Goal: Information Seeking & Learning: Learn about a topic

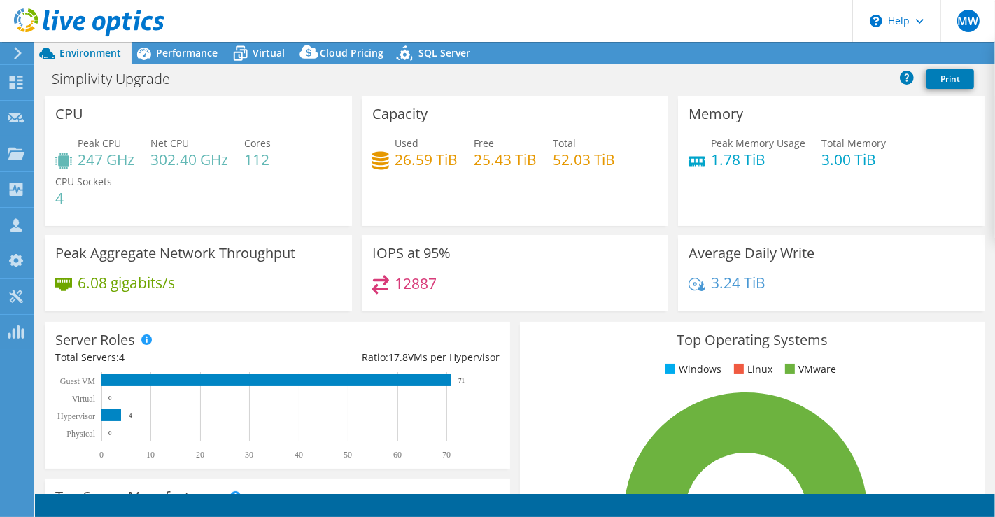
select select "USD"
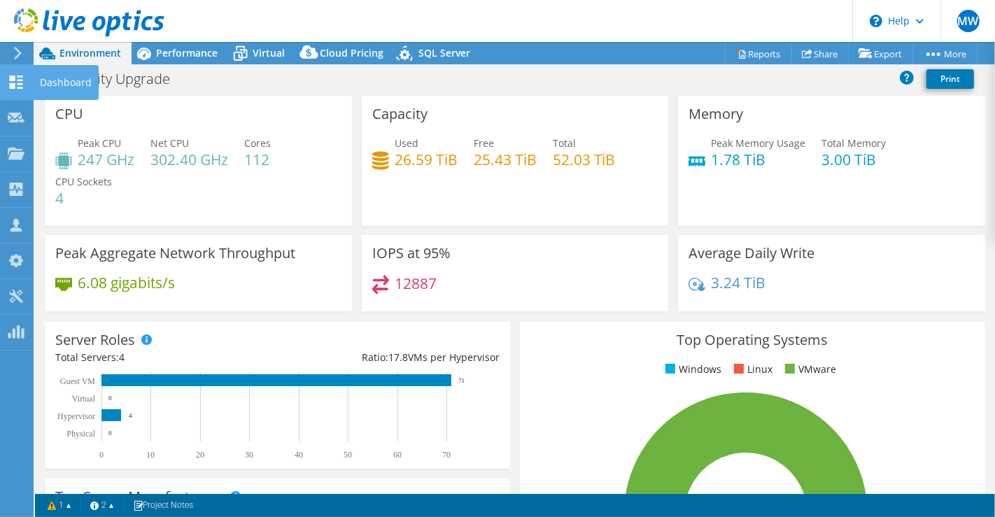
click at [10, 76] on use at bounding box center [16, 82] width 13 height 13
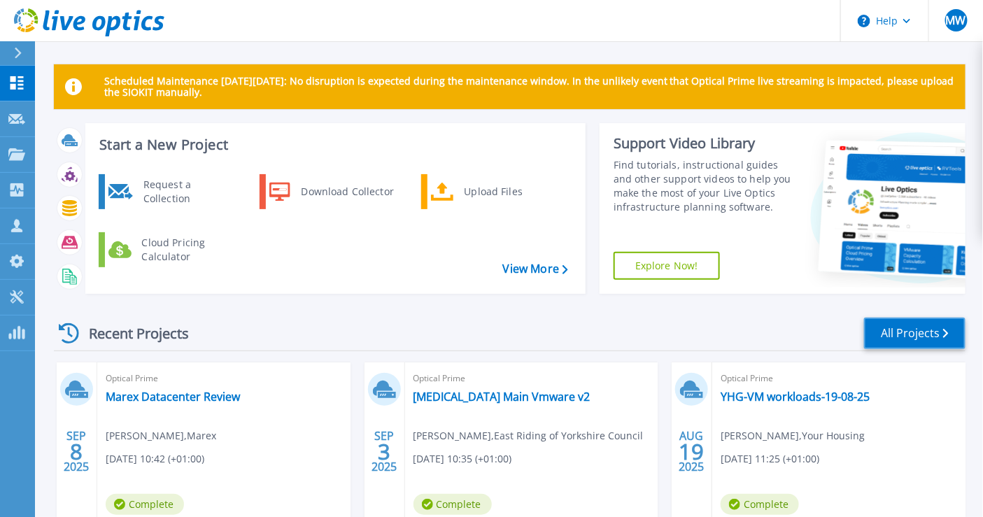
click at [910, 334] on link "All Projects" at bounding box center [914, 333] width 101 height 31
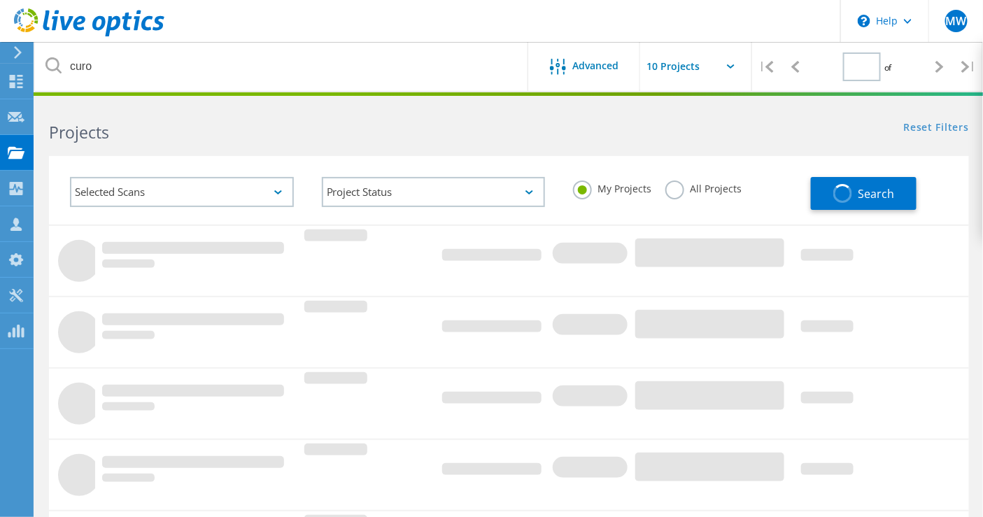
type input "1"
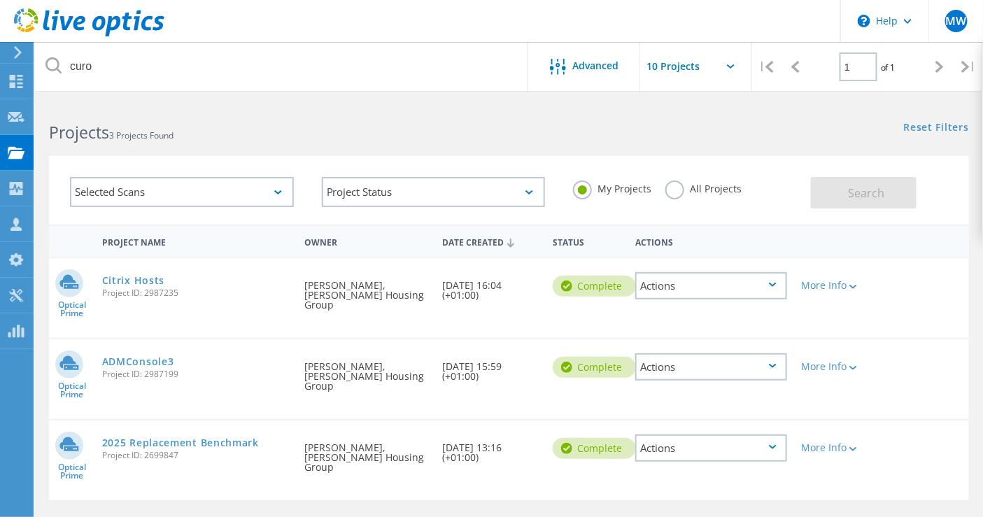
click at [672, 186] on label "All Projects" at bounding box center [703, 187] width 76 height 13
click at [0, 0] on input "All Projects" at bounding box center [0, 0] width 0 height 0
click at [930, 66] on div at bounding box center [940, 67] width 29 height 50
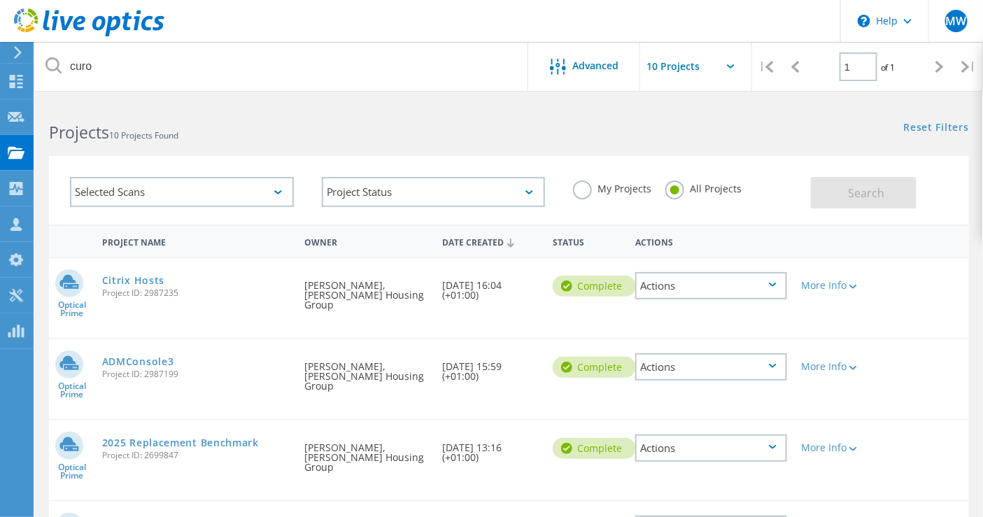
click at [933, 73] on div at bounding box center [940, 67] width 29 height 50
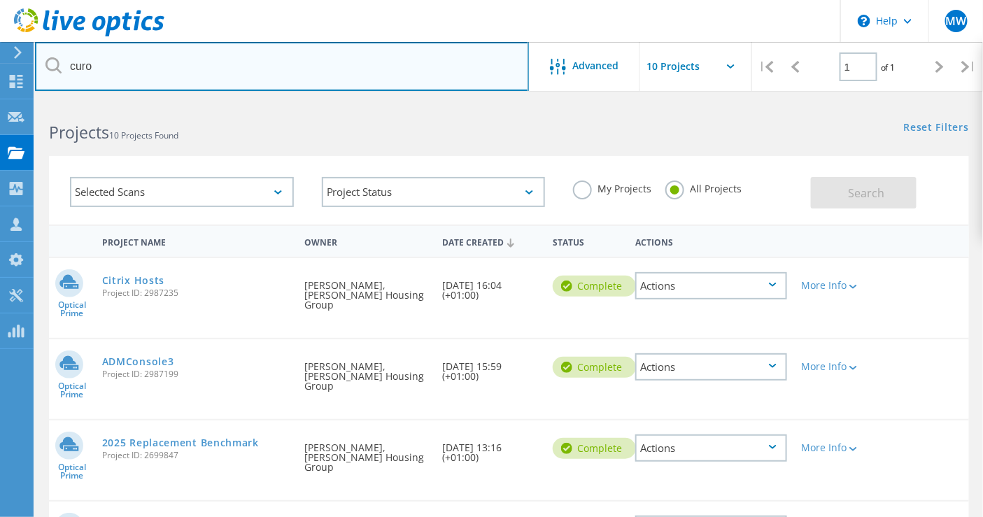
click at [239, 63] on input "curo" at bounding box center [282, 66] width 494 height 49
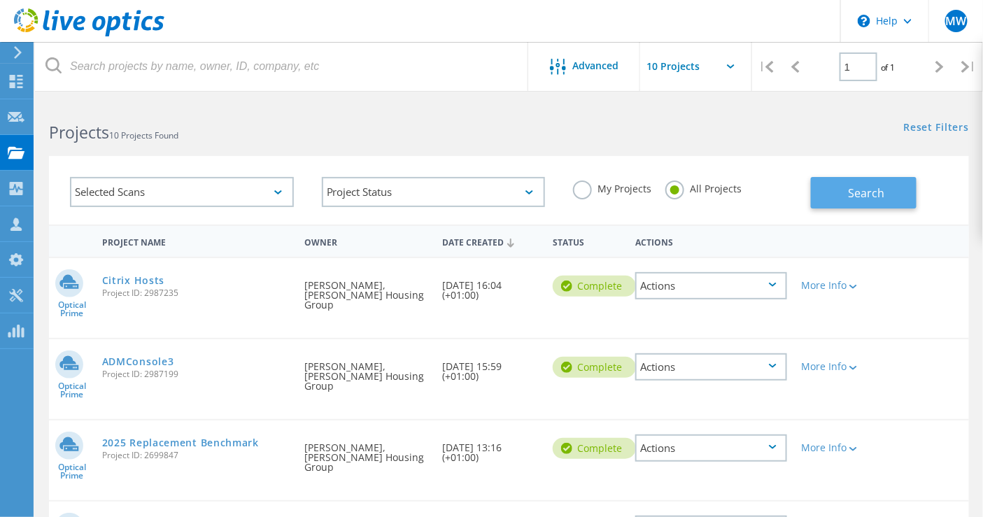
click at [850, 205] on button "Search" at bounding box center [864, 192] width 106 height 31
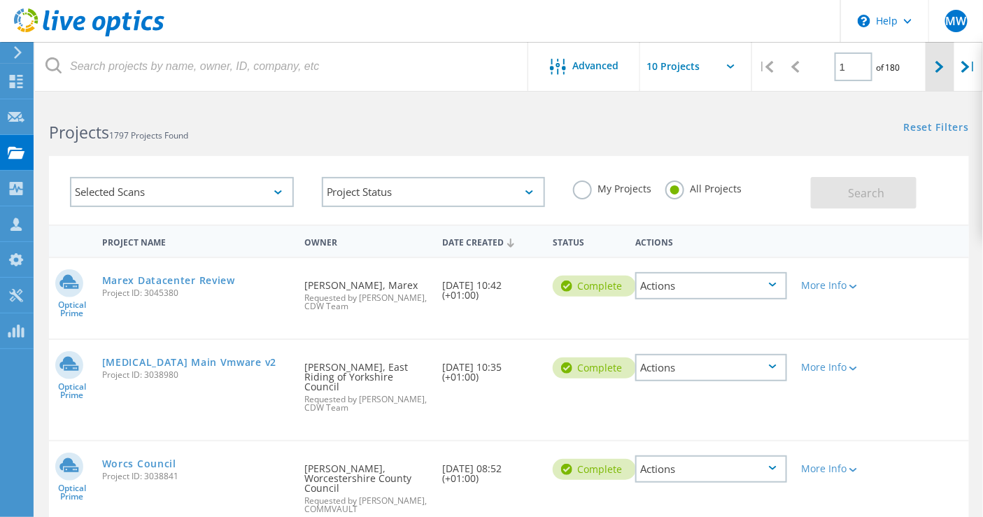
click at [934, 66] on div at bounding box center [940, 67] width 29 height 50
type input "2"
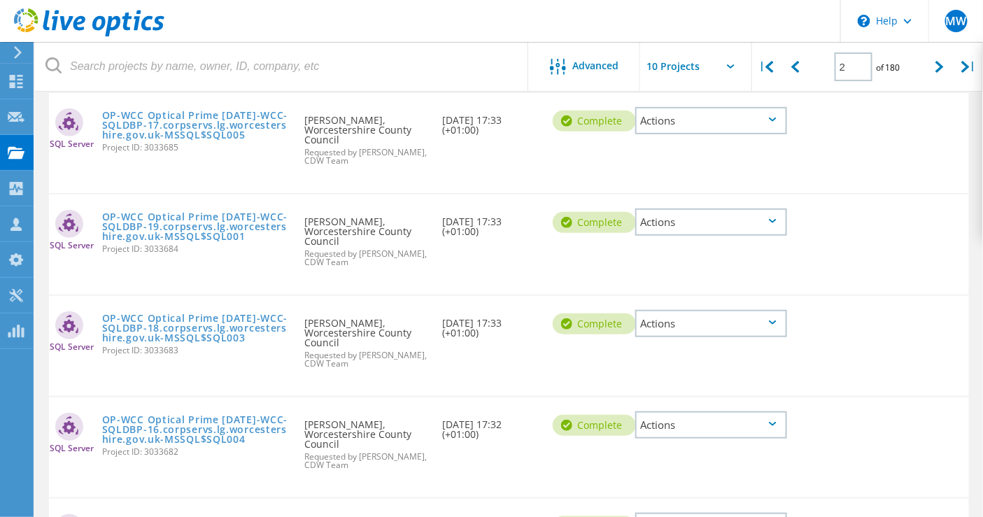
scroll to position [10, 0]
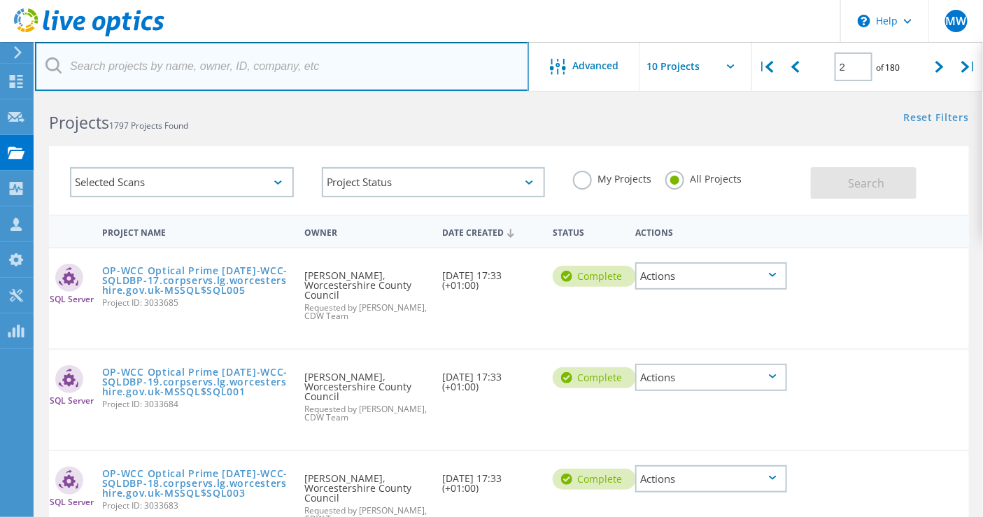
click at [262, 77] on input "text" at bounding box center [282, 66] width 494 height 49
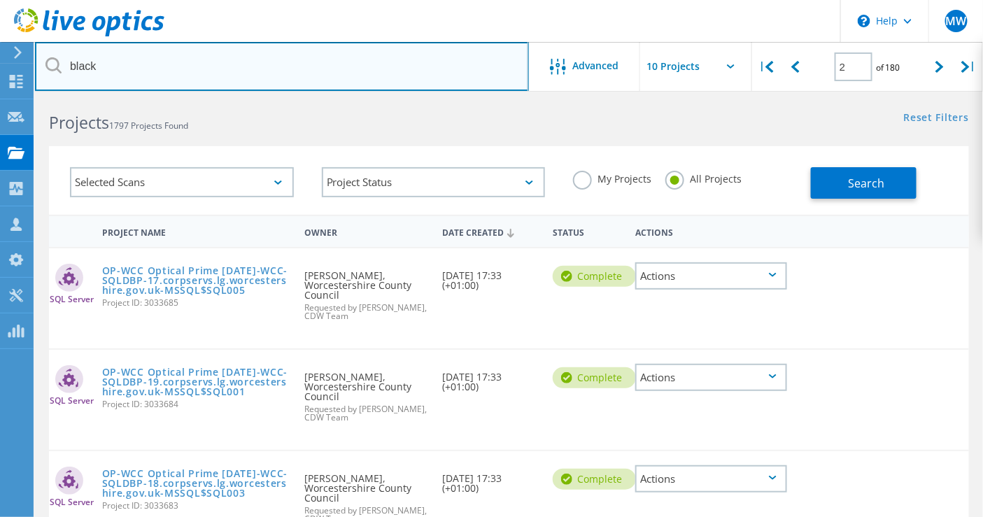
type input "black"
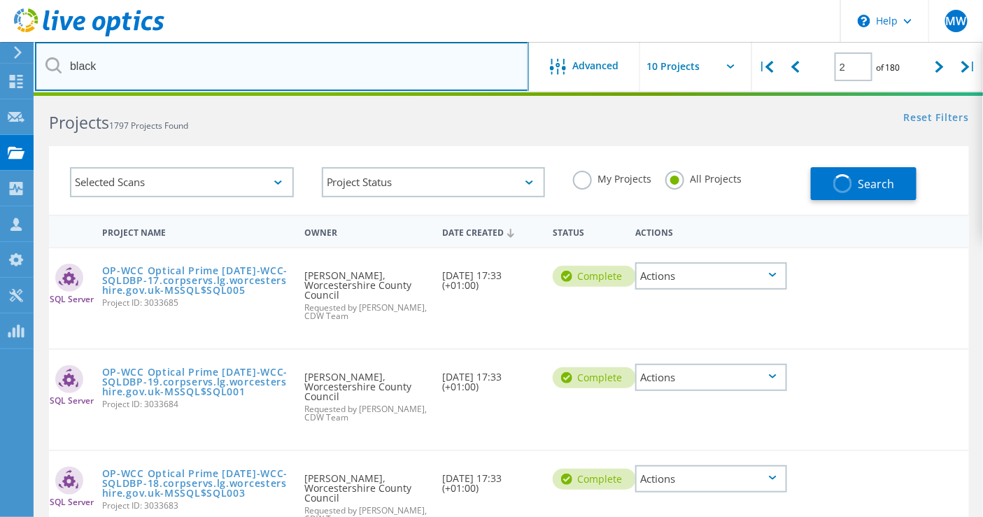
type input "1"
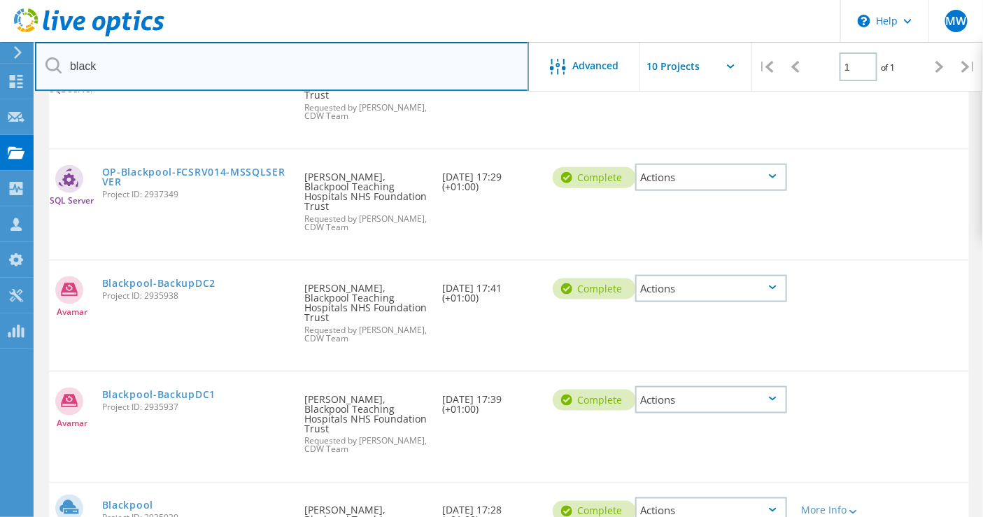
scroll to position [477, 0]
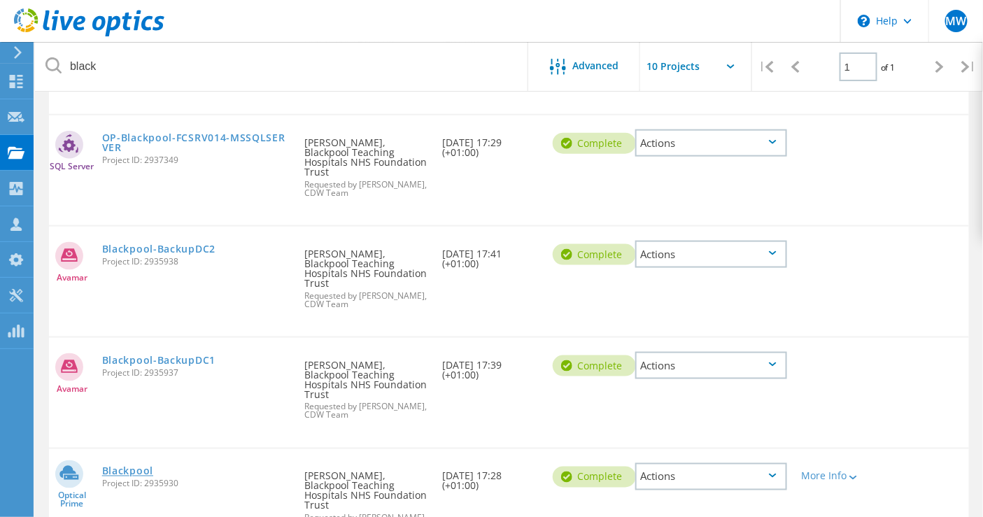
click at [153, 467] on link "Blackpool" at bounding box center [127, 472] width 51 height 10
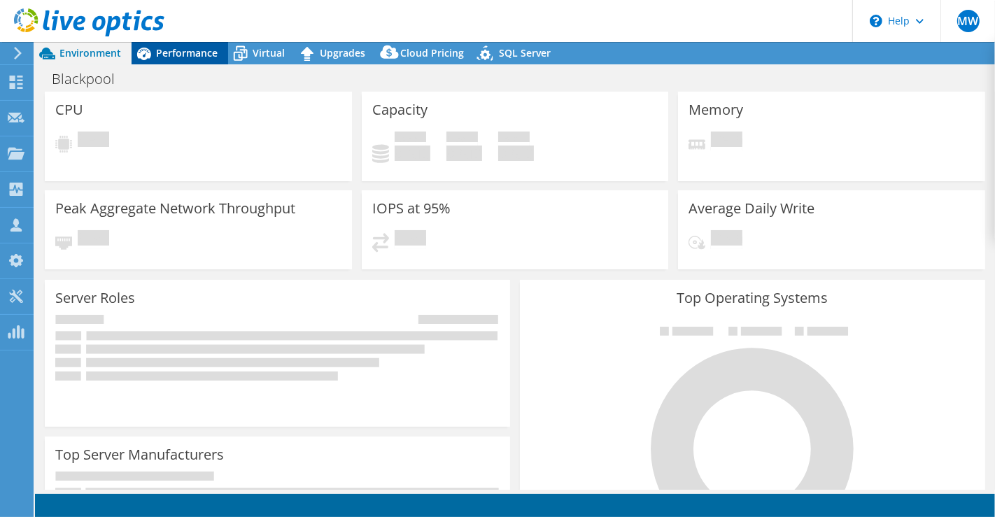
click at [162, 50] on span "Performance" at bounding box center [187, 52] width 62 height 13
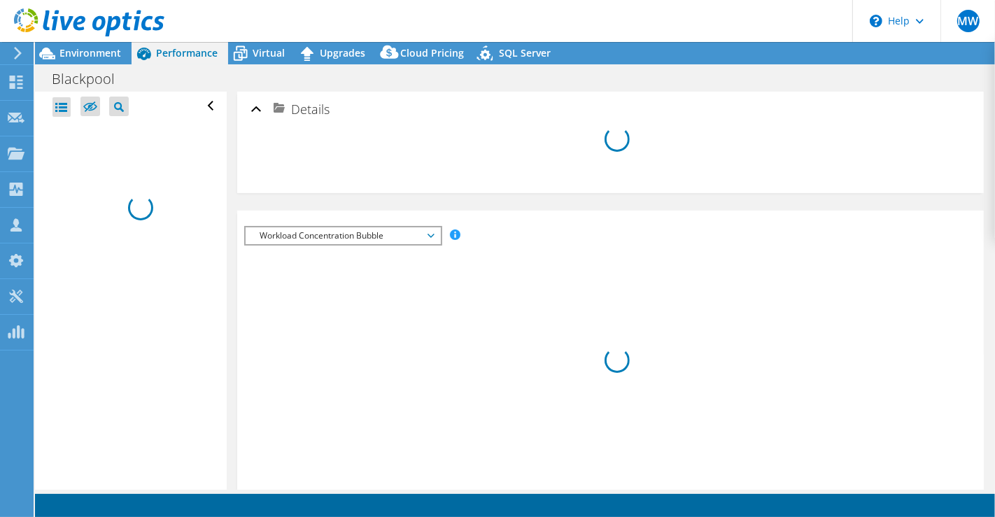
select select "EULondon"
select select "USD"
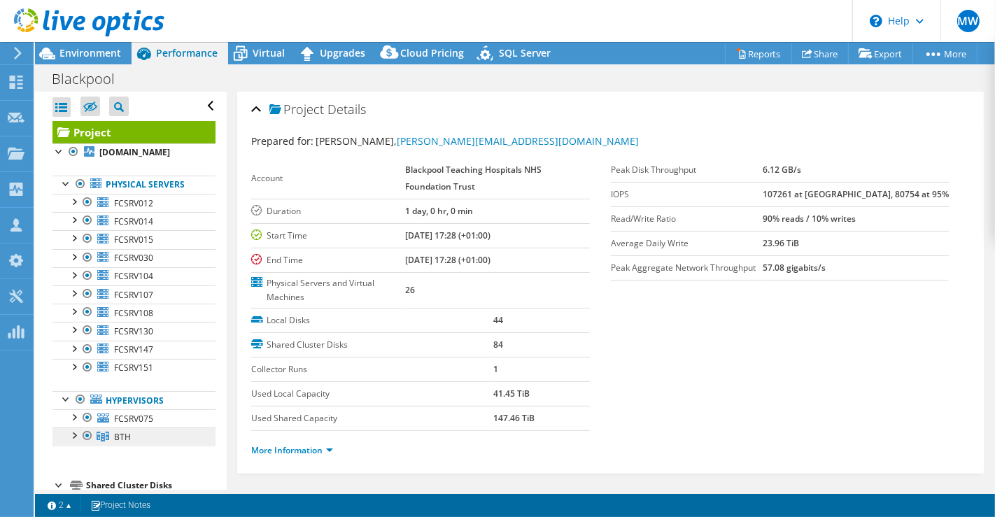
click at [126, 431] on span "BTH" at bounding box center [122, 437] width 17 height 12
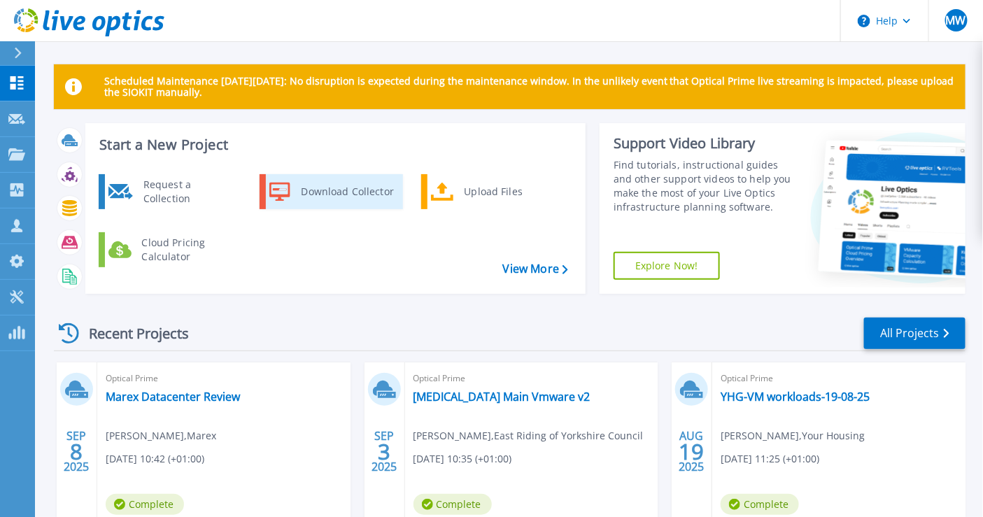
scroll to position [155, 0]
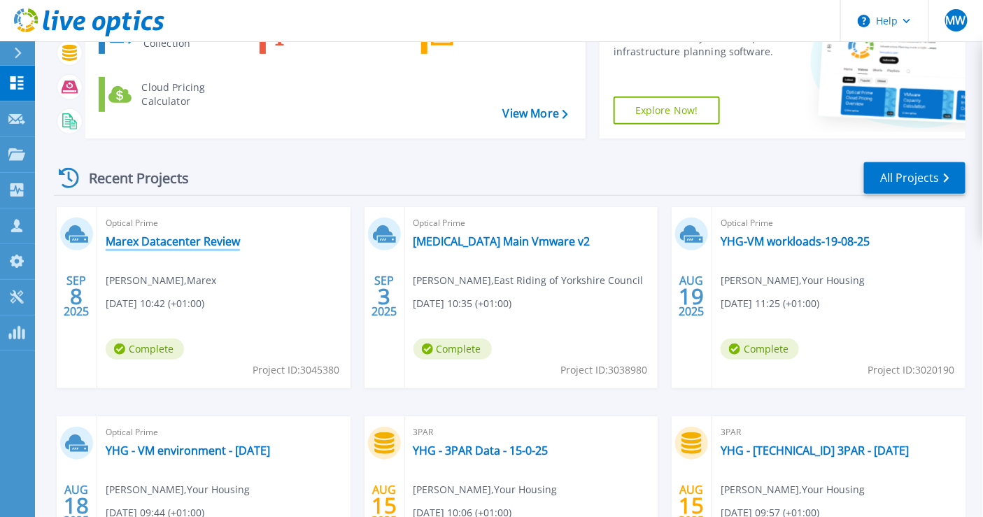
click at [217, 244] on link "Marex Datacenter Review" at bounding box center [173, 241] width 134 height 14
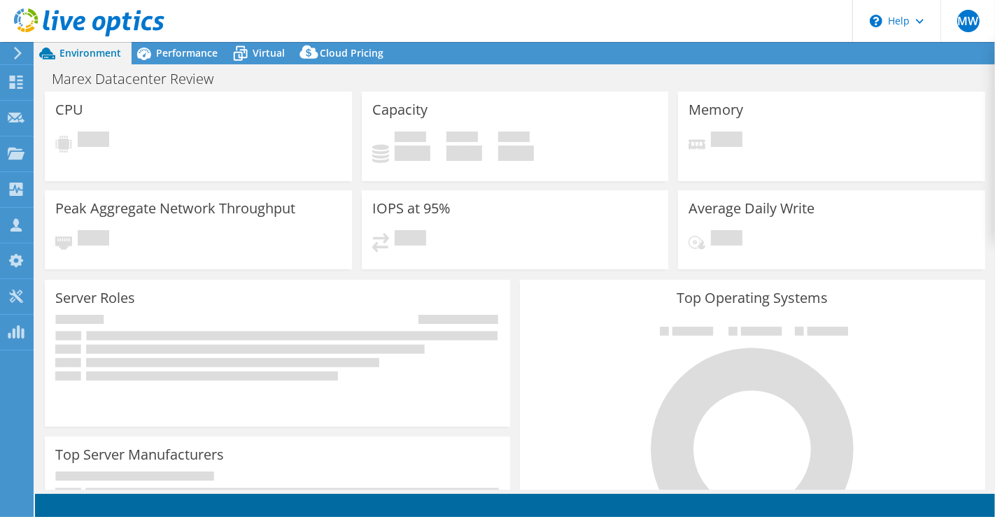
select select "USD"
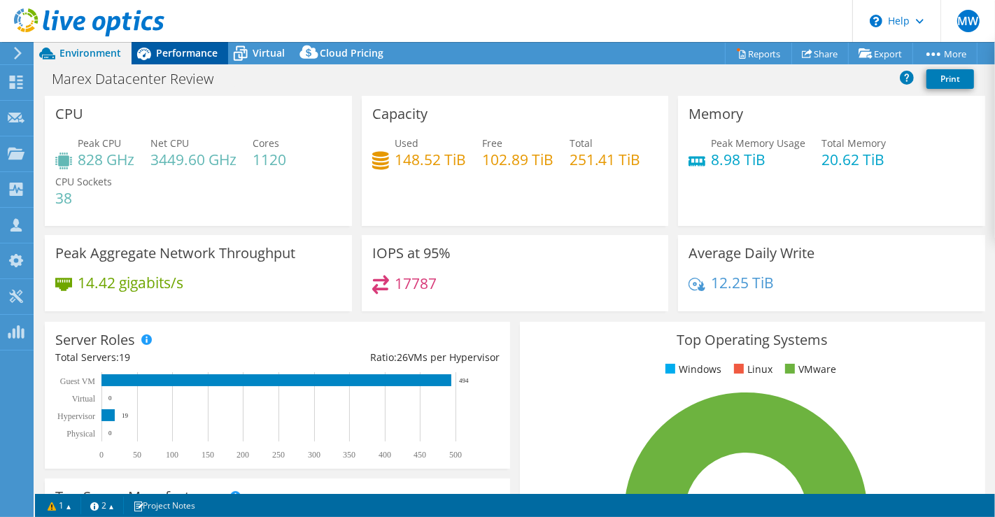
click at [162, 58] on span "Performance" at bounding box center [187, 52] width 62 height 13
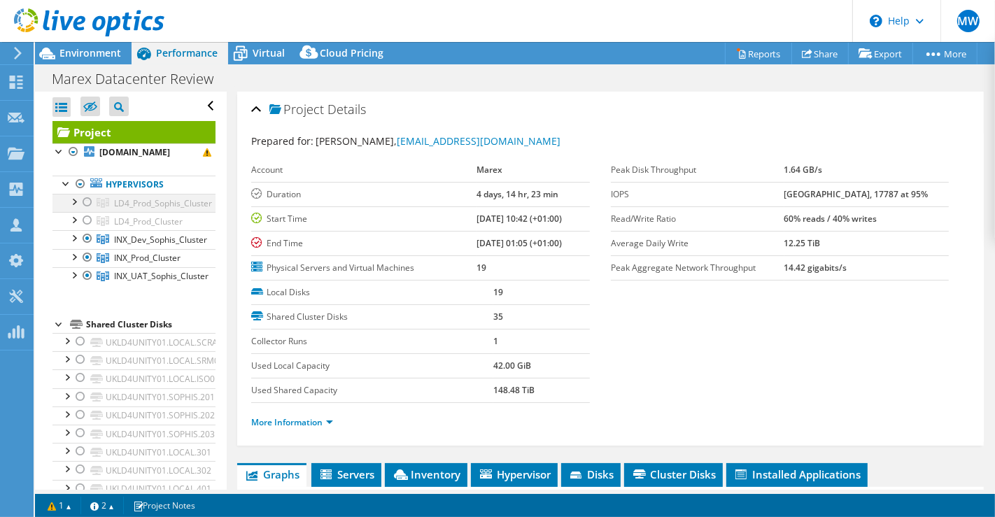
click at [87, 202] on div at bounding box center [87, 202] width 14 height 17
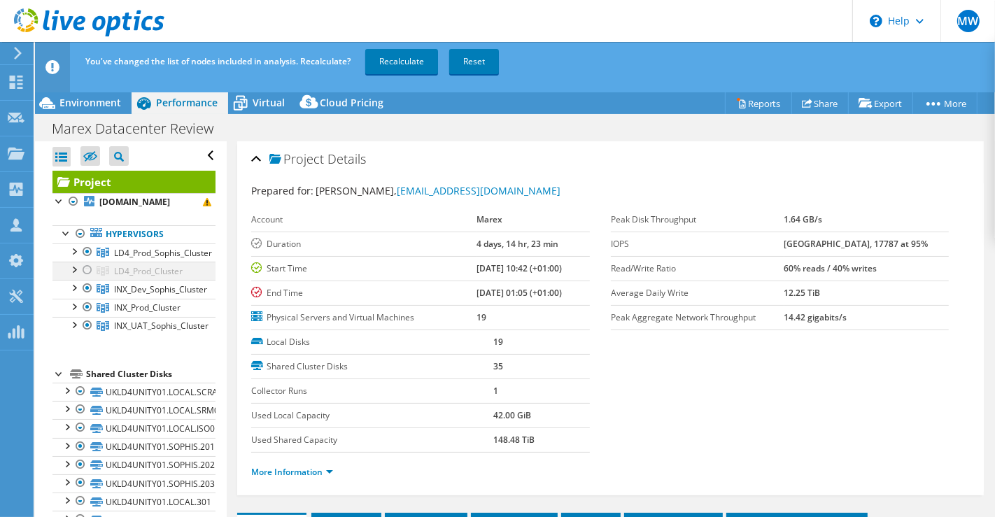
click at [91, 267] on div at bounding box center [87, 270] width 14 height 17
click at [418, 66] on link "Recalculate" at bounding box center [401, 61] width 73 height 25
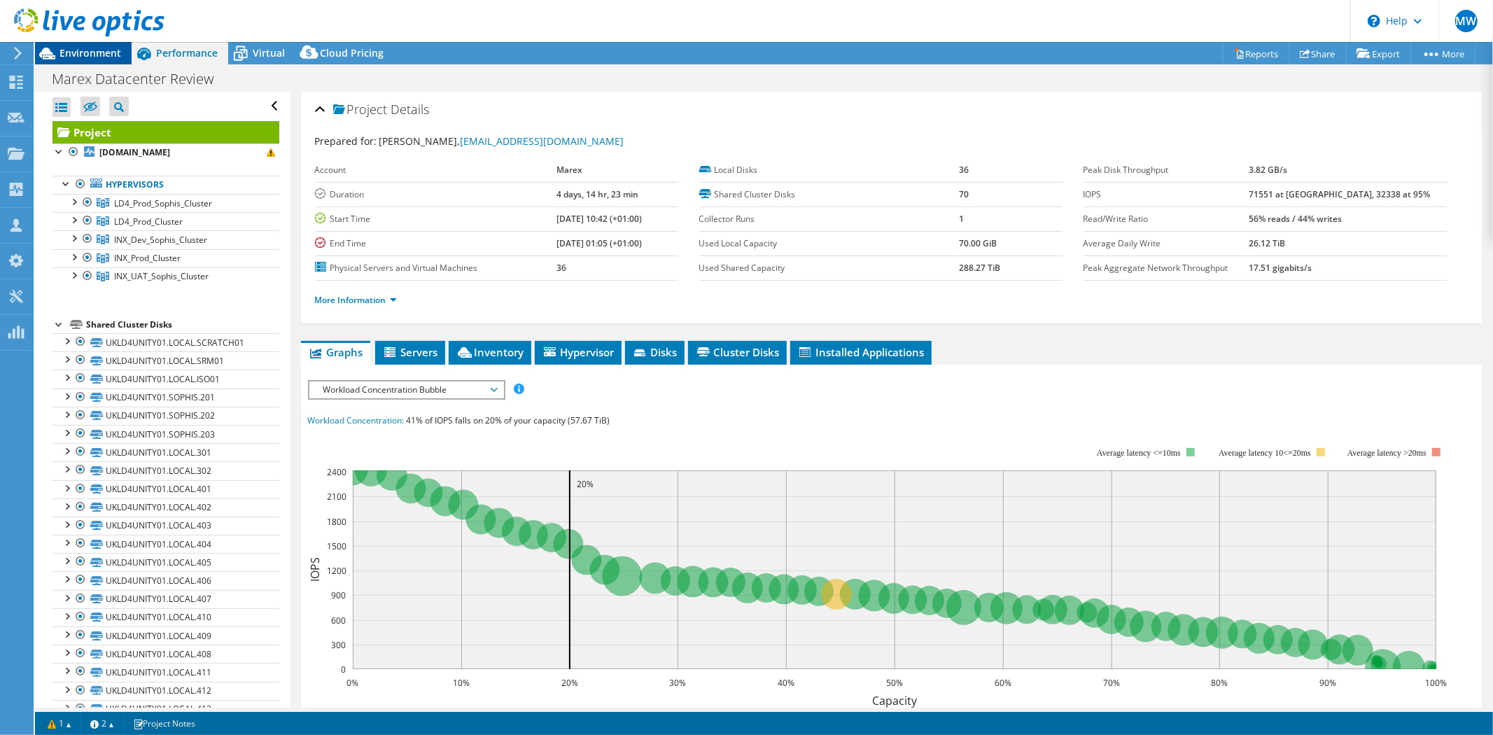
click at [105, 56] on span "Environment" at bounding box center [90, 52] width 62 height 13
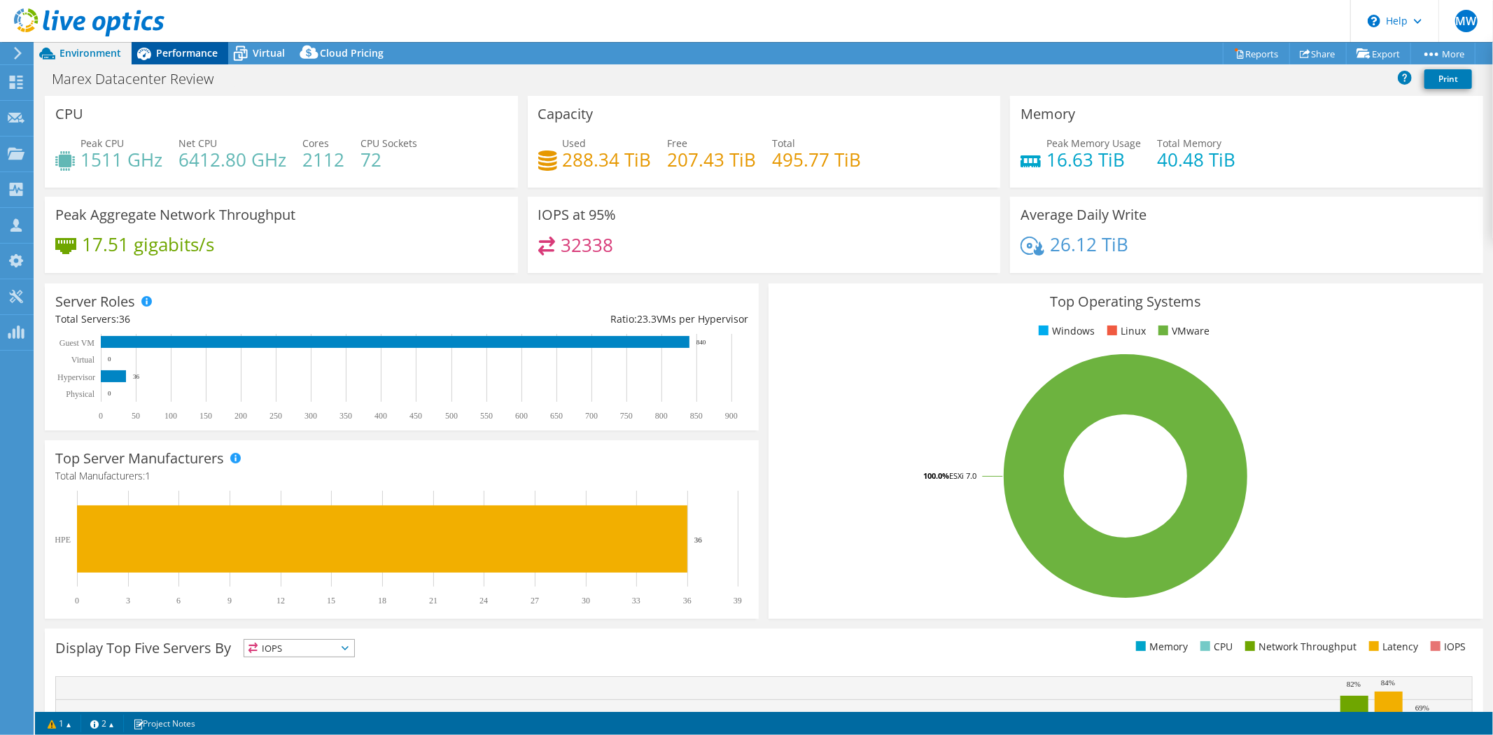
click at [178, 57] on span "Performance" at bounding box center [187, 52] width 62 height 13
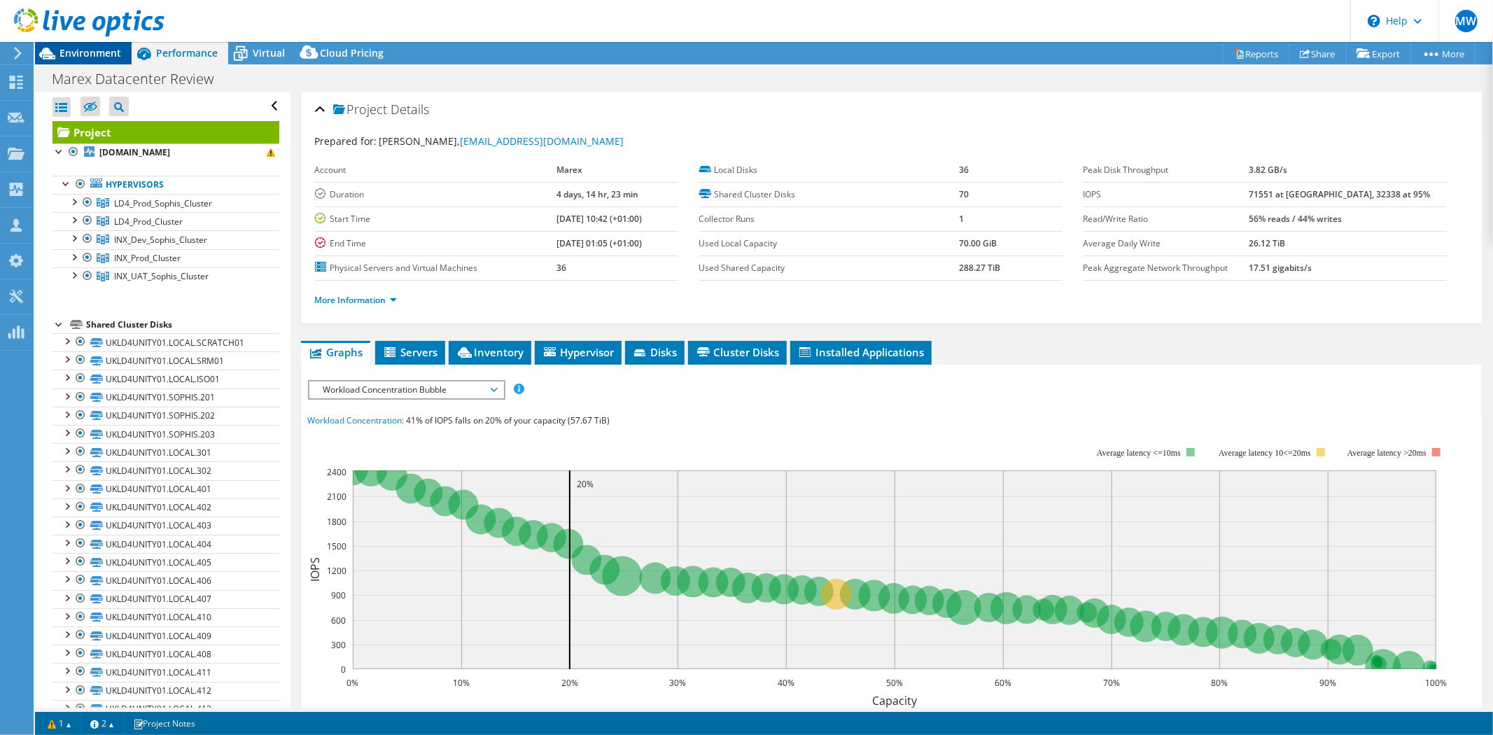
click at [78, 57] on span "Environment" at bounding box center [90, 52] width 62 height 13
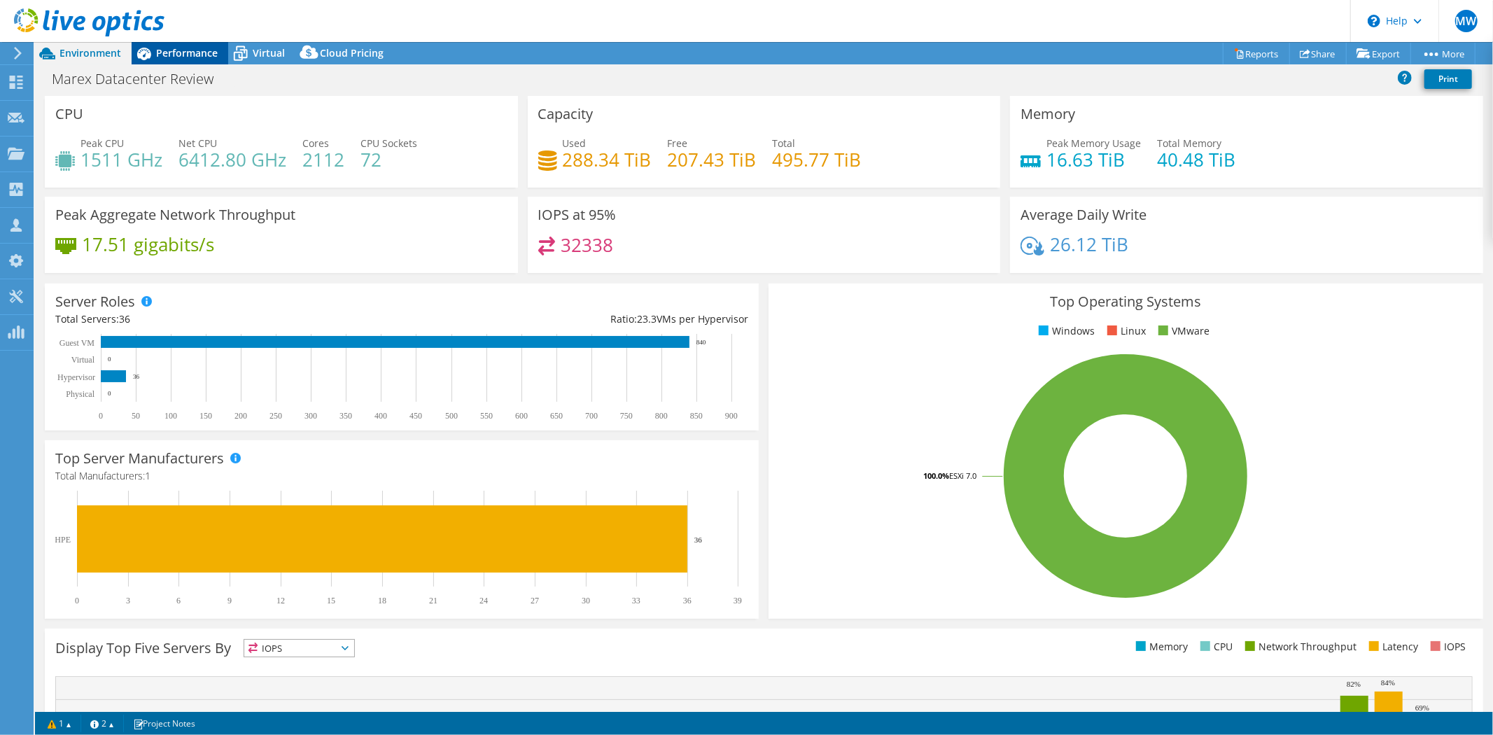
click at [191, 52] on span "Performance" at bounding box center [187, 52] width 62 height 13
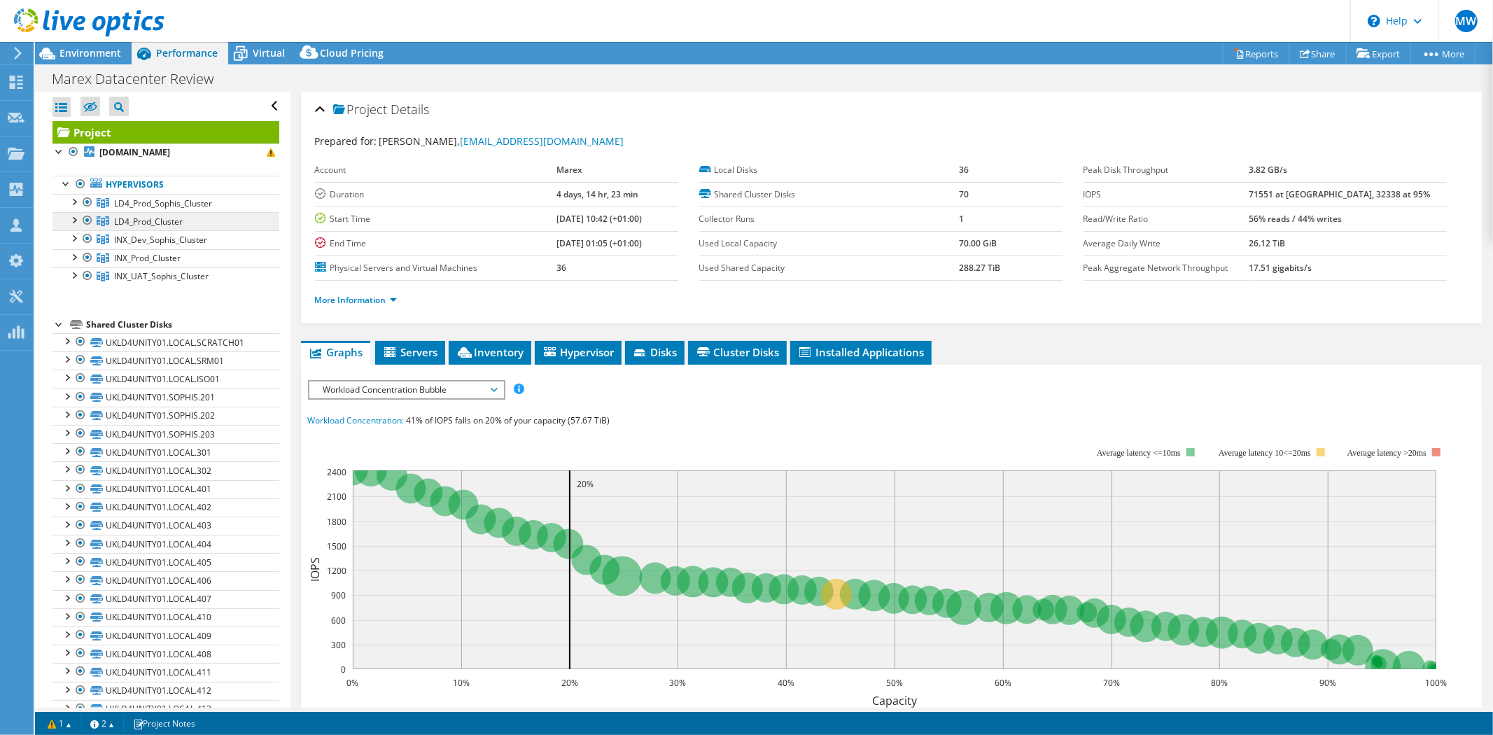
click at [147, 220] on span "LD4_Prod_Cluster" at bounding box center [148, 222] width 69 height 12
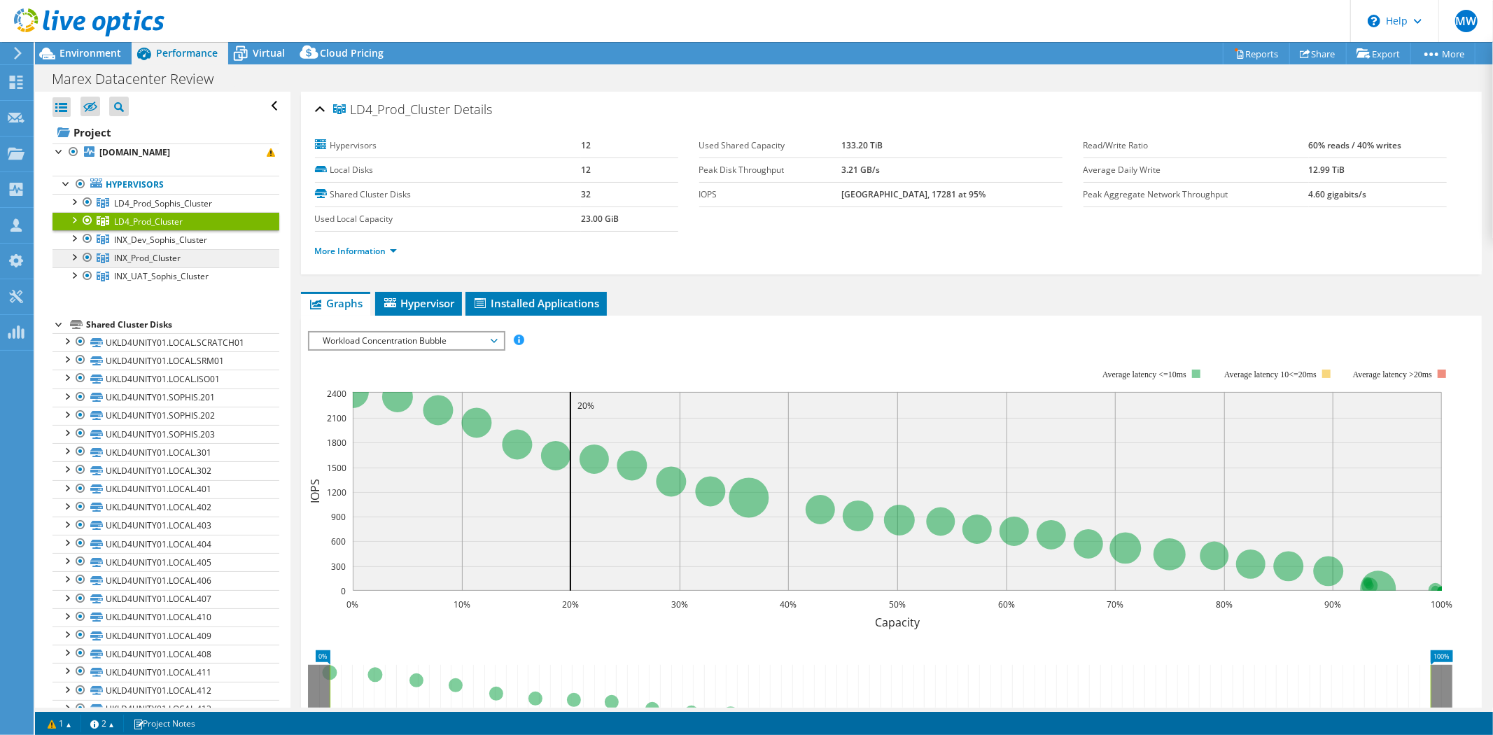
click at [147, 258] on span "INX_Prod_Cluster" at bounding box center [147, 258] width 66 height 12
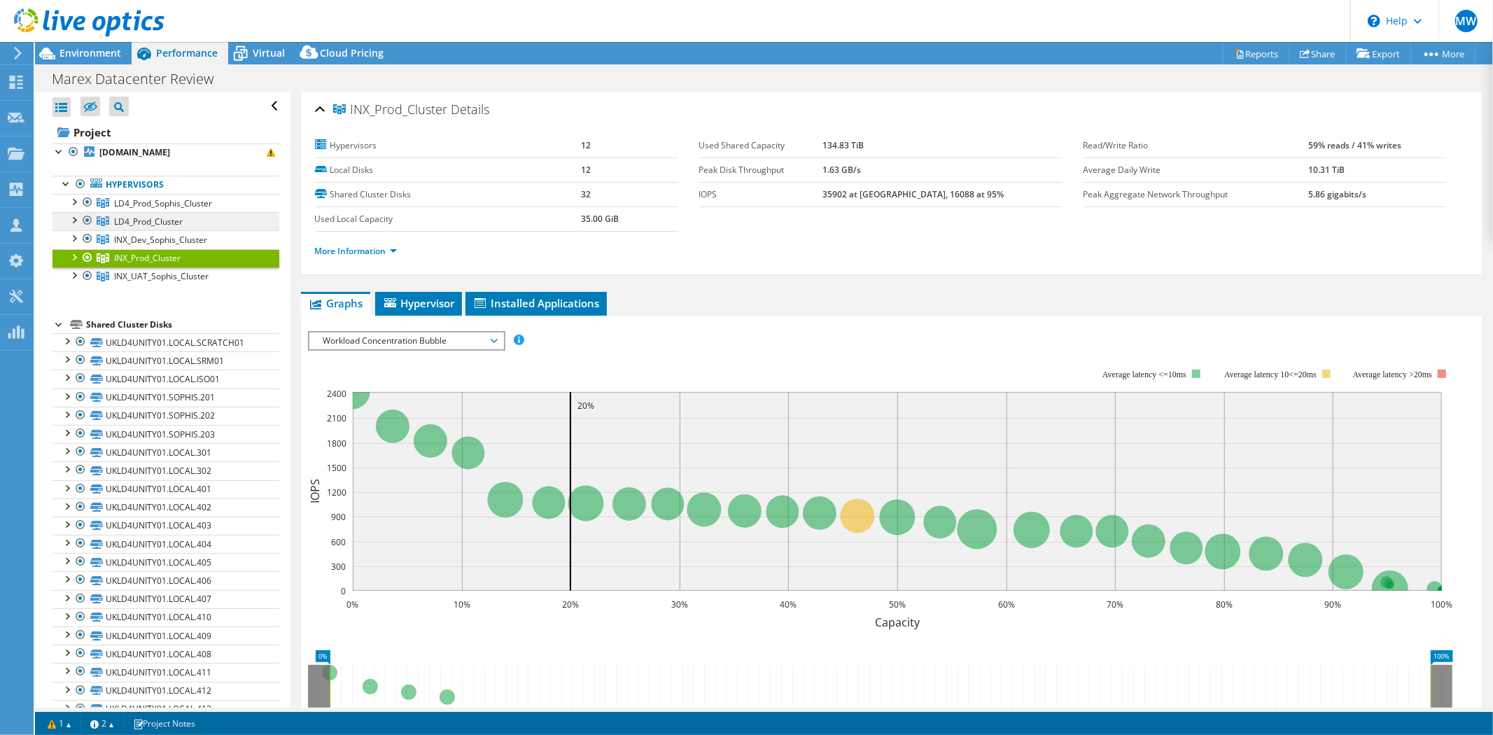
click at [145, 227] on link "LD4_Prod_Cluster" at bounding box center [165, 221] width 227 height 18
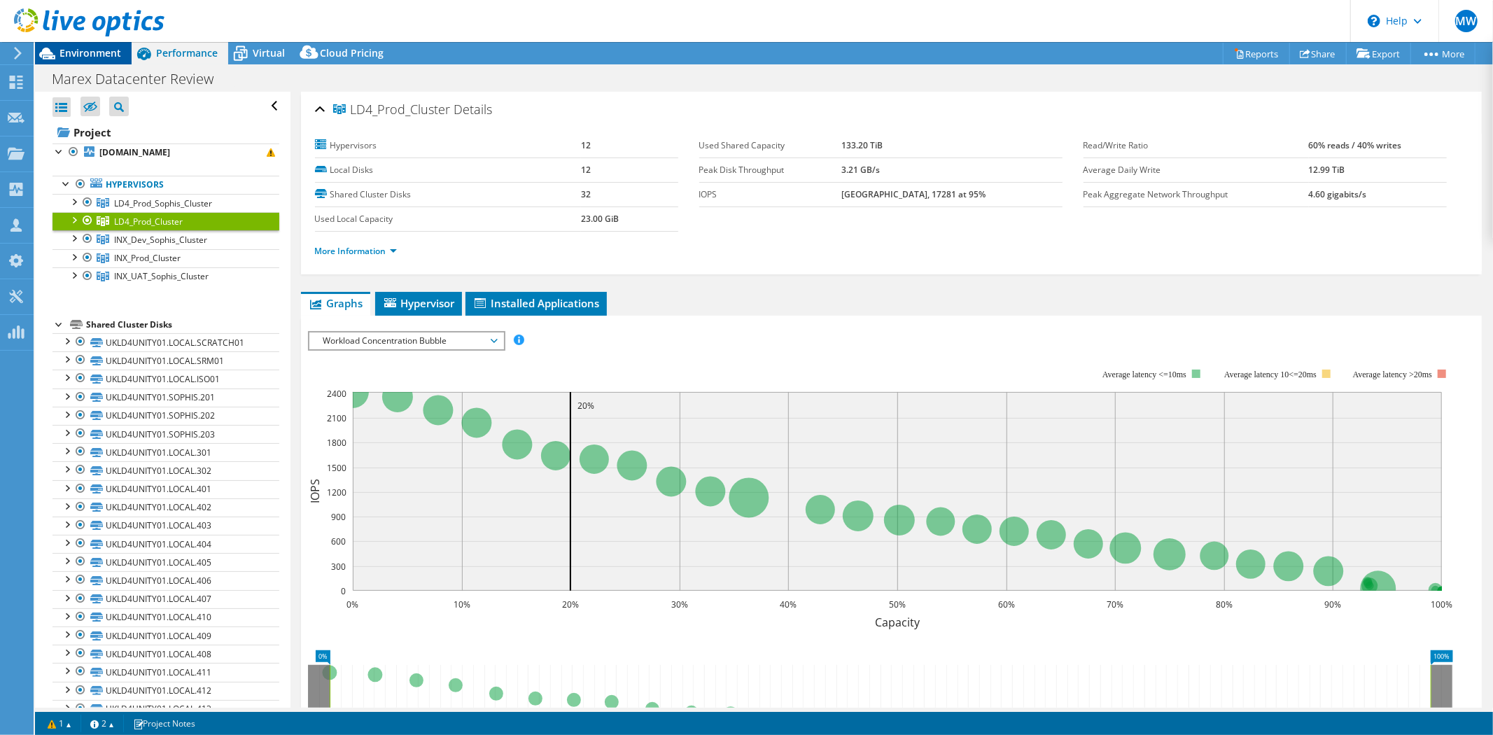
click at [87, 50] on span "Environment" at bounding box center [90, 52] width 62 height 13
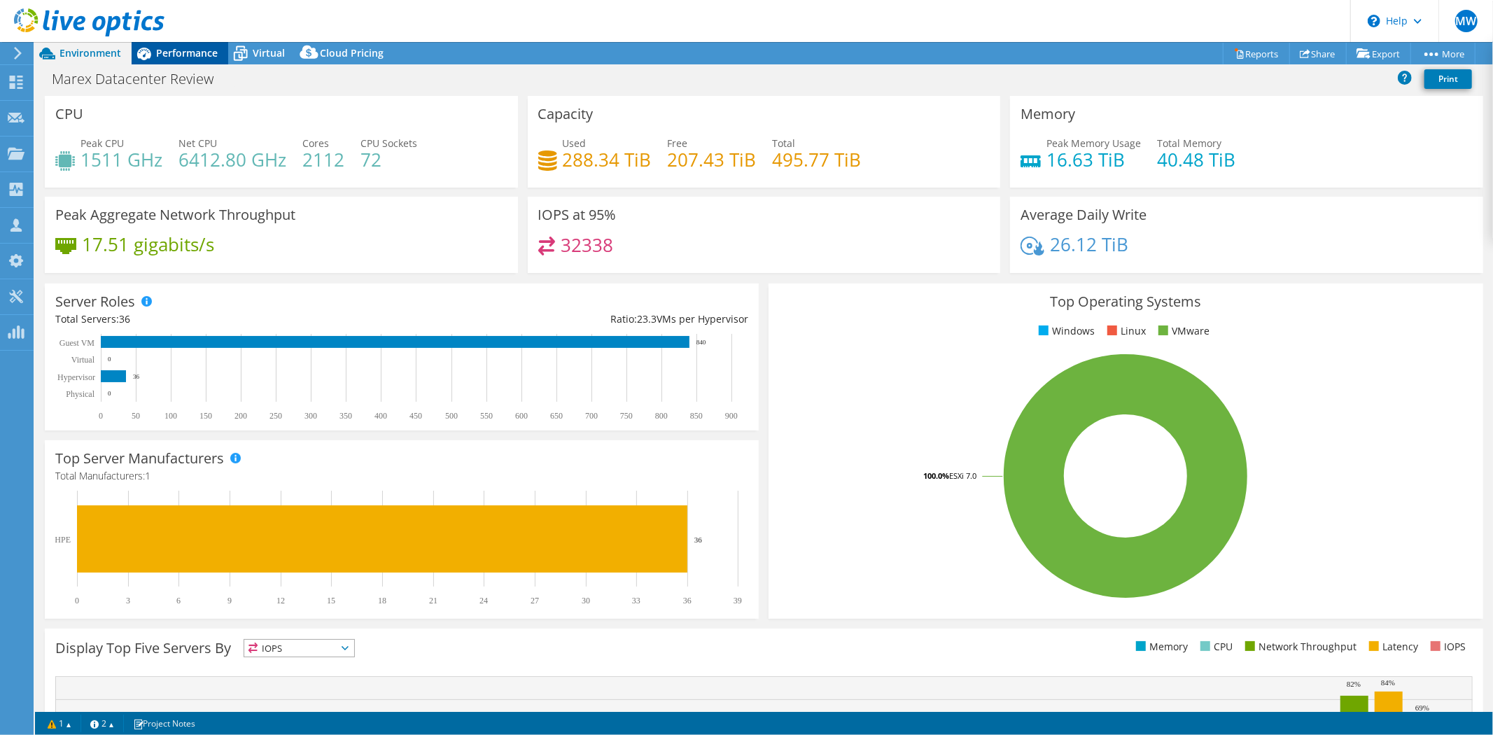
click at [180, 53] on span "Performance" at bounding box center [187, 52] width 62 height 13
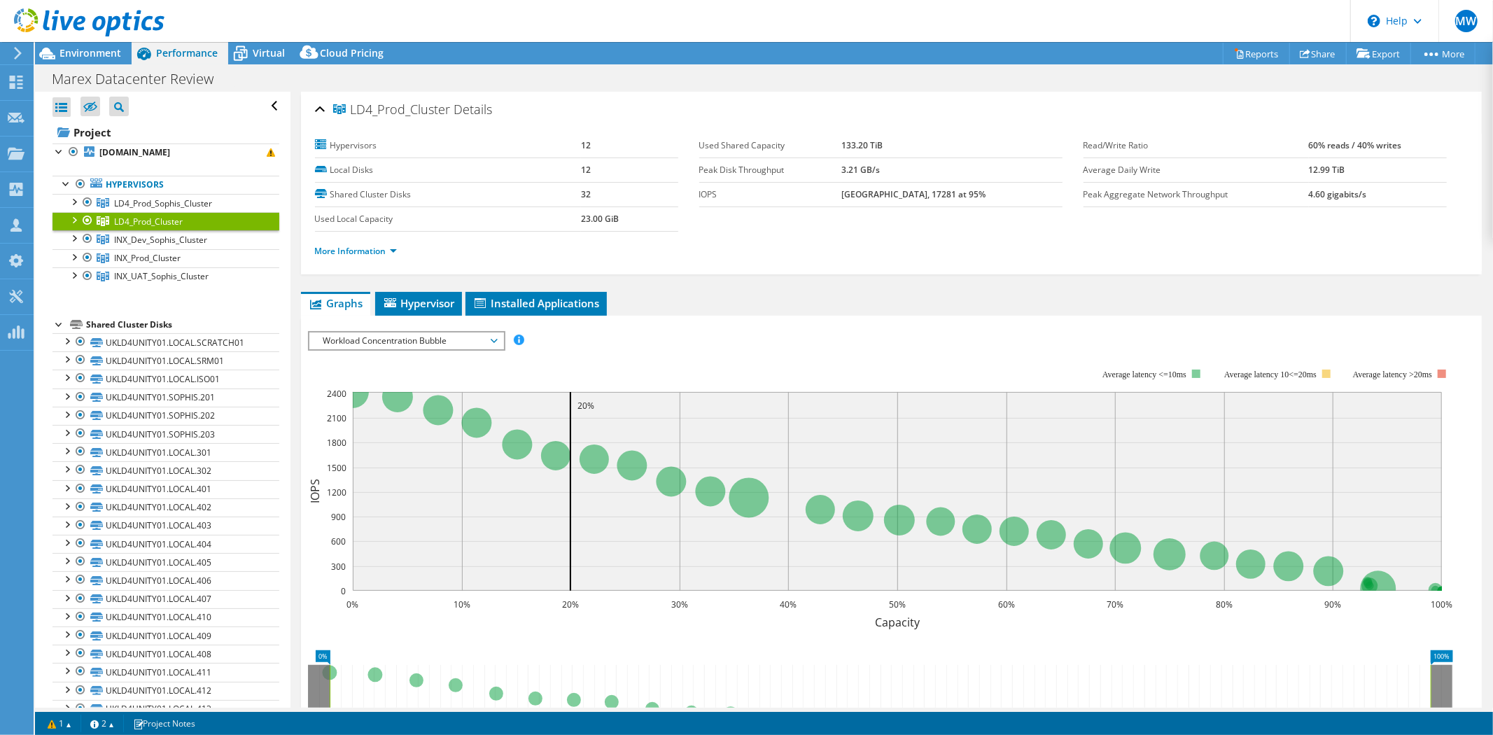
click at [745, 299] on ul "Graphs Servers Inventory Hypervisor Disks Cluster Disks Installed Applications" at bounding box center [891, 304] width 1181 height 24
click at [261, 50] on span "Virtual" at bounding box center [269, 52] width 32 height 13
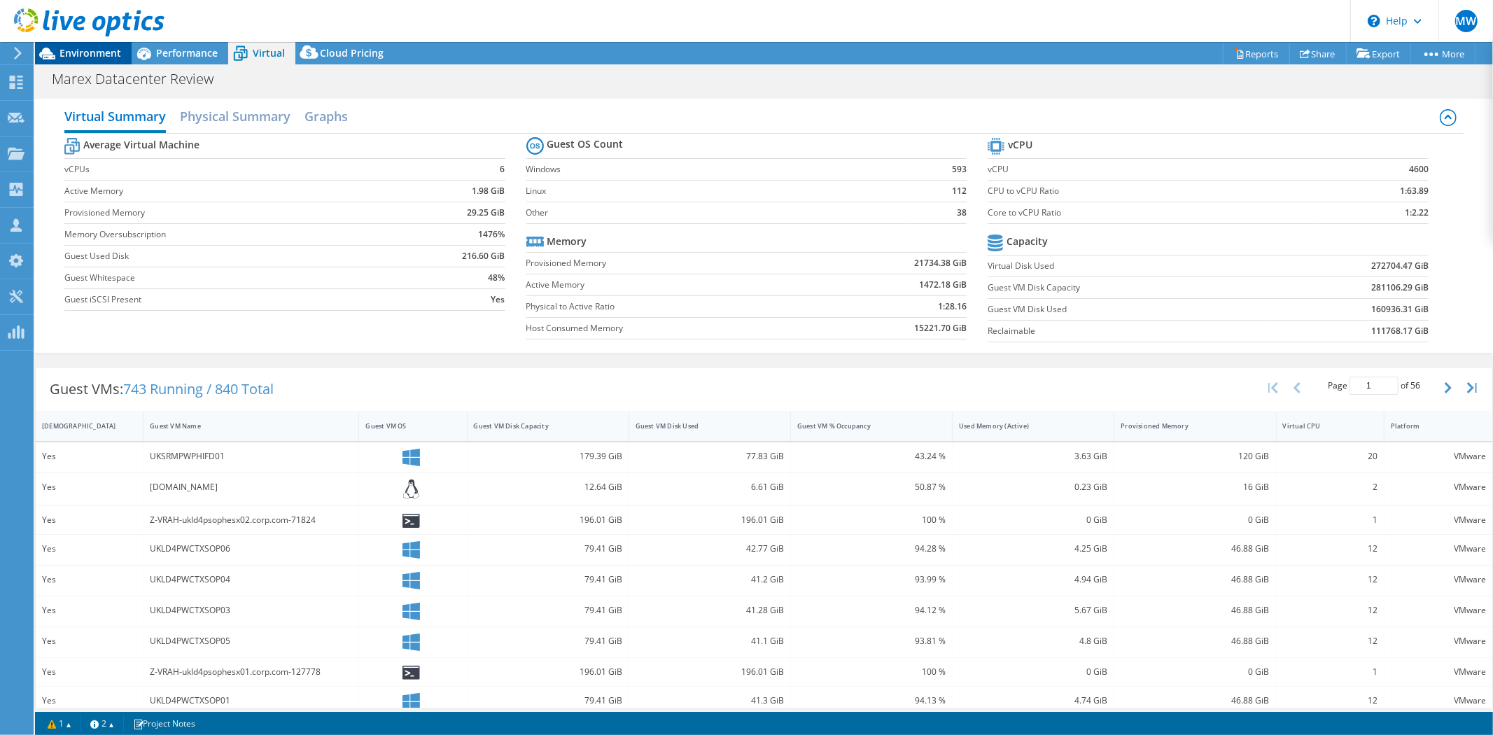
click at [87, 51] on span "Environment" at bounding box center [90, 52] width 62 height 13
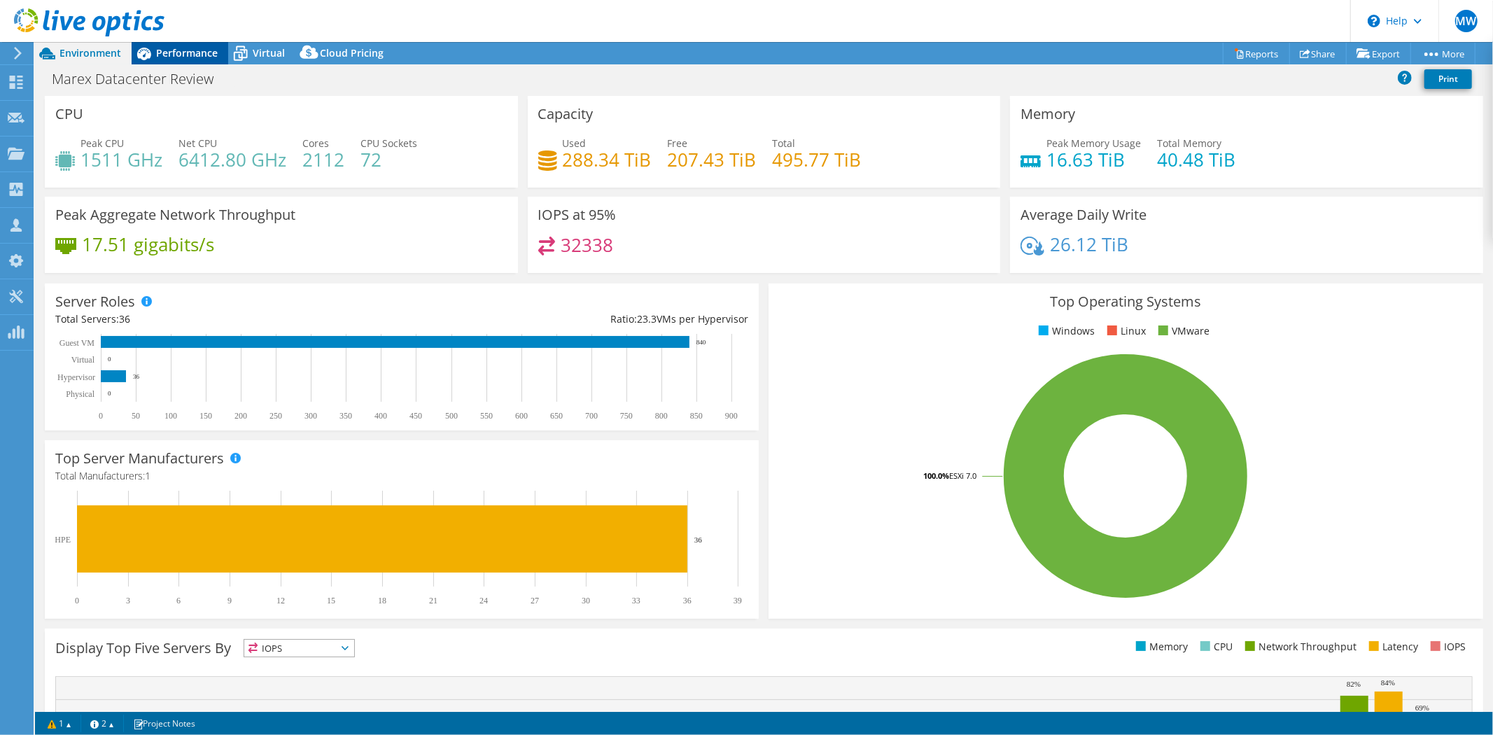
click at [195, 50] on span "Performance" at bounding box center [187, 52] width 62 height 13
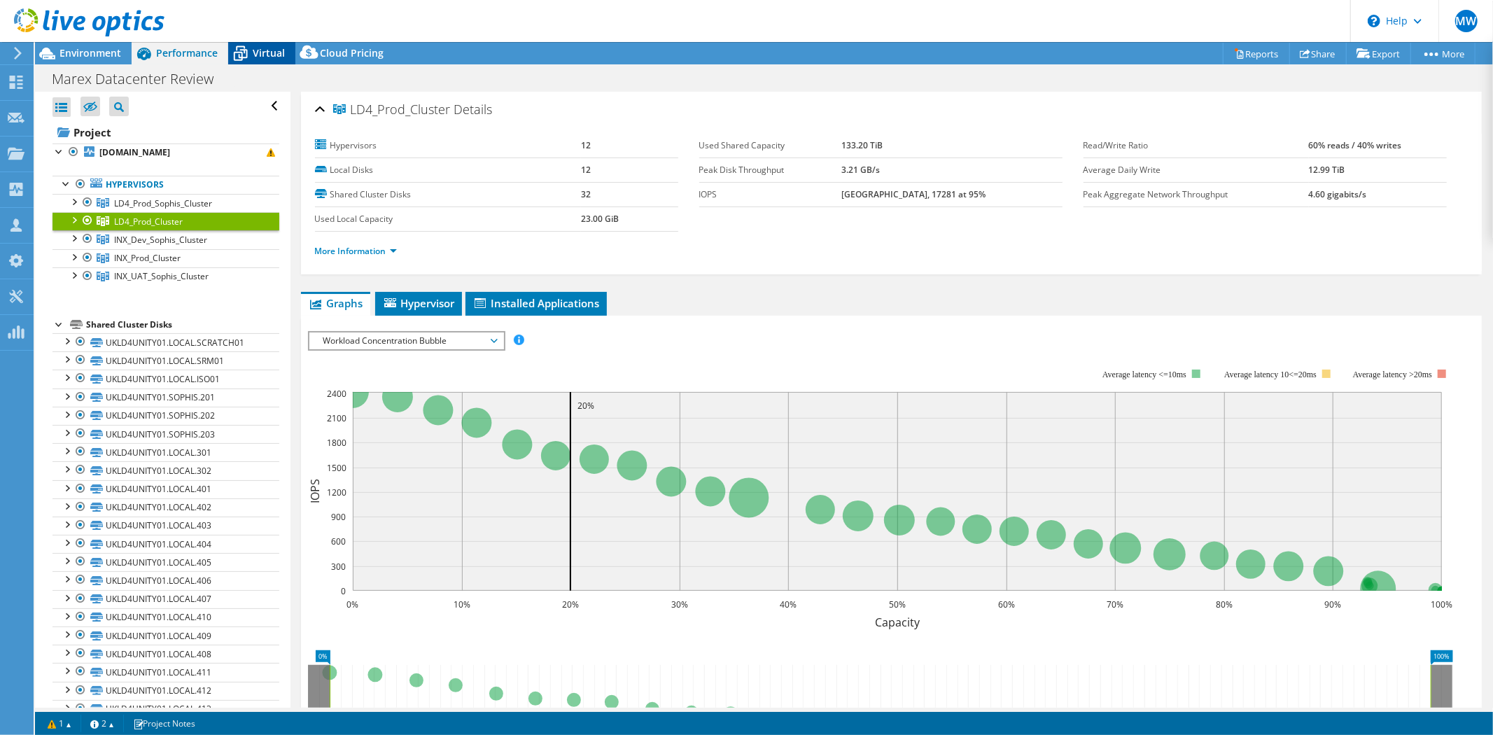
click at [261, 56] on span "Virtual" at bounding box center [269, 52] width 32 height 13
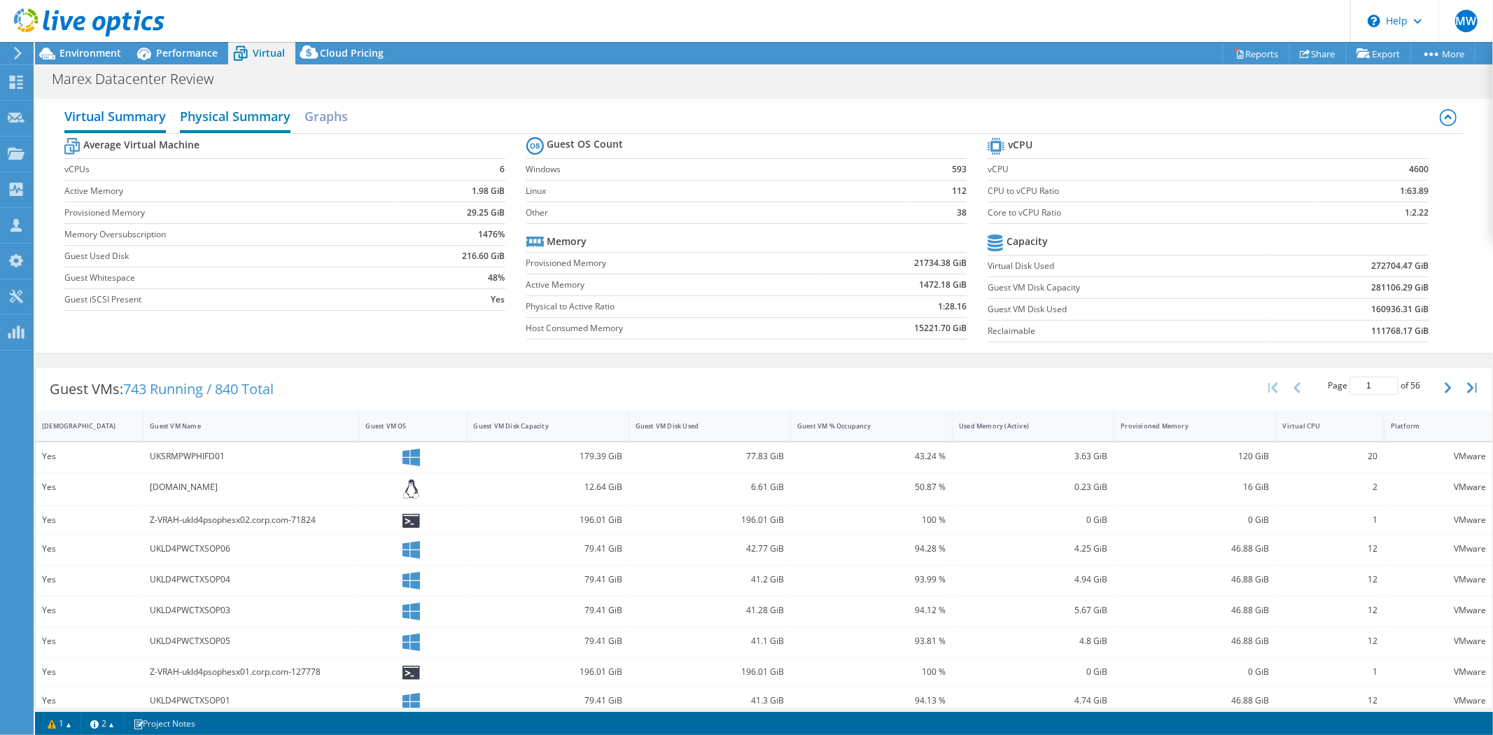
click at [257, 115] on h2 "Physical Summary" at bounding box center [235, 117] width 111 height 31
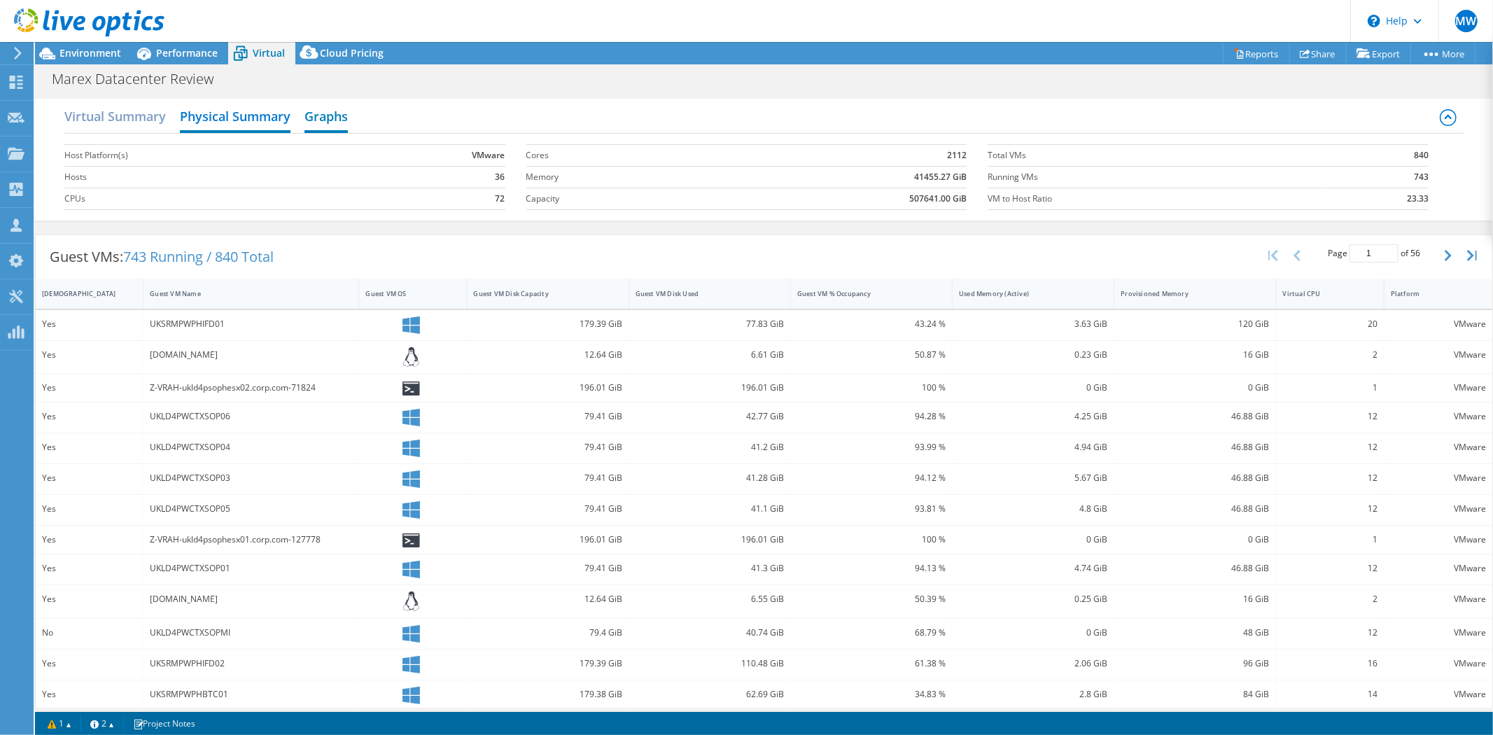
click at [332, 120] on h2 "Graphs" at bounding box center [325, 117] width 43 height 31
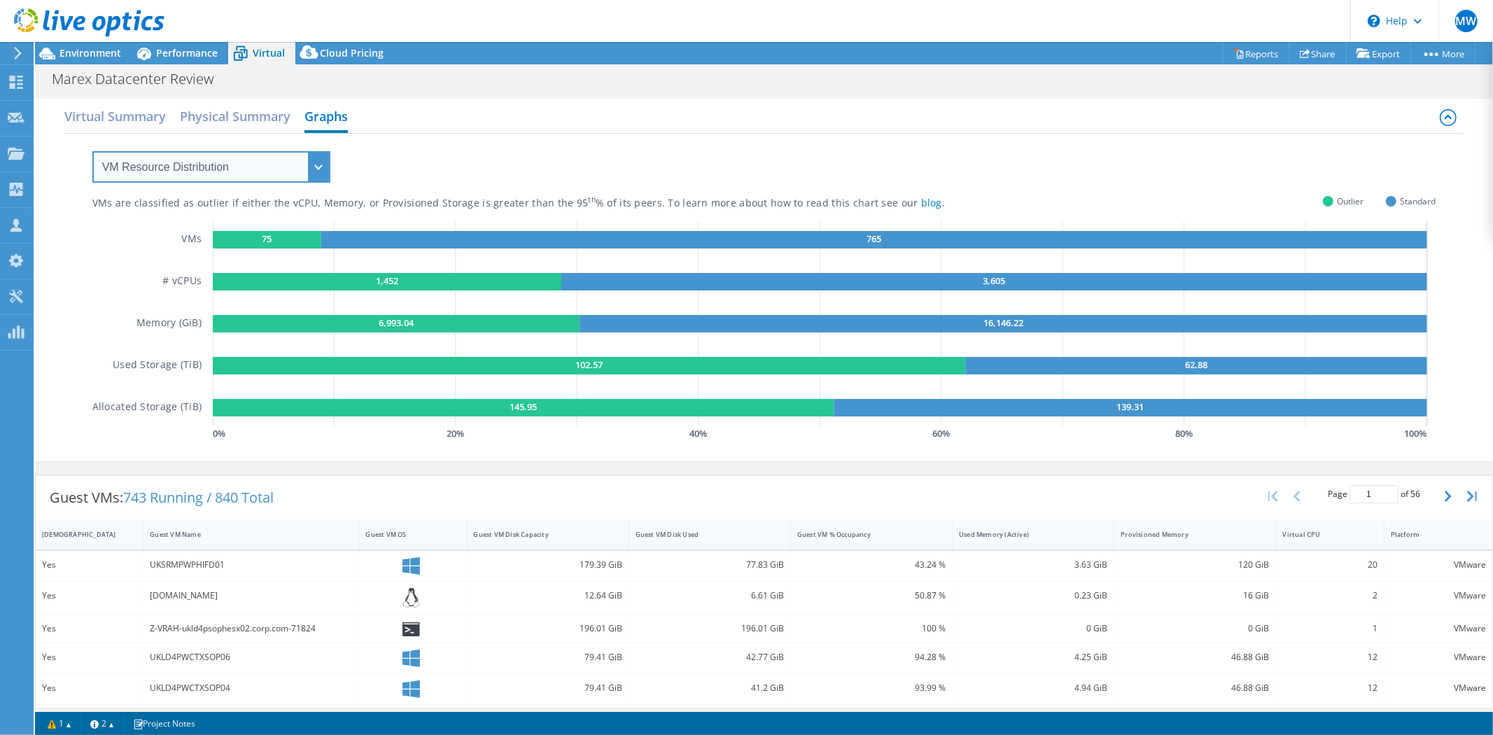
click at [208, 170] on select "VM Resource Distribution Provisioning Contrast Over Provisioning" at bounding box center [211, 166] width 238 height 31
click at [354, 61] on div "Cloud Pricing" at bounding box center [344, 53] width 99 height 22
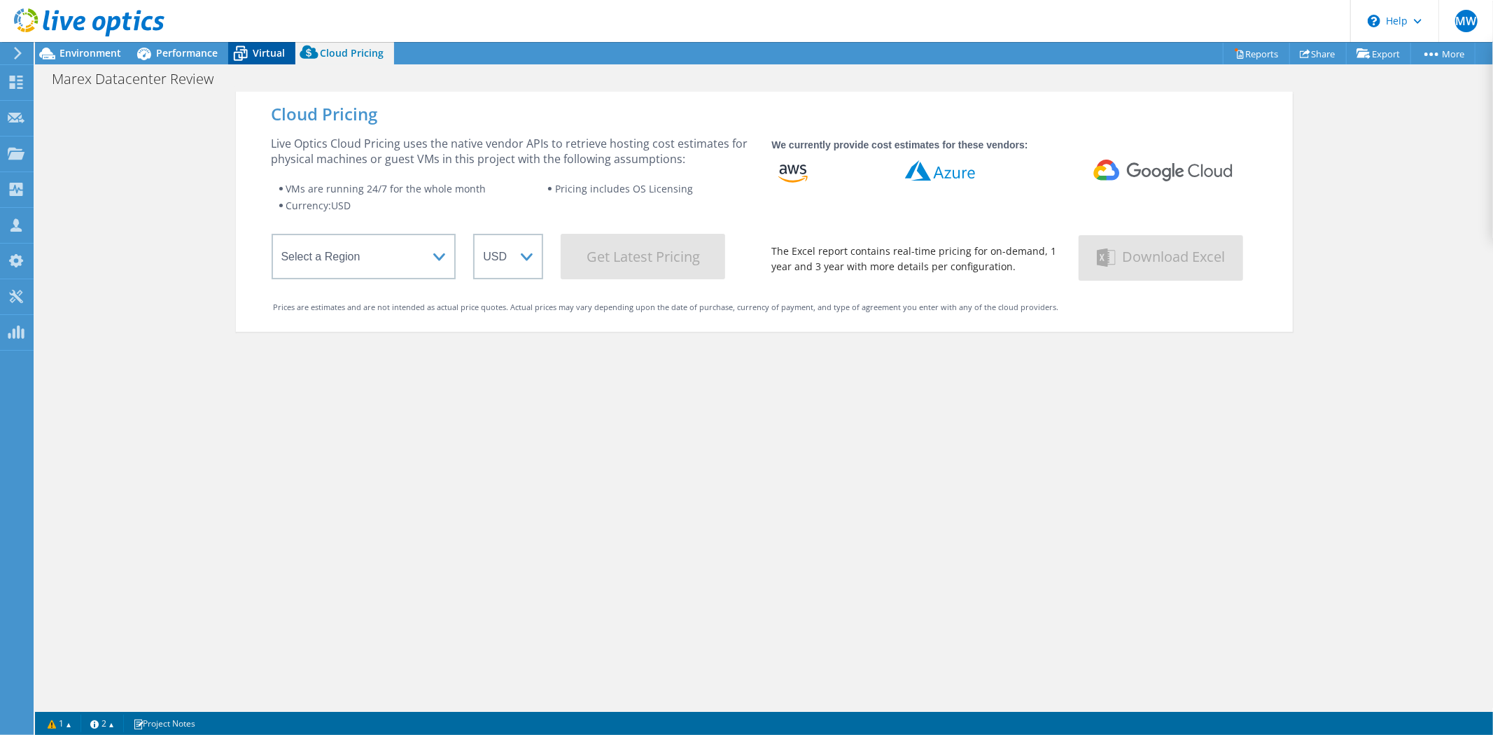
click at [279, 57] on span "Virtual" at bounding box center [269, 52] width 32 height 13
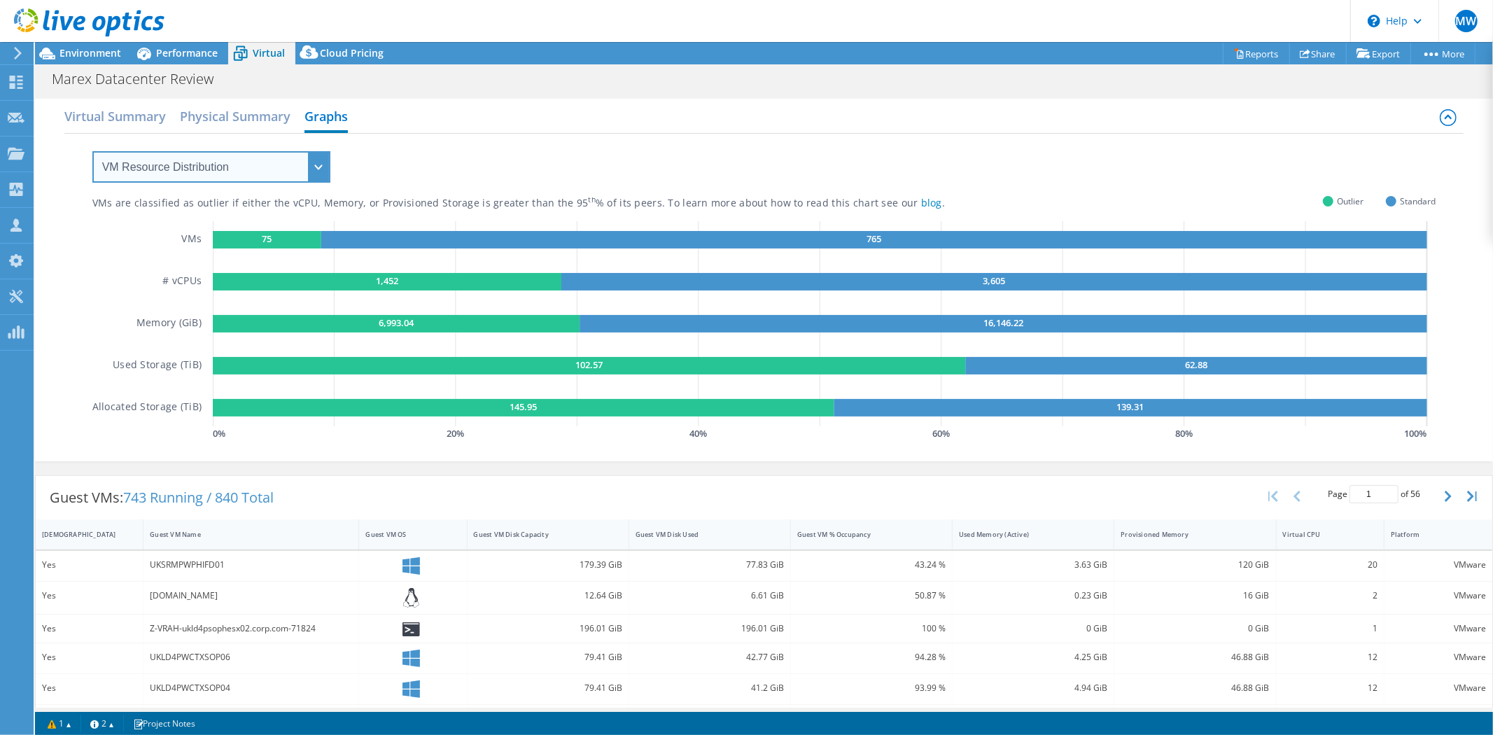
click at [302, 163] on select "VM Resource Distribution Provisioning Contrast Over Provisioning" at bounding box center [211, 166] width 238 height 31
click at [355, 59] on span "Cloud Pricing" at bounding box center [352, 52] width 64 height 13
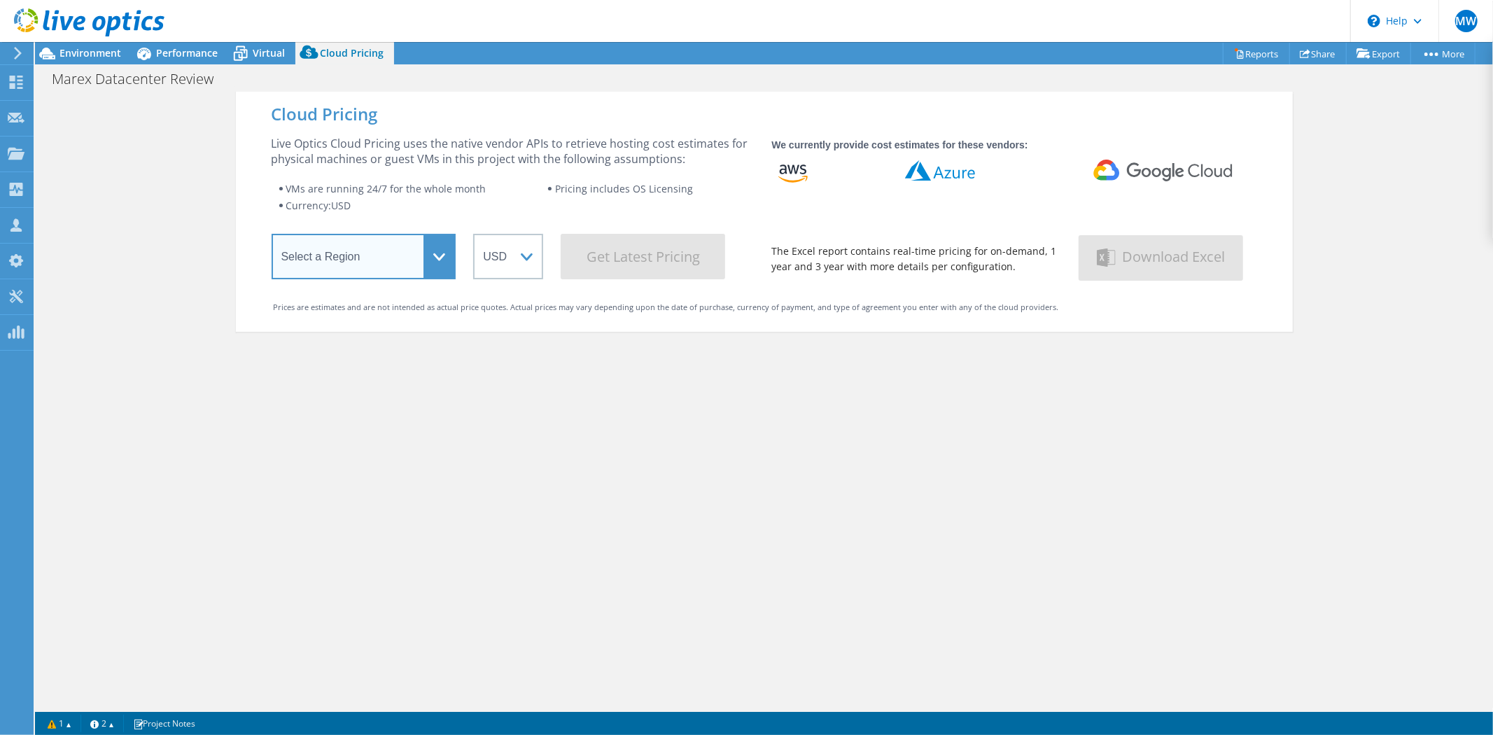
click at [427, 273] on select "Select a Region Asia Pacific (Hong Kong) Asia Pacific (Mumbai) Asia Pacific (Se…" at bounding box center [364, 256] width 185 height 45
select select "EULondon"
click at [272, 237] on select "Select a Region Asia Pacific (Hong Kong) Asia Pacific (Mumbai) Asia Pacific (Se…" at bounding box center [364, 256] width 185 height 45
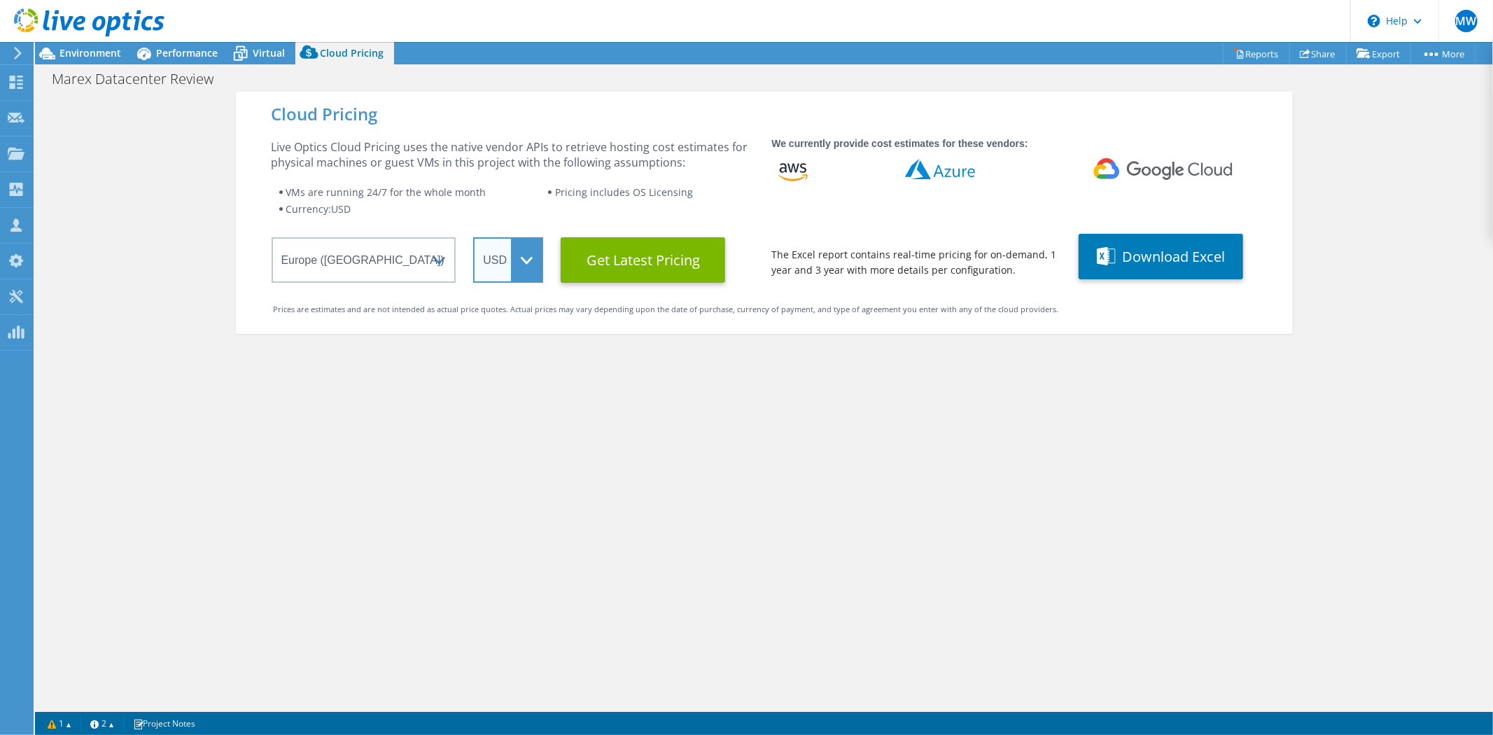
click at [516, 276] on select "ARS AUD BRL CAD CHF CLP CNY DKK EUR GBP HKD HUF INR JPY MXN MYR NOK NZD PEN SEK…" at bounding box center [508, 259] width 70 height 45
click at [473, 237] on select "ARS AUD BRL CAD CHF CLP CNY DKK EUR GBP HKD HUF INR JPY MXN MYR NOK NZD PEN SEK…" at bounding box center [508, 259] width 70 height 45
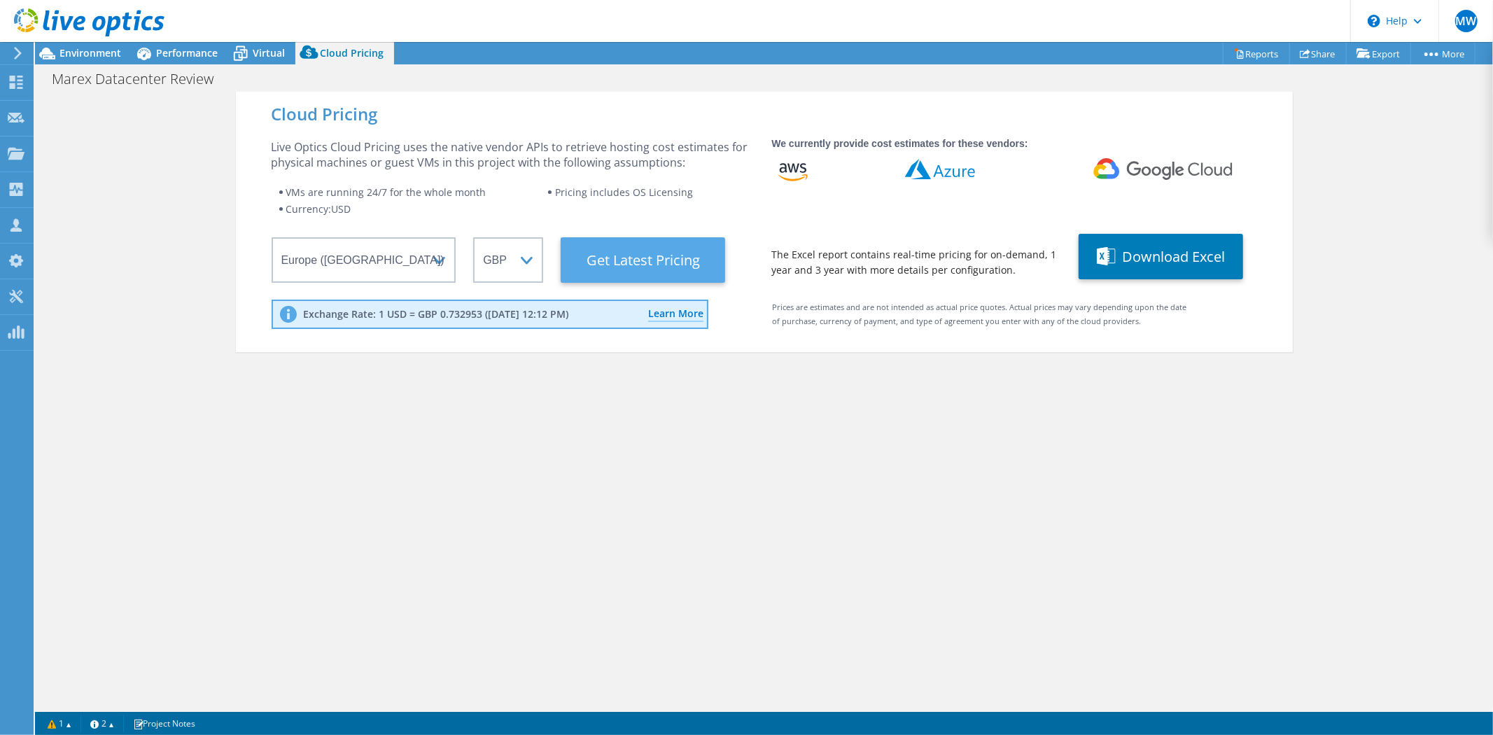
click at [663, 262] on Latest "Get Latest Pricing" at bounding box center [643, 259] width 164 height 45
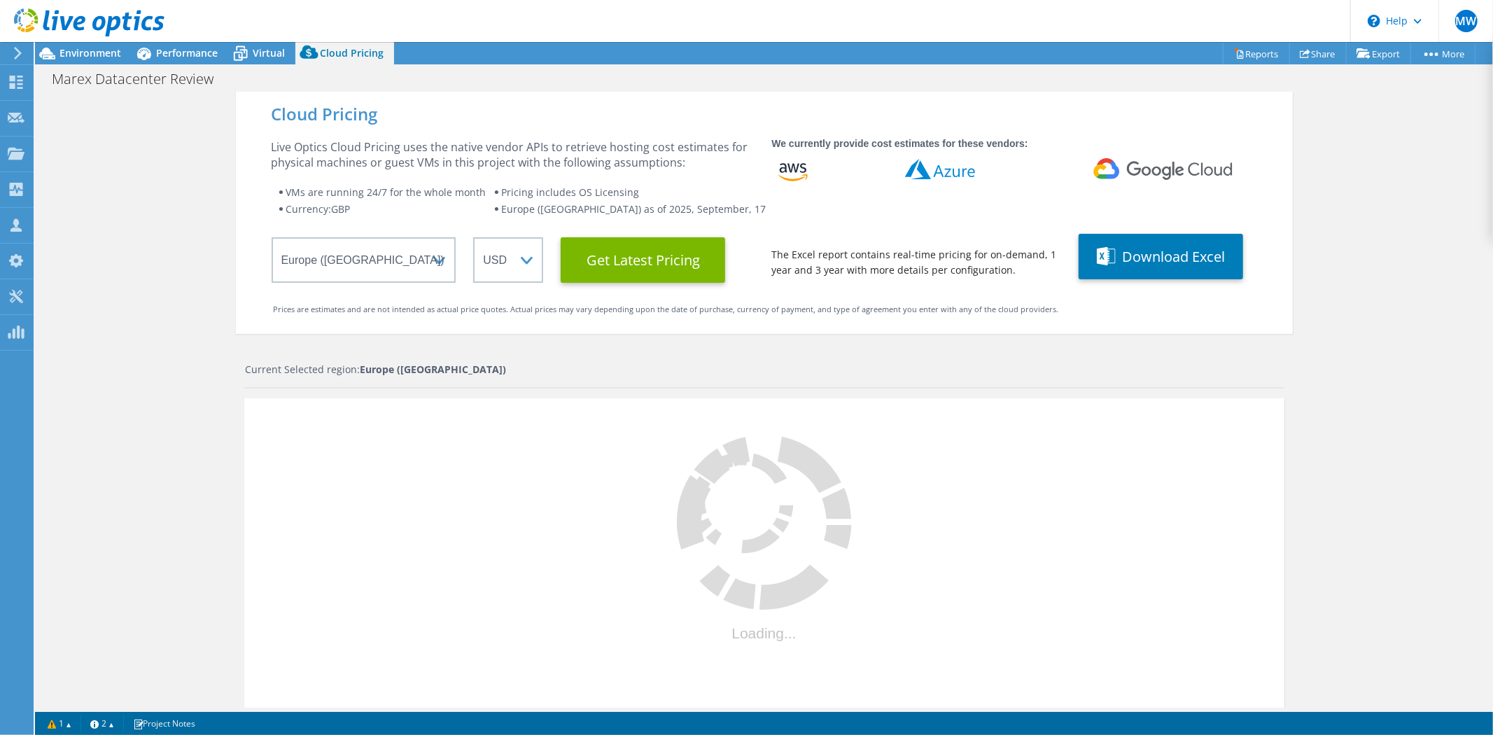
select select "GBP"
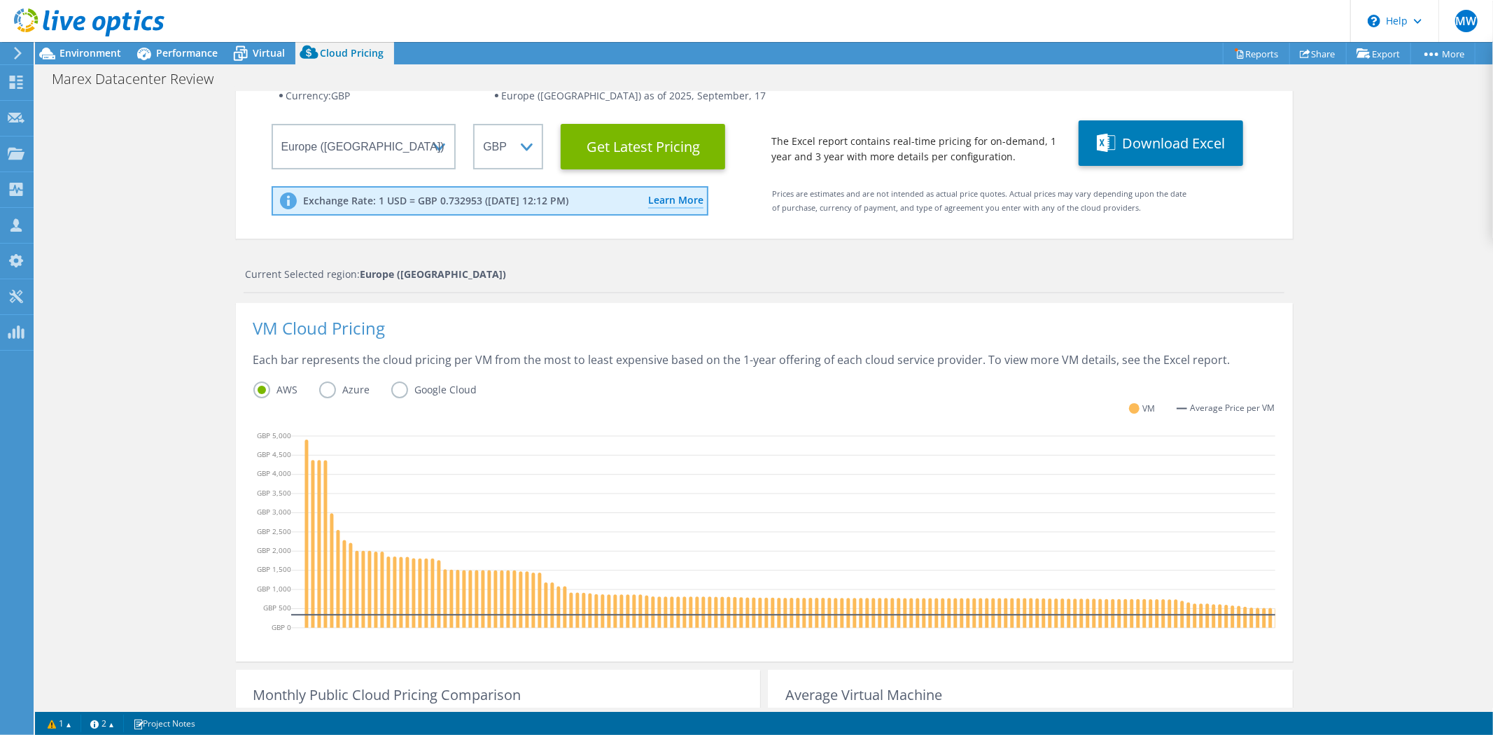
scroll to position [50, 0]
click at [239, 58] on icon at bounding box center [240, 53] width 24 height 24
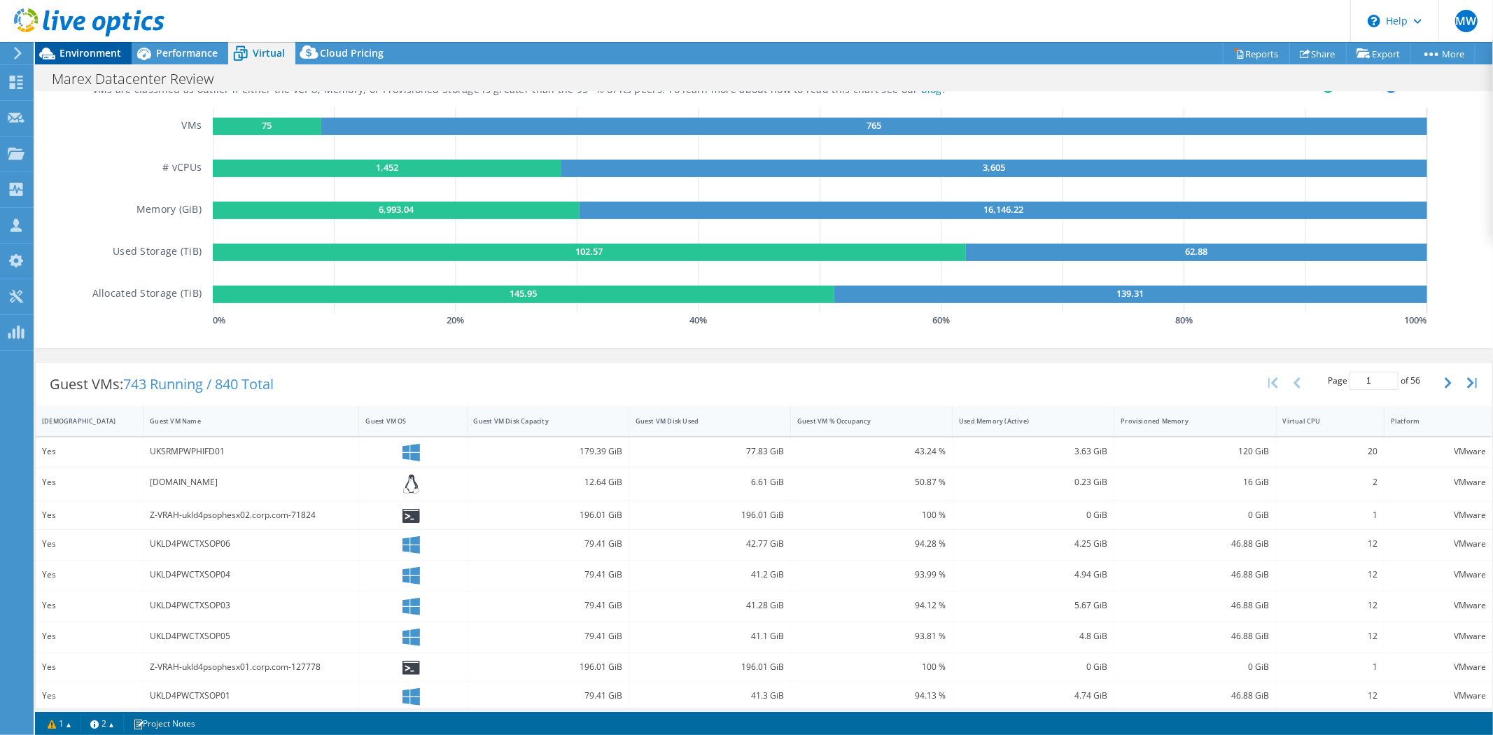
click at [115, 59] on div "Environment" at bounding box center [83, 53] width 97 height 22
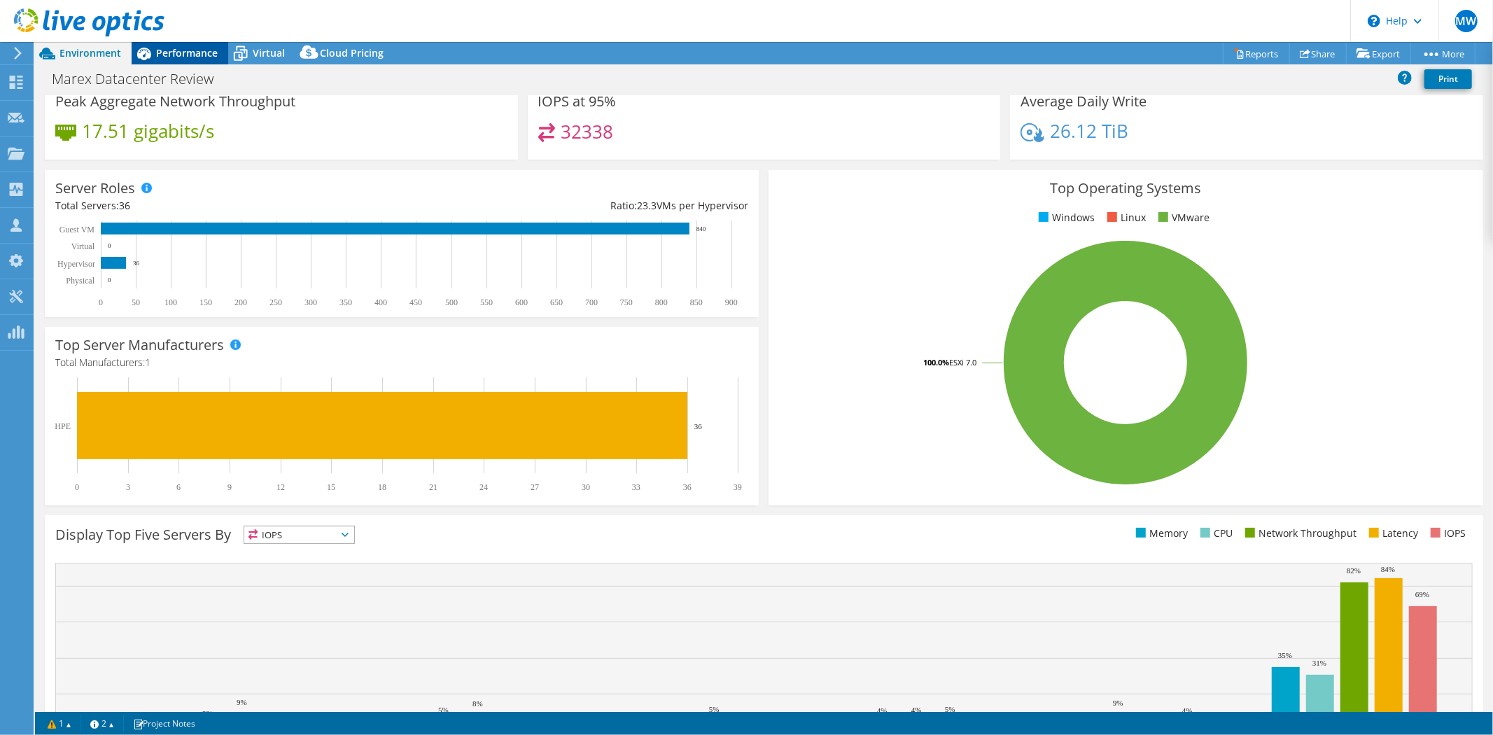
click at [206, 56] on span "Performance" at bounding box center [187, 52] width 62 height 13
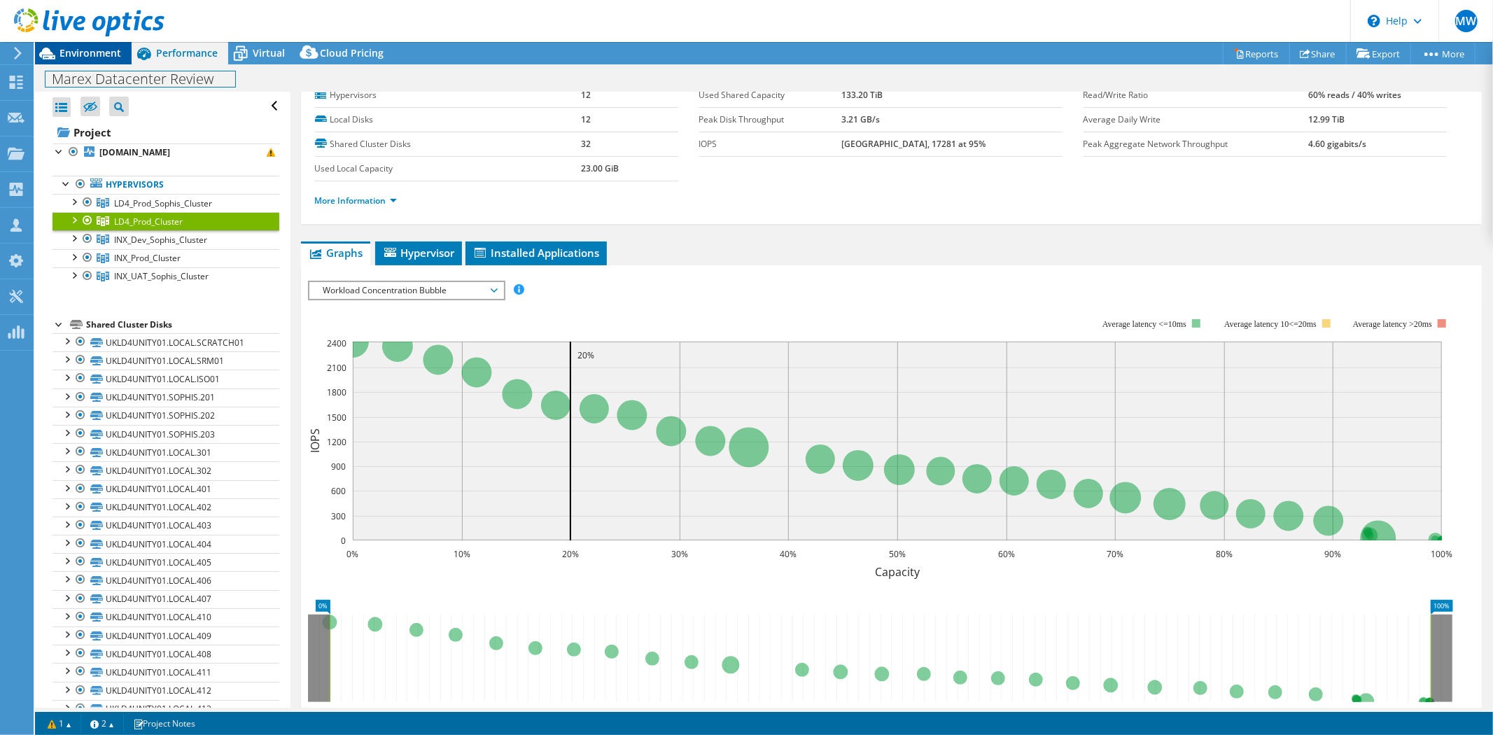
click at [101, 66] on div "Marex Datacenter Review Print" at bounding box center [764, 79] width 1458 height 26
click at [79, 53] on span "Environment" at bounding box center [90, 52] width 62 height 13
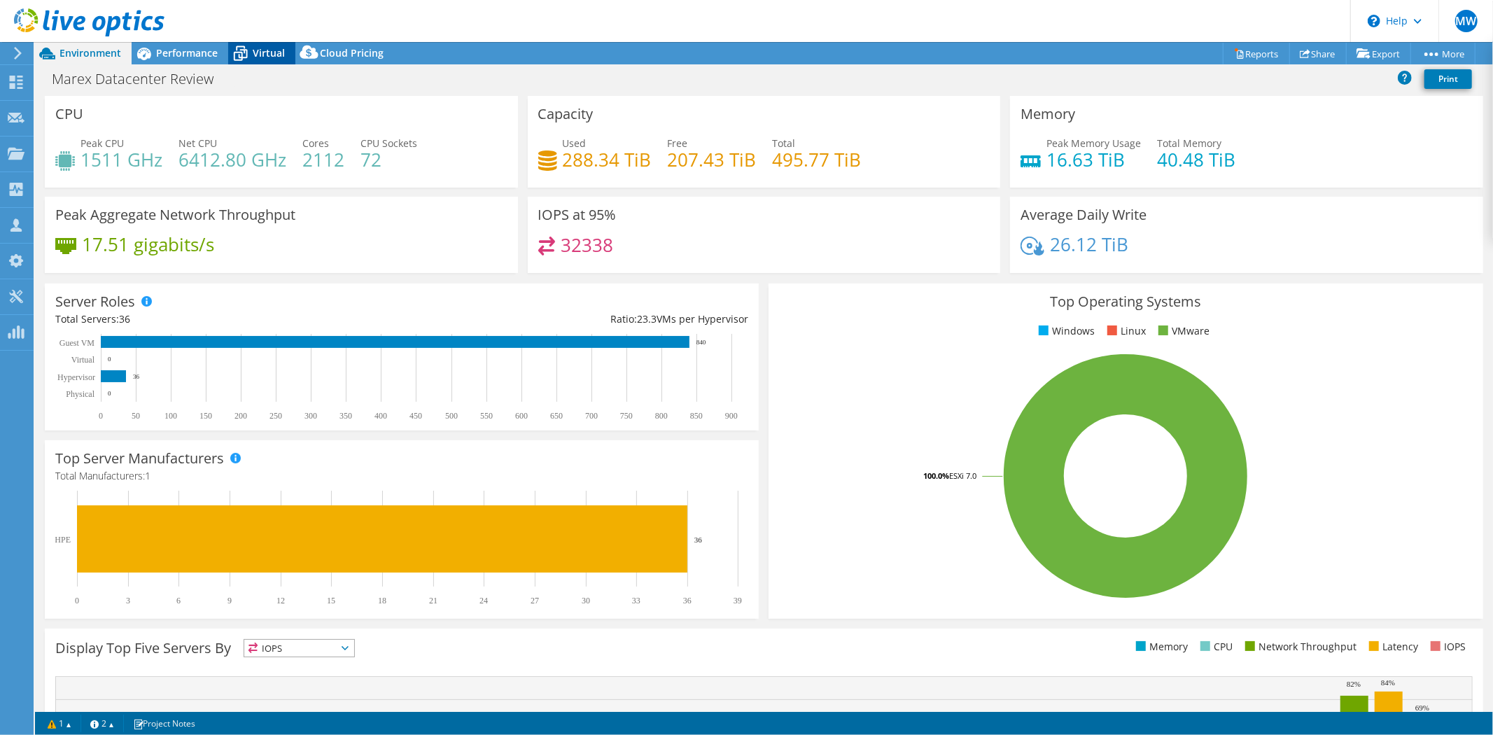
click at [245, 47] on icon at bounding box center [240, 53] width 24 height 24
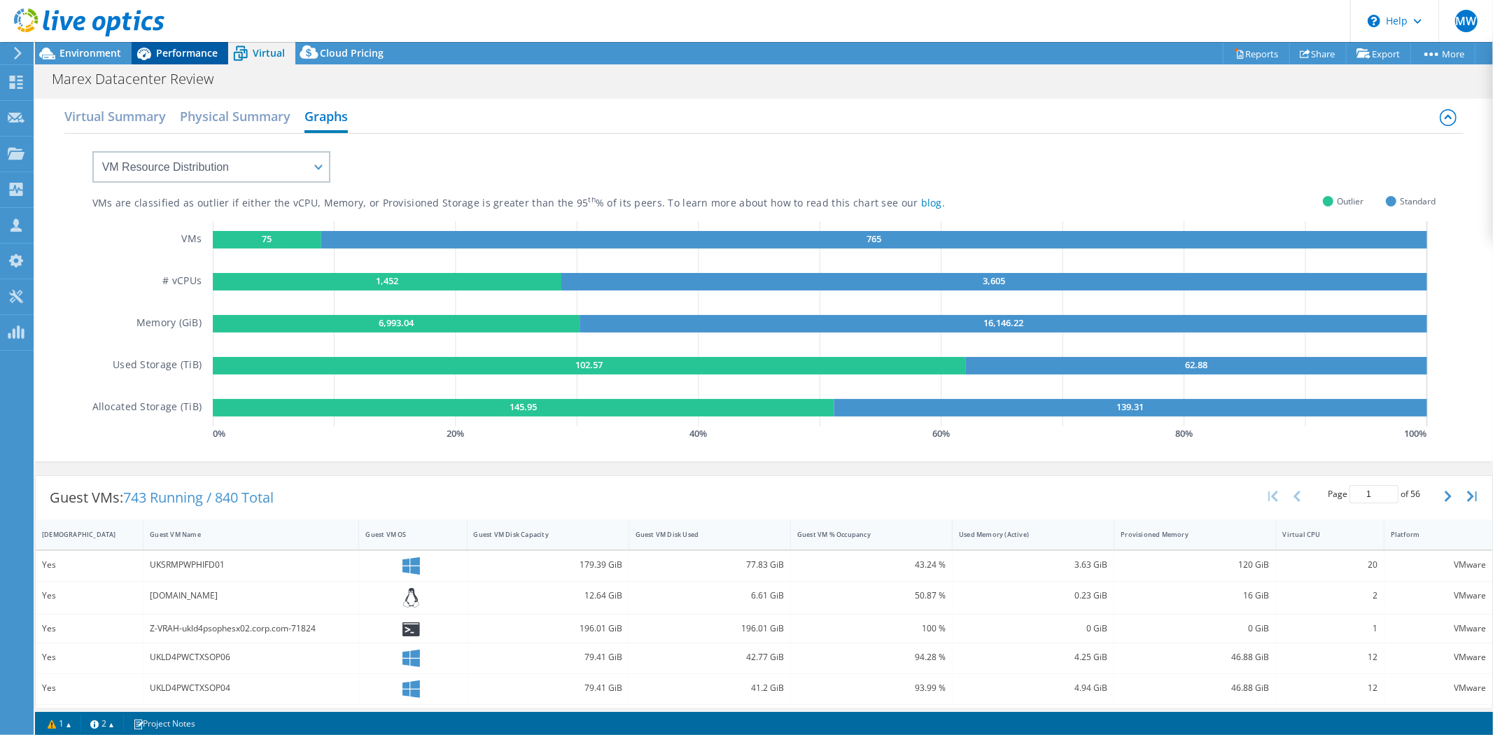
click at [198, 56] on span "Performance" at bounding box center [187, 52] width 62 height 13
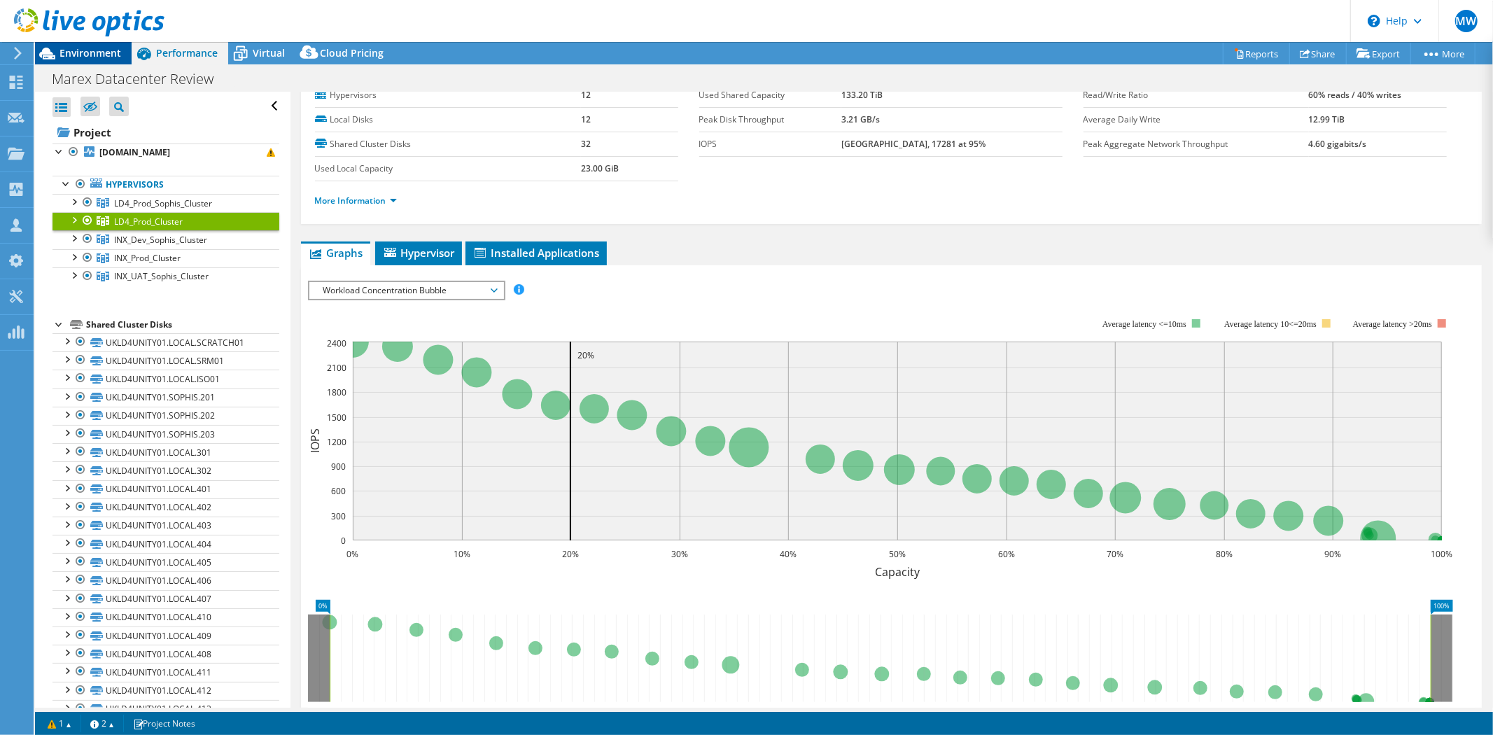
click at [78, 52] on span "Environment" at bounding box center [90, 52] width 62 height 13
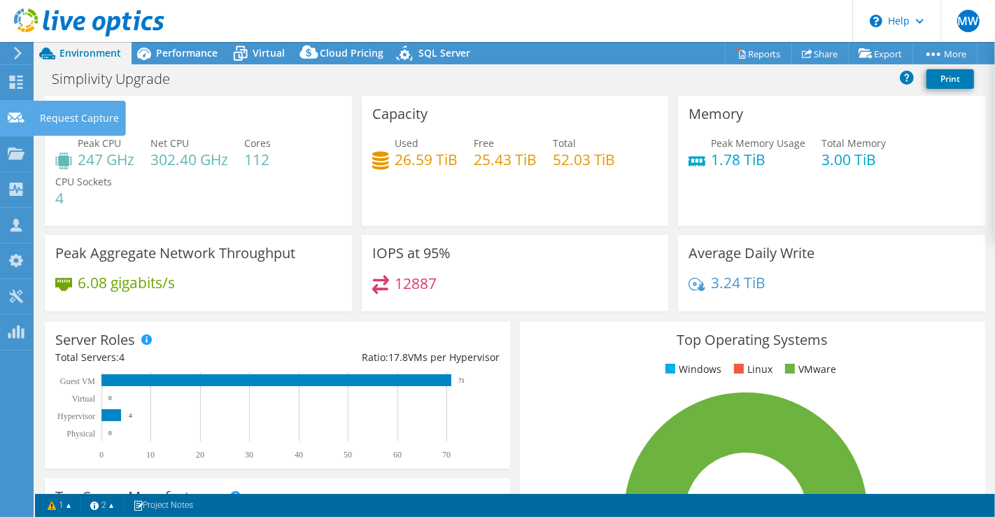
click at [15, 113] on use at bounding box center [16, 117] width 17 height 10
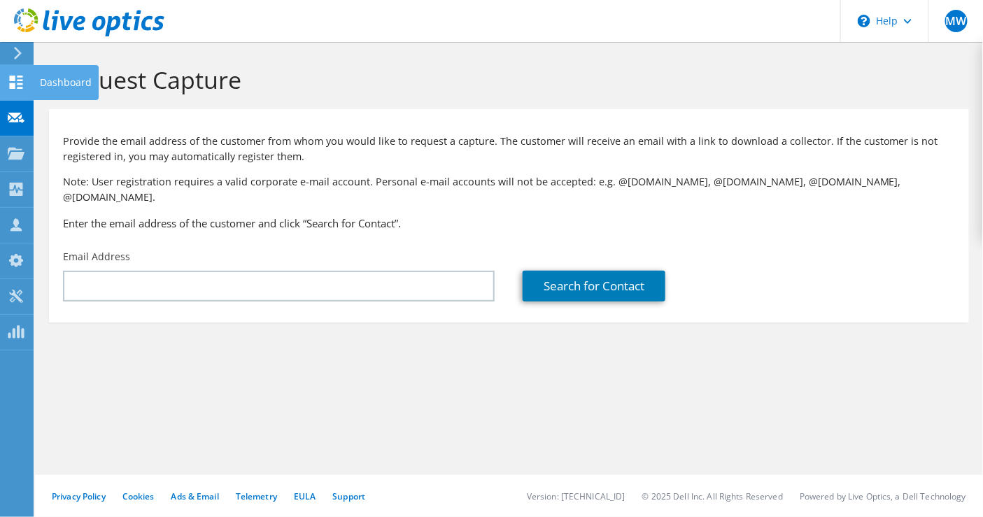
click at [22, 81] on icon at bounding box center [16, 82] width 17 height 13
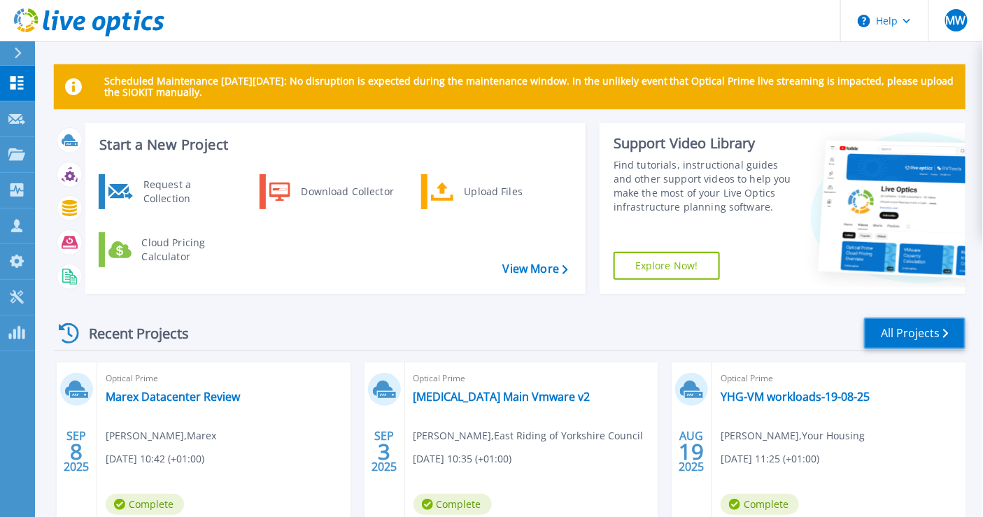
click at [932, 343] on link "All Projects" at bounding box center [914, 333] width 101 height 31
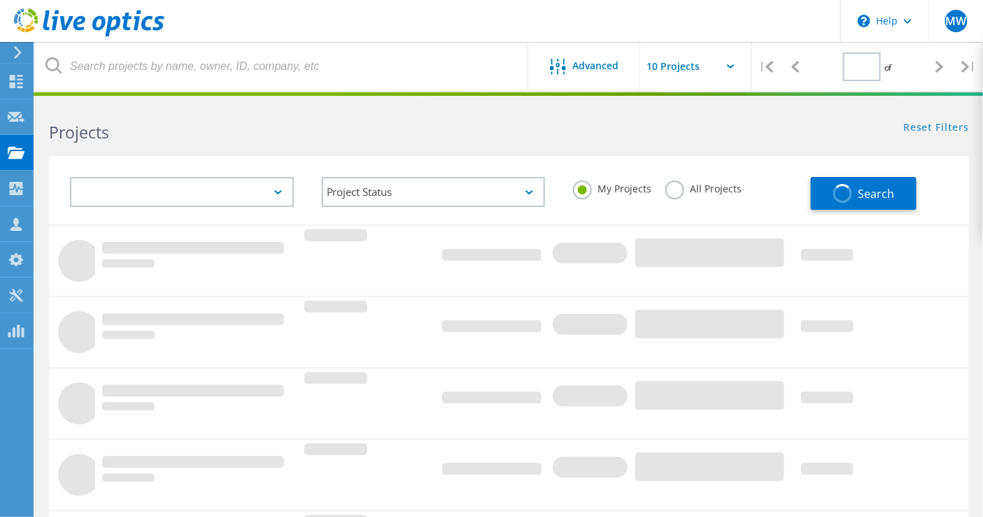
type input "1"
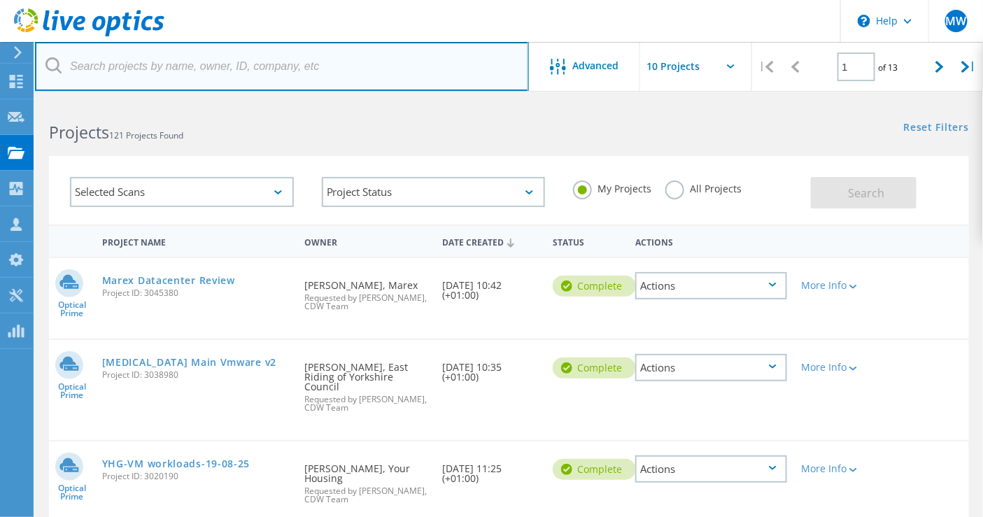
click at [195, 76] on input "text" at bounding box center [282, 66] width 494 height 49
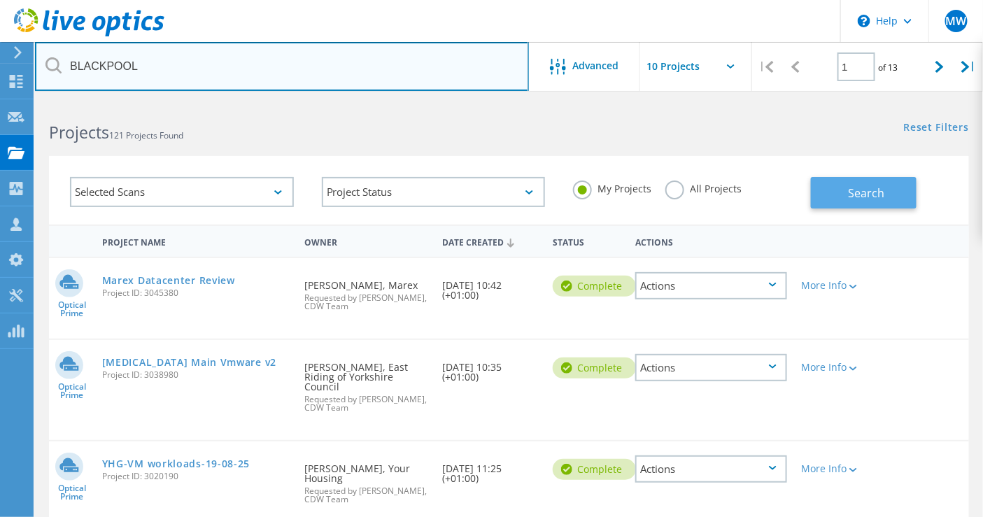
type input "BLACKPOOL"
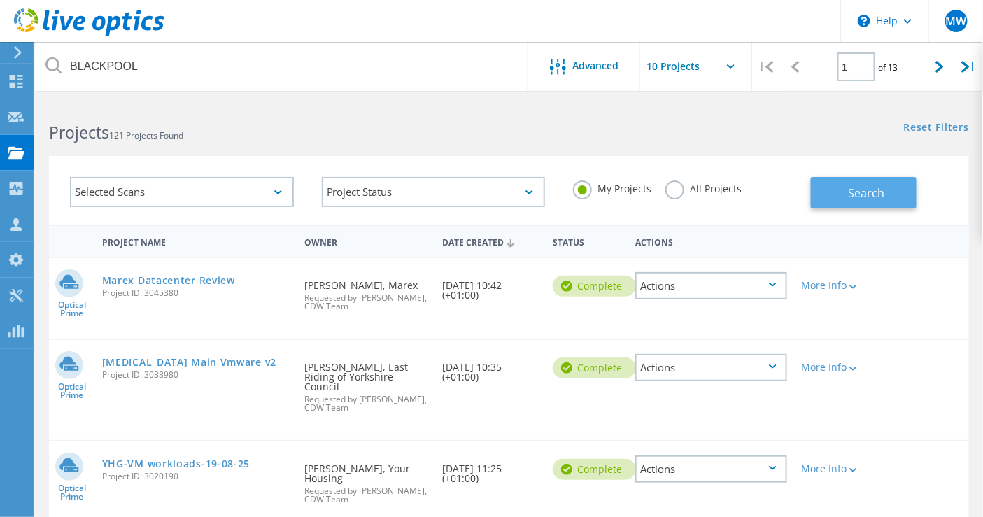
click at [875, 197] on span "Search" at bounding box center [867, 192] width 36 height 15
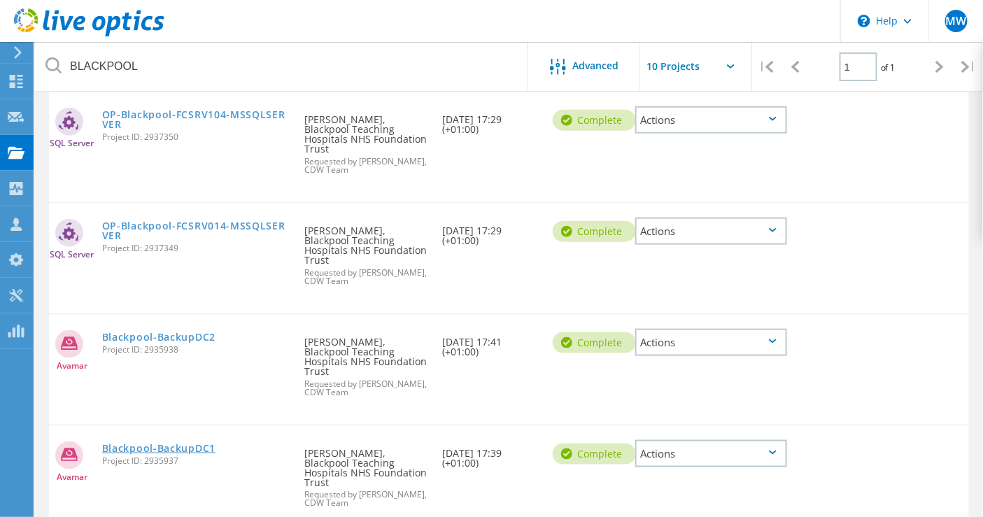
scroll to position [504, 0]
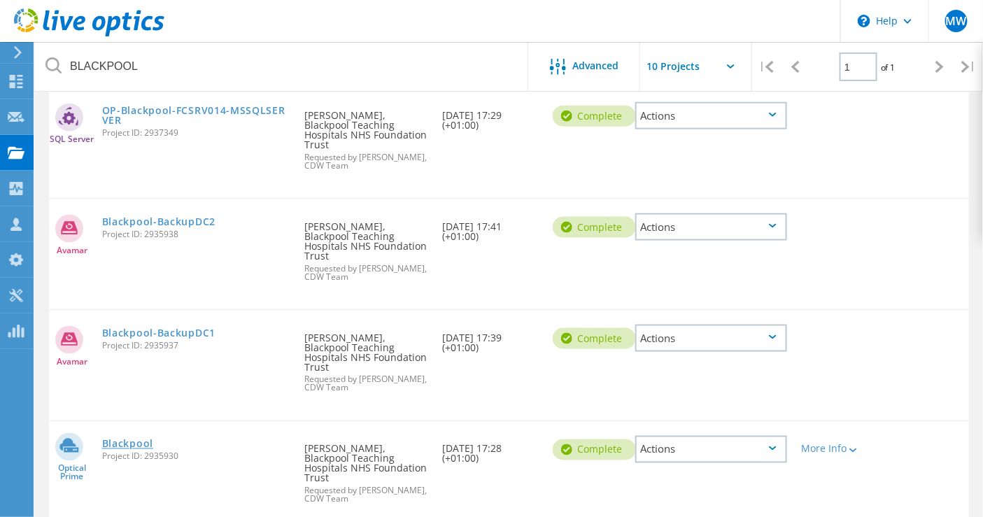
click at [153, 439] on link "Blackpool" at bounding box center [127, 444] width 51 height 10
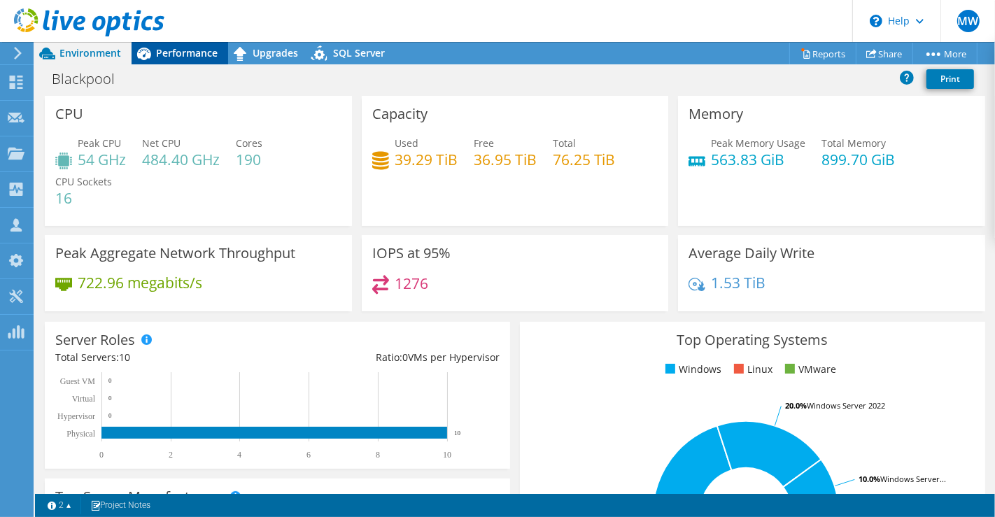
click at [190, 46] on span "Performance" at bounding box center [187, 52] width 62 height 13
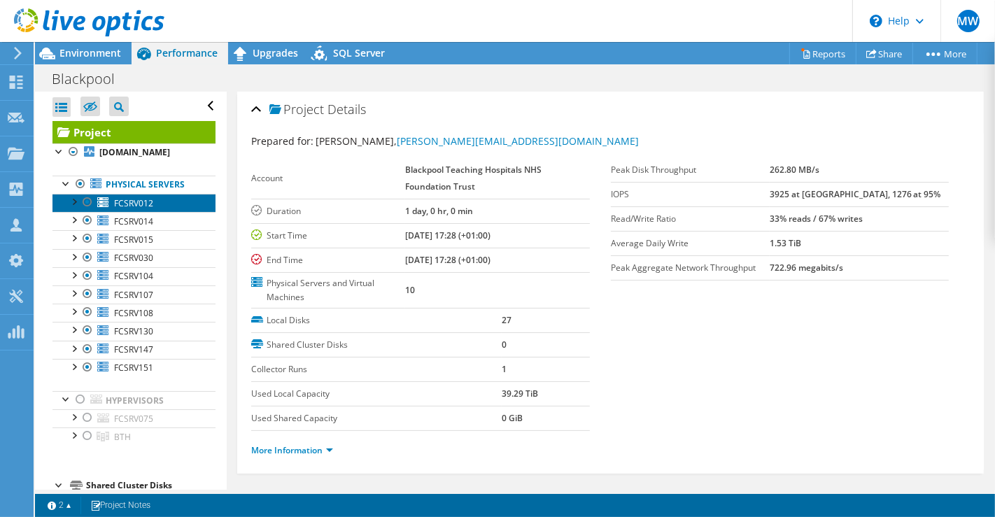
click at [139, 204] on span "FCSRV012" at bounding box center [133, 203] width 39 height 12
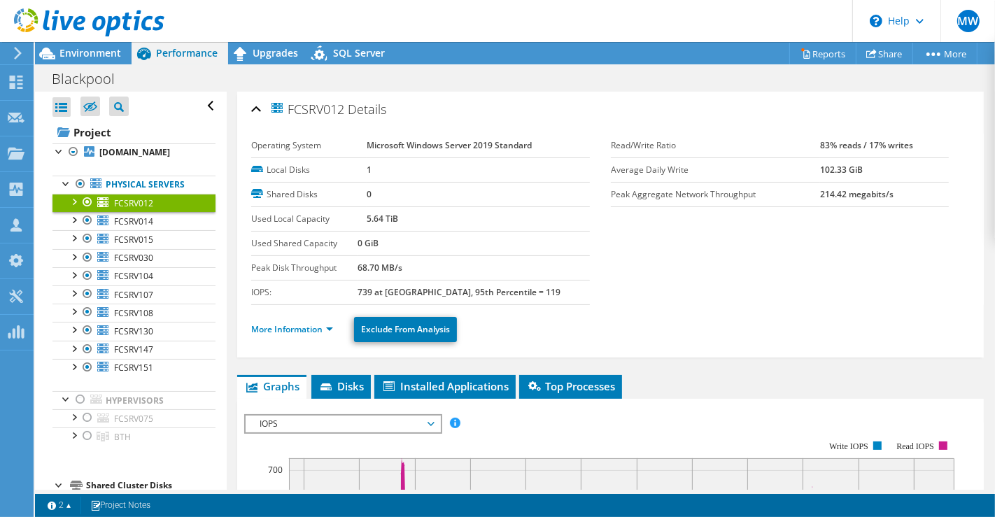
click at [70, 197] on div at bounding box center [73, 201] width 14 height 14
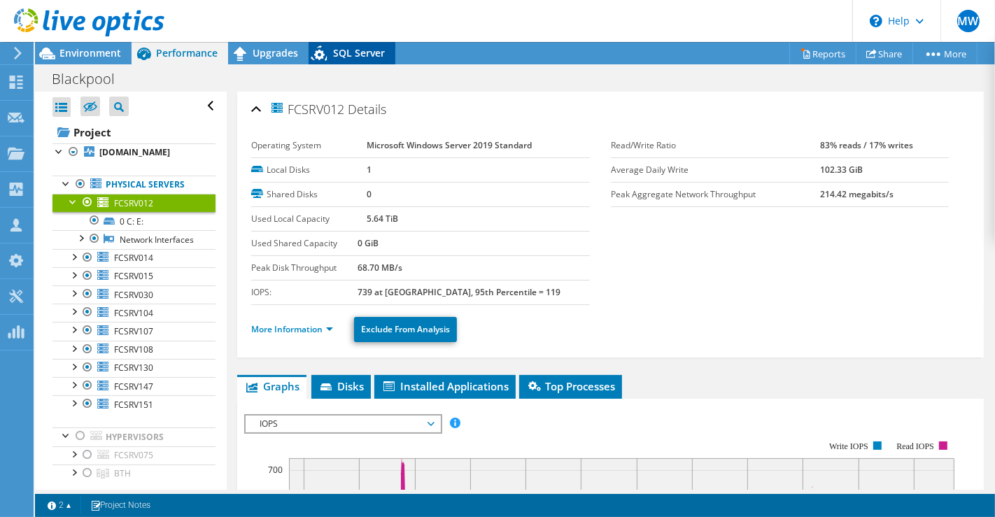
click at [359, 58] on span "SQL Server" at bounding box center [359, 52] width 52 height 13
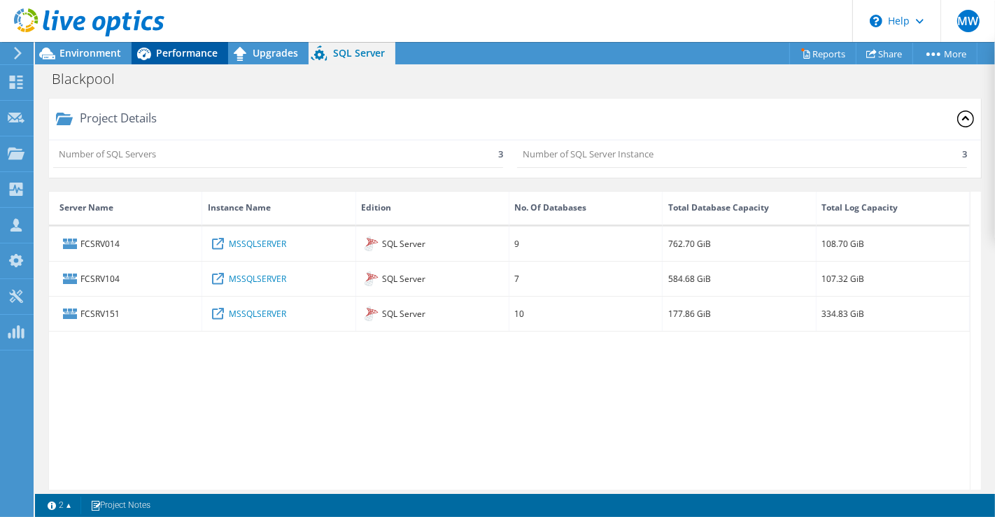
click at [156, 50] on span "Performance" at bounding box center [187, 52] width 62 height 13
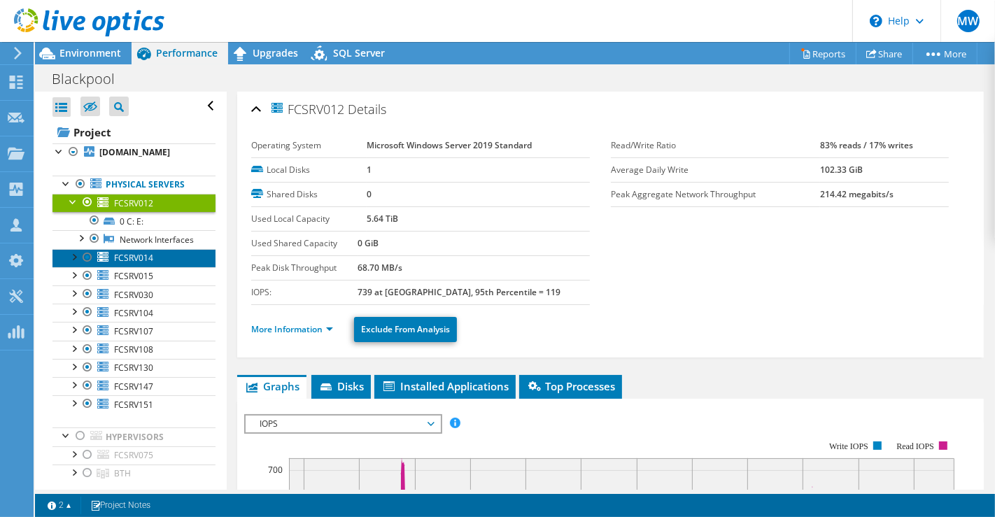
click at [142, 264] on span "FCSRV014" at bounding box center [133, 258] width 39 height 12
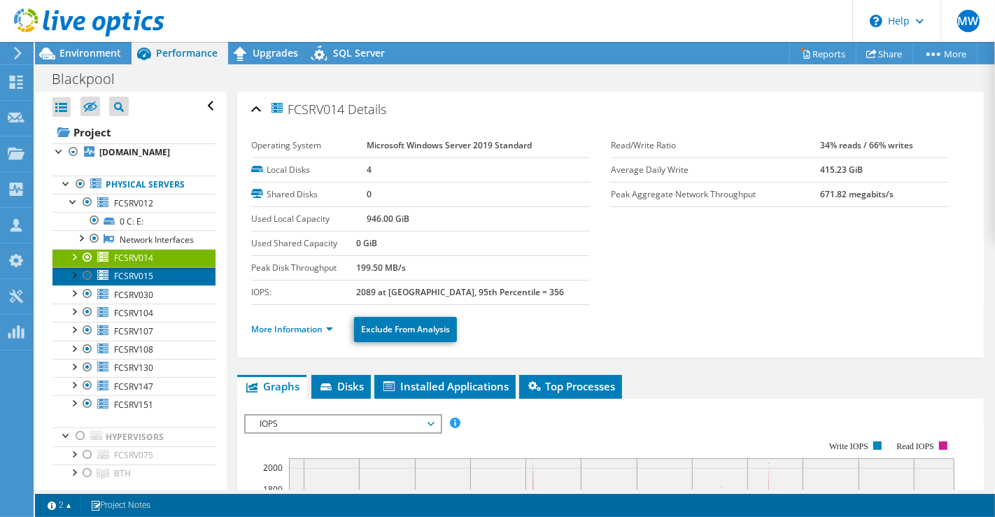
click at [146, 286] on link "FCSRV015" at bounding box center [133, 276] width 163 height 18
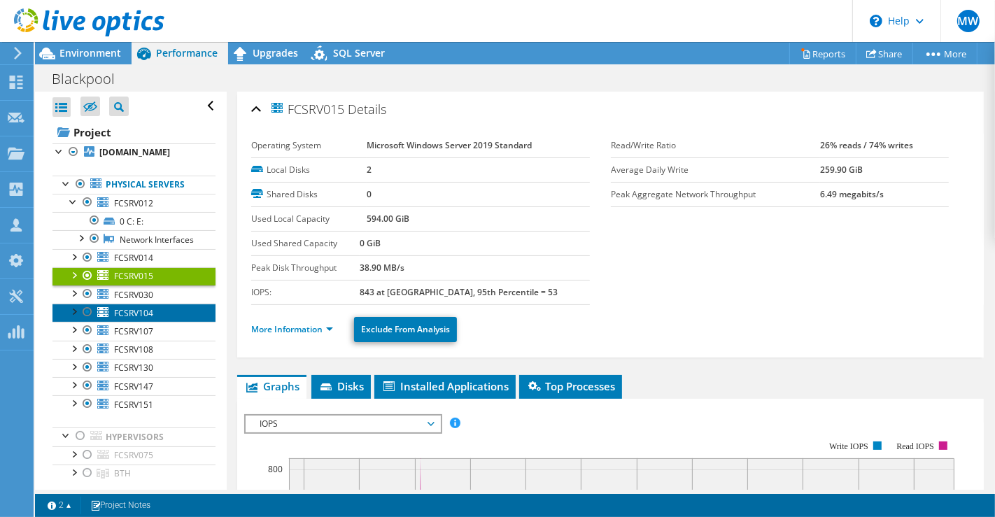
click at [142, 314] on link "FCSRV104" at bounding box center [133, 313] width 163 height 18
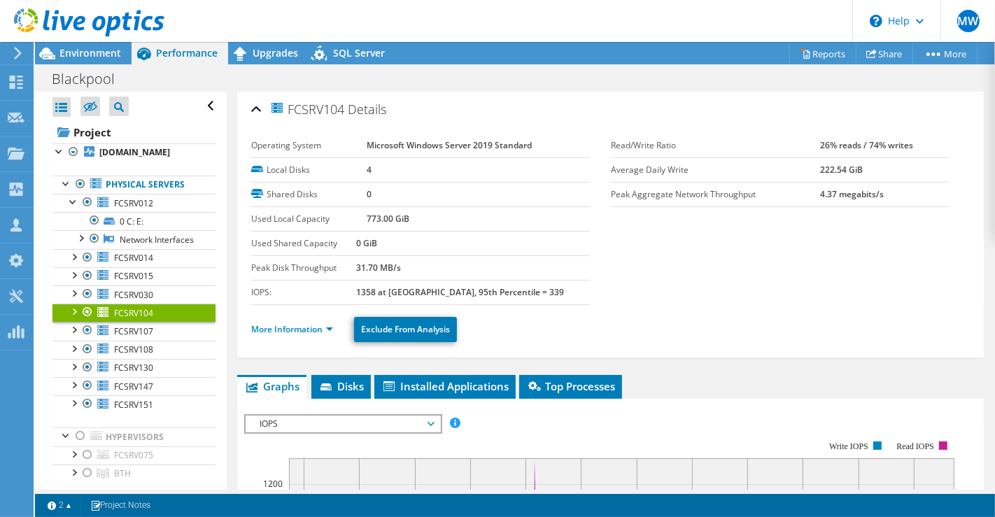
click at [139, 319] on span "FCSRV104" at bounding box center [133, 313] width 39 height 12
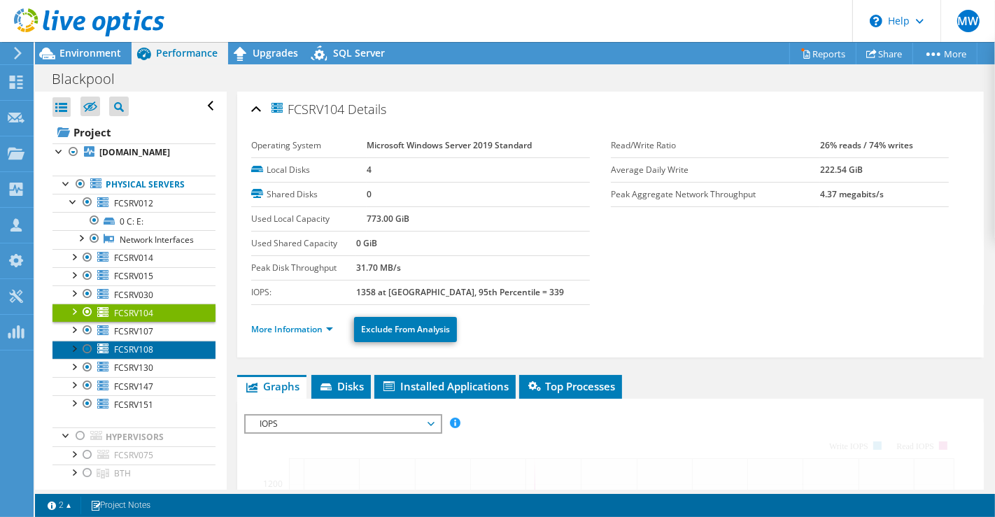
click at [137, 350] on link "FCSRV108" at bounding box center [133, 350] width 163 height 18
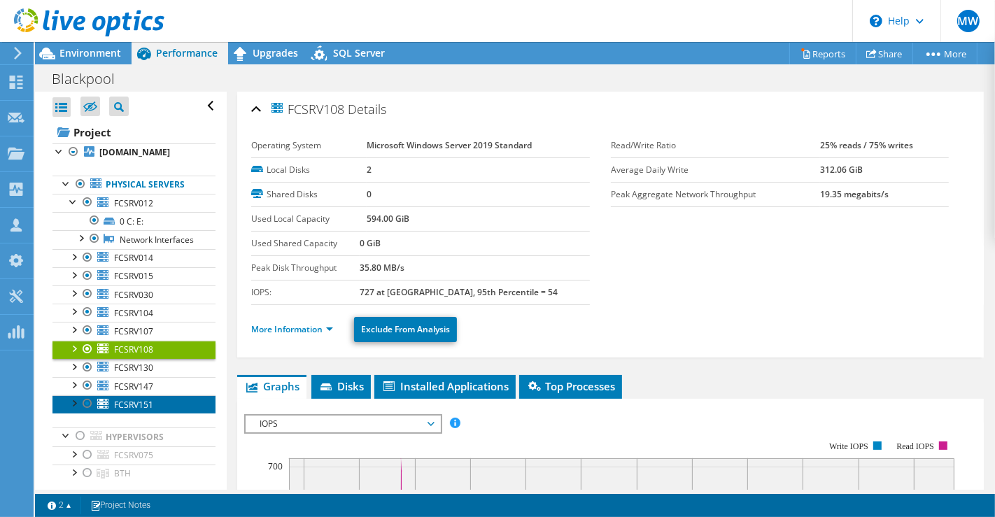
click at [133, 407] on span "FCSRV151" at bounding box center [133, 405] width 39 height 12
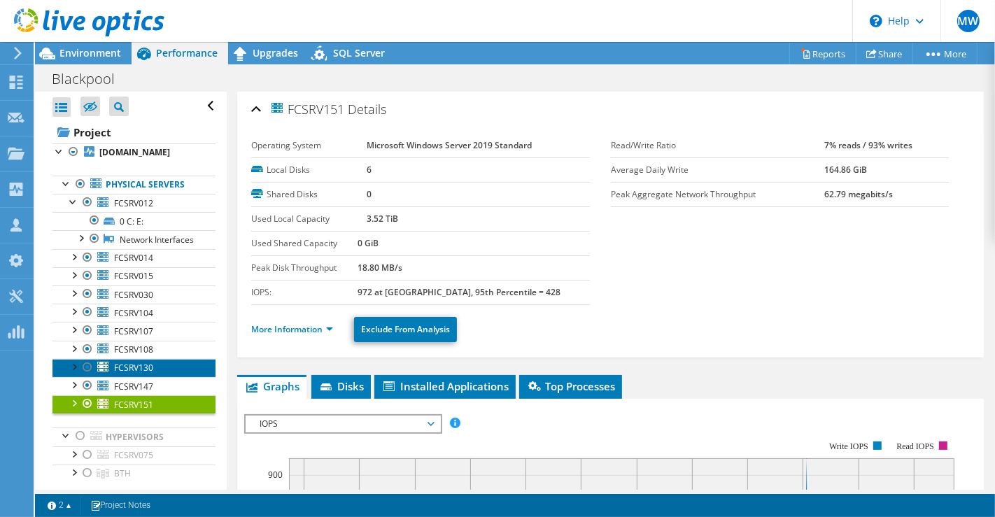
click at [142, 367] on link "FCSRV130" at bounding box center [133, 368] width 163 height 18
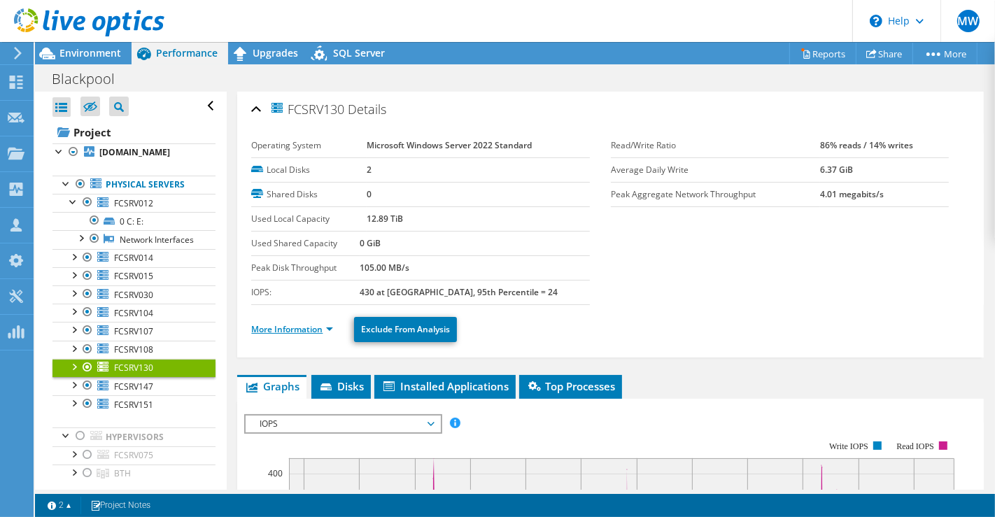
click at [332, 328] on link "More Information" at bounding box center [292, 329] width 82 height 12
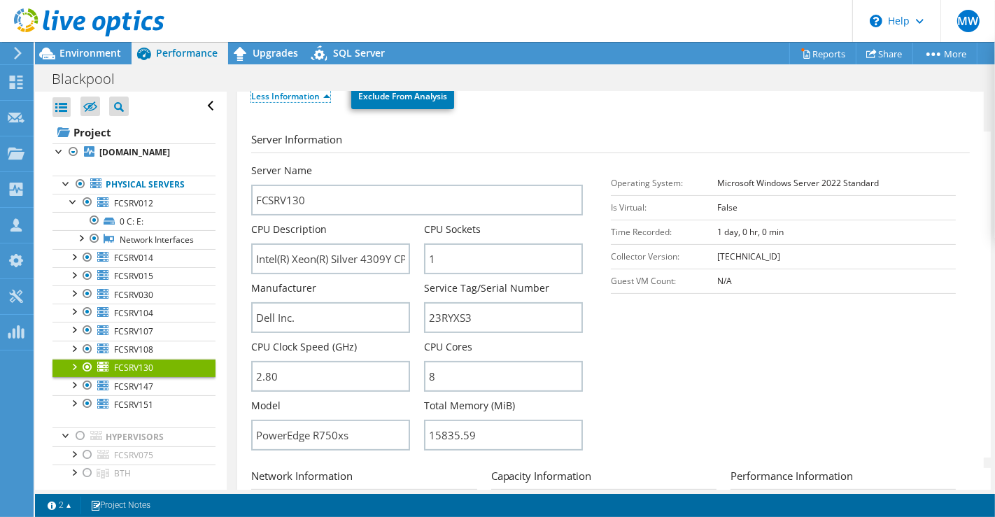
scroll to position [311, 0]
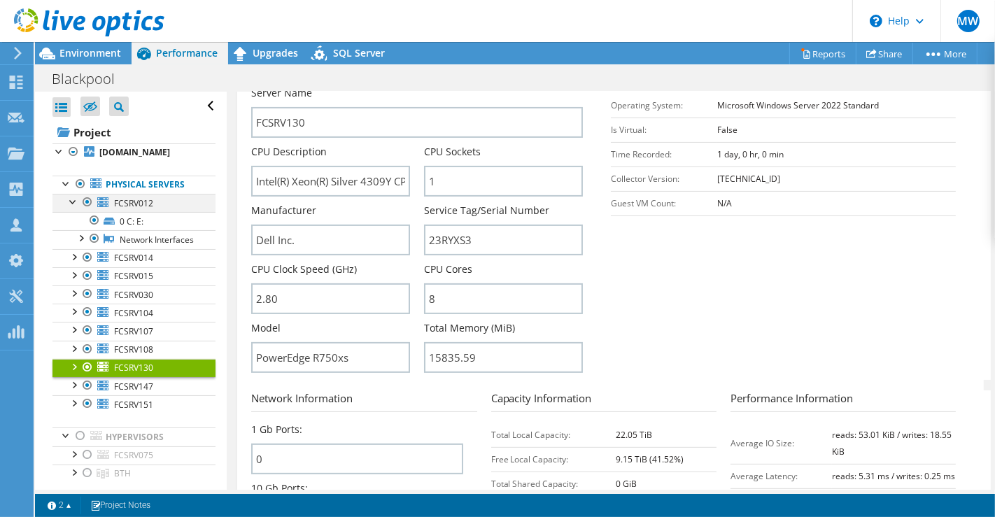
click at [75, 201] on div at bounding box center [73, 201] width 14 height 14
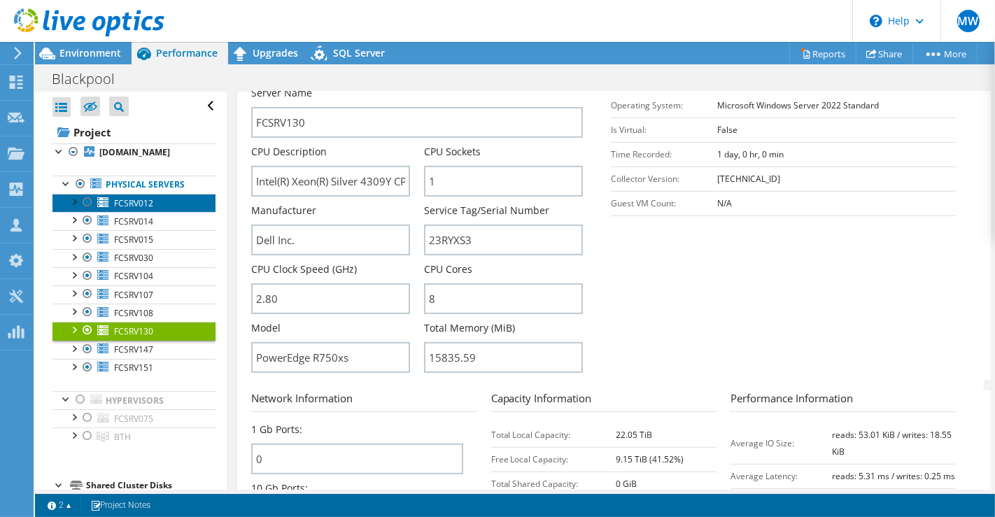
click at [118, 200] on span "FCSRV012" at bounding box center [133, 203] width 39 height 12
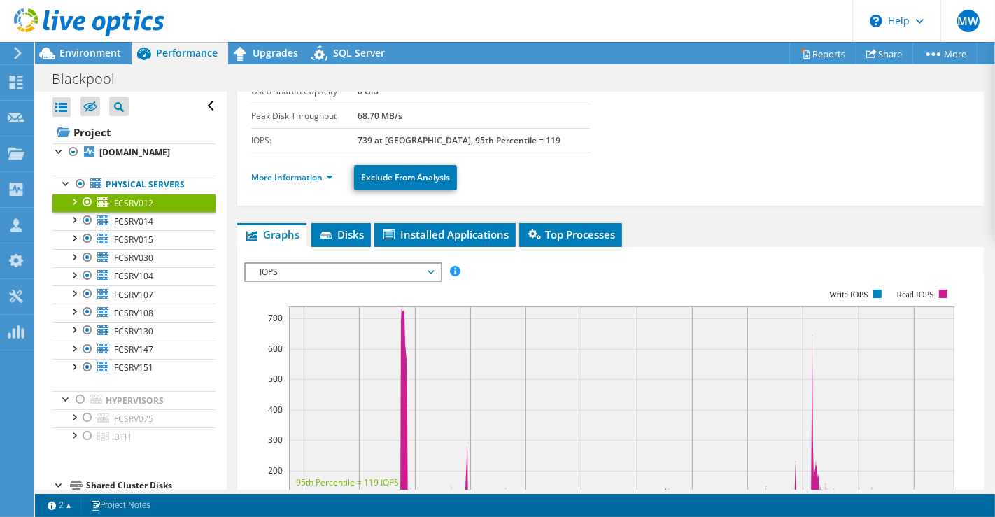
scroll to position [152, 0]
click at [310, 174] on link "More Information" at bounding box center [292, 177] width 82 height 12
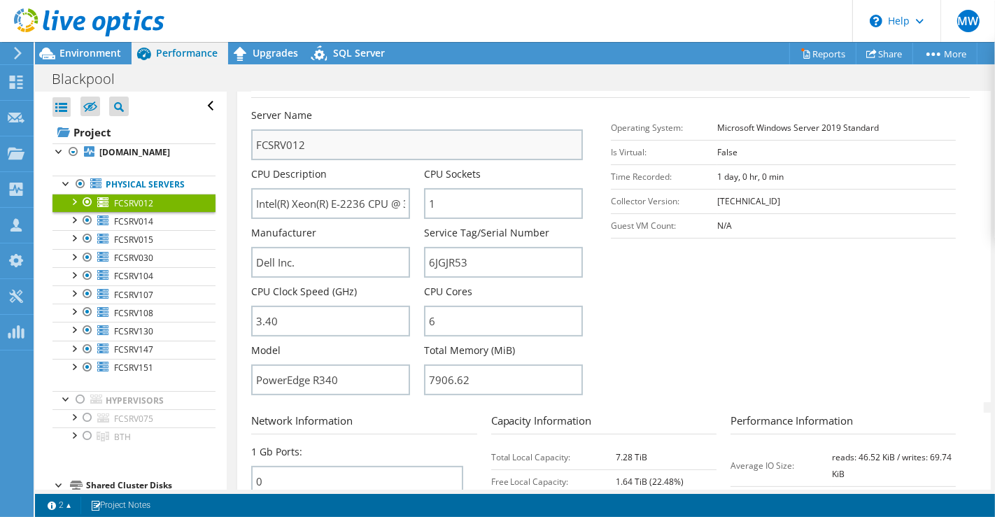
scroll to position [307, 0]
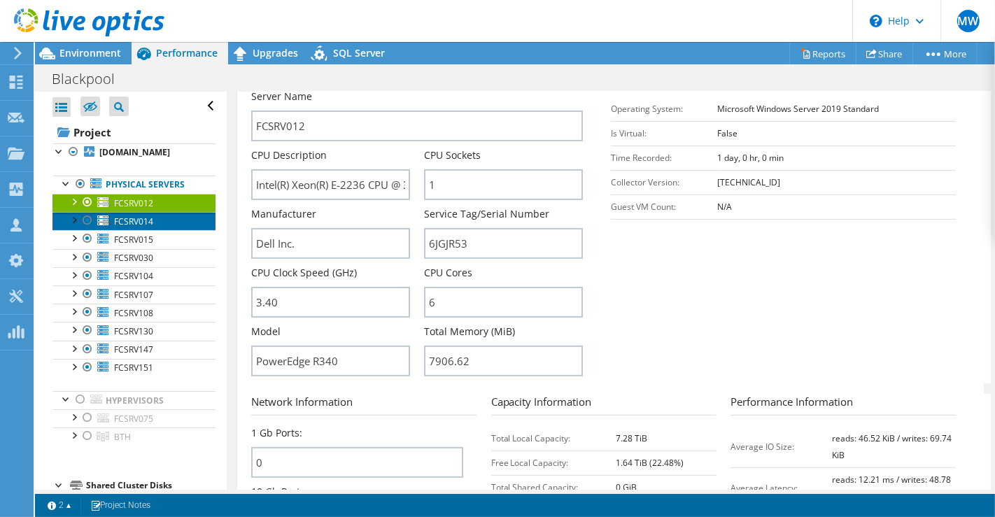
click at [141, 225] on span "FCSRV014" at bounding box center [133, 222] width 39 height 12
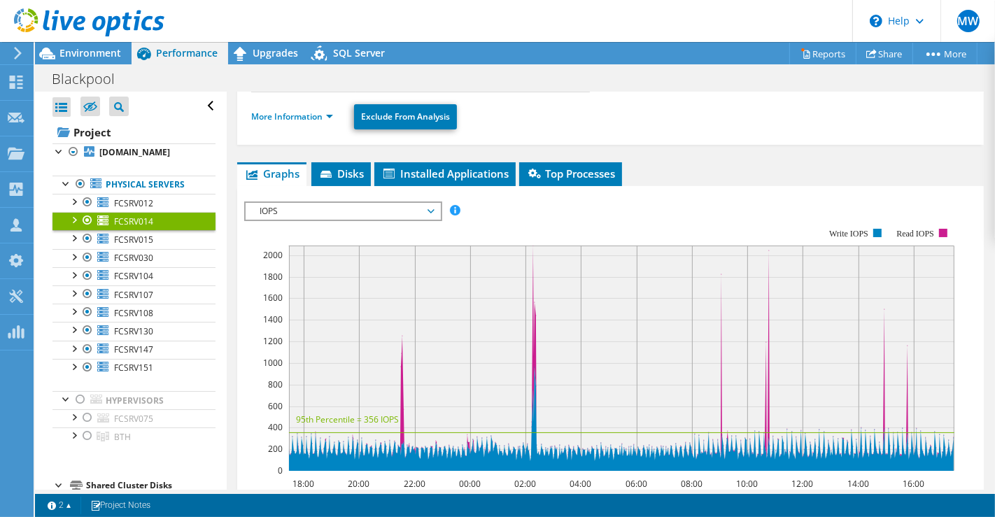
scroll to position [127, 0]
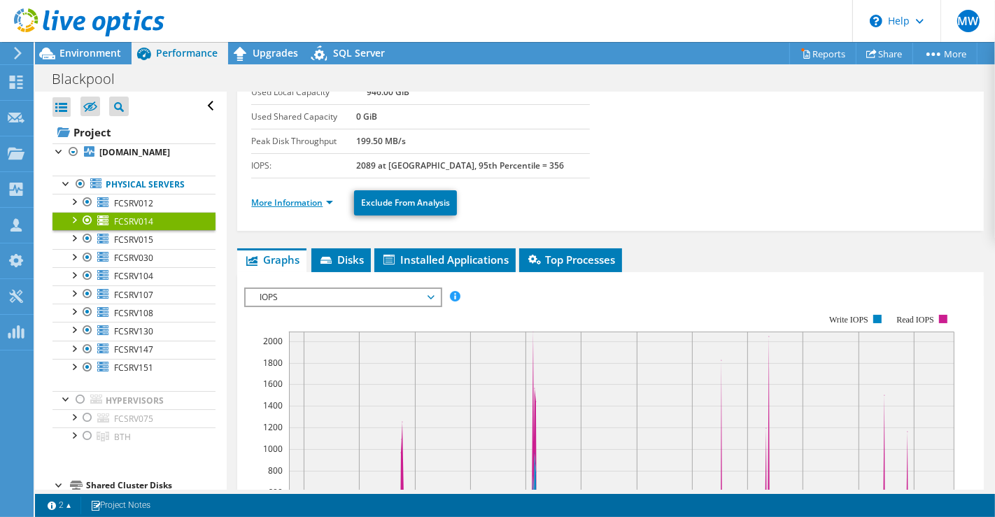
click at [315, 197] on link "More Information" at bounding box center [292, 203] width 82 height 12
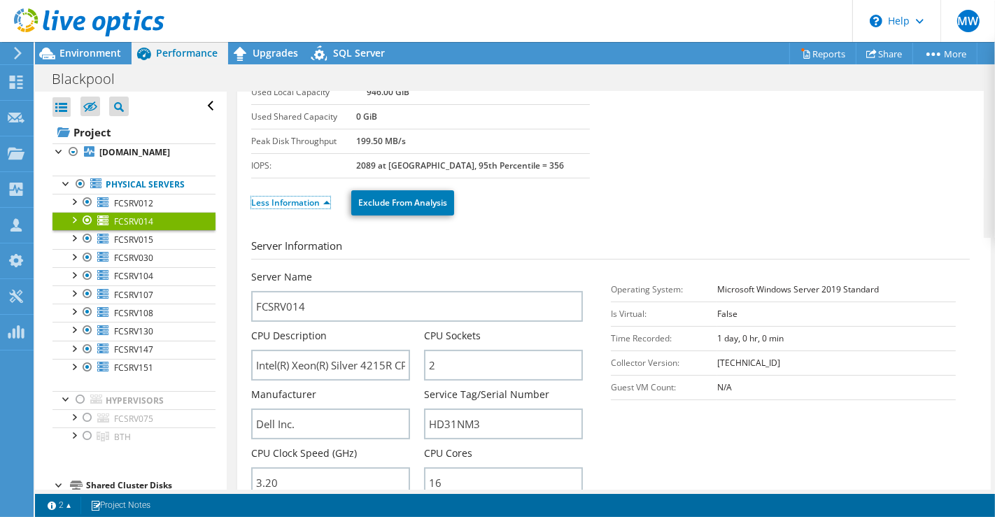
scroll to position [204, 0]
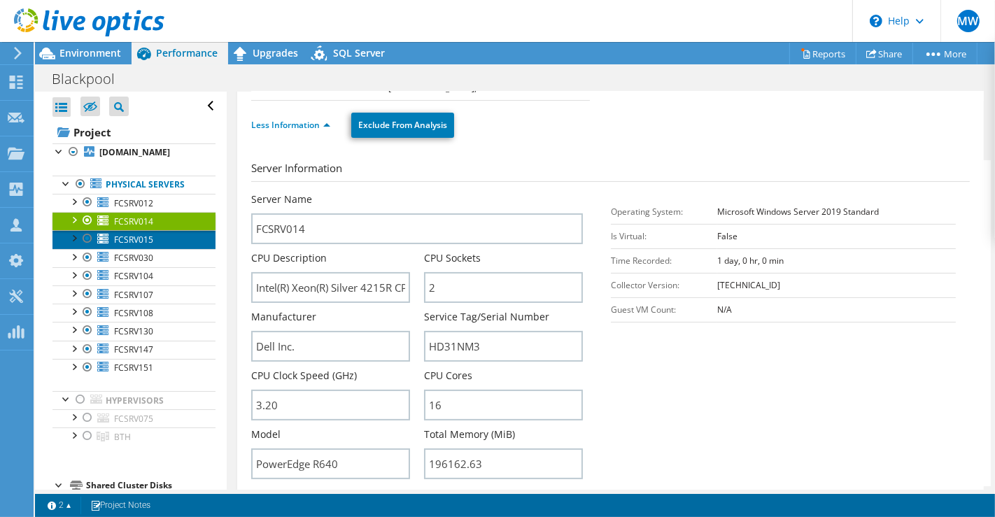
click at [142, 241] on span "FCSRV015" at bounding box center [133, 240] width 39 height 12
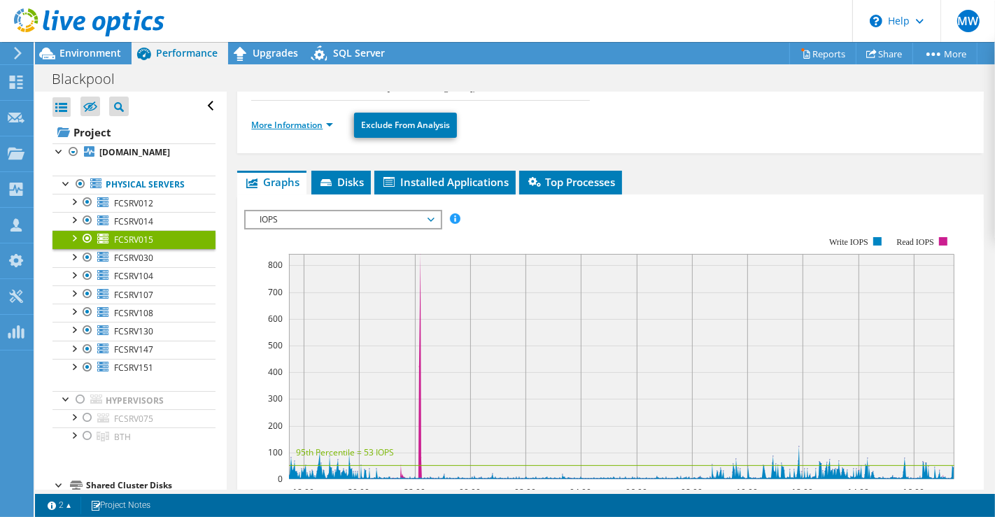
click at [325, 122] on link "More Information" at bounding box center [292, 125] width 82 height 12
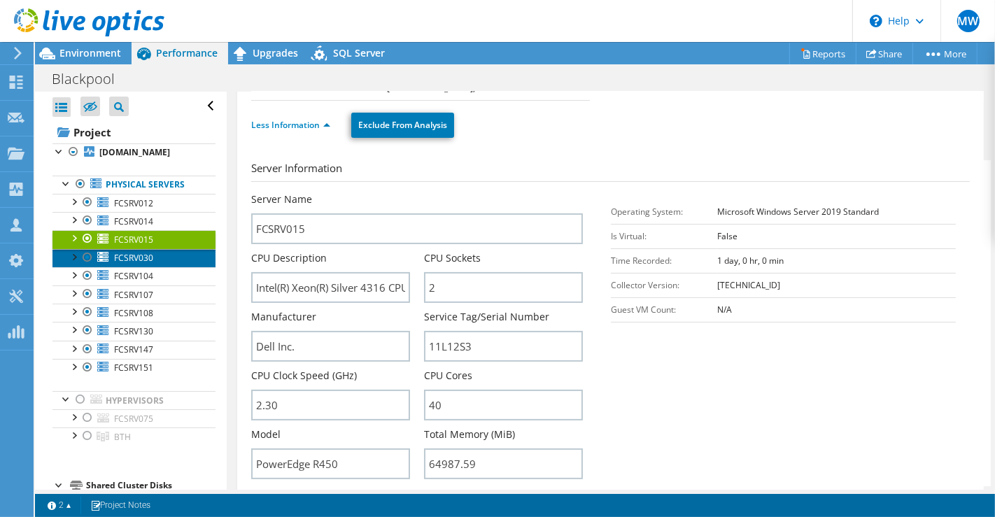
click at [145, 260] on span "FCSRV030" at bounding box center [133, 258] width 39 height 12
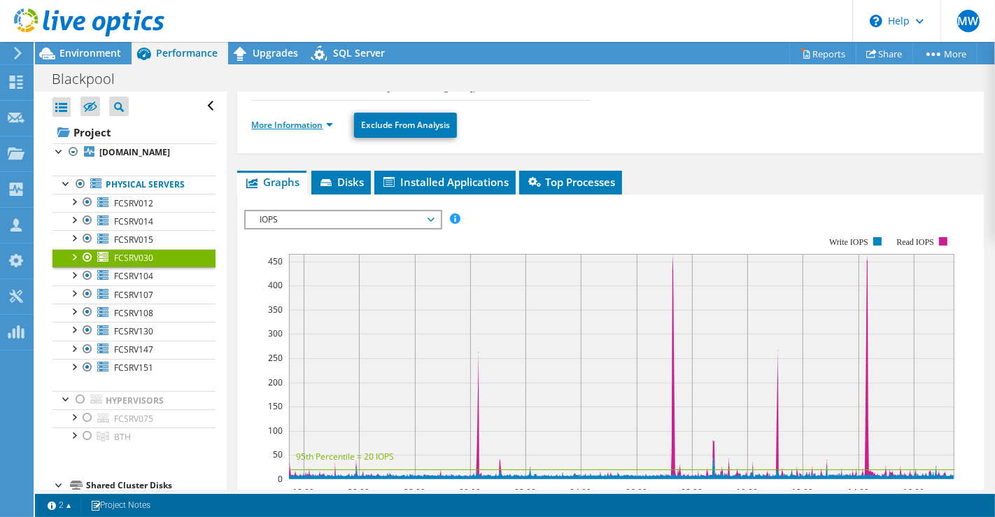
click at [325, 127] on link "More Information" at bounding box center [292, 125] width 82 height 12
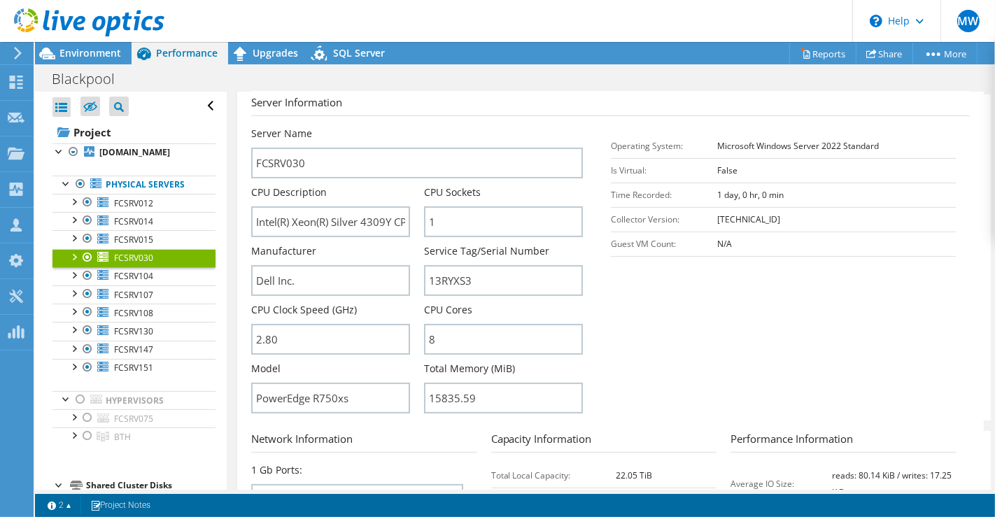
scroll to position [282, 0]
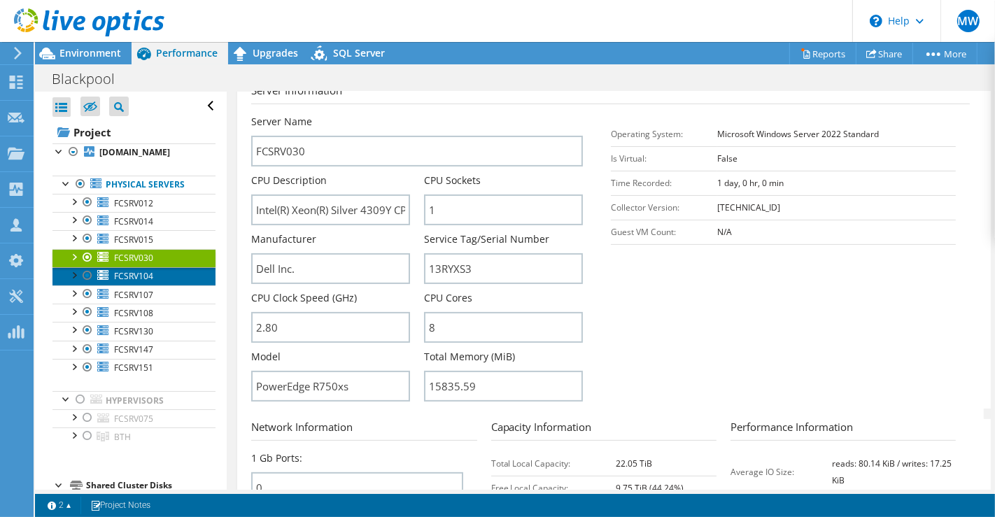
click at [151, 270] on span "FCSRV104" at bounding box center [133, 276] width 39 height 12
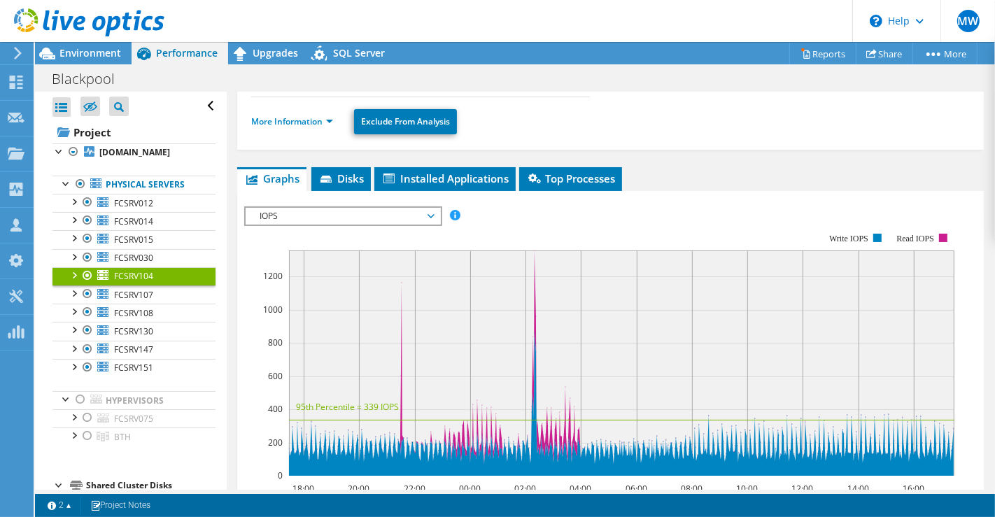
scroll to position [196, 0]
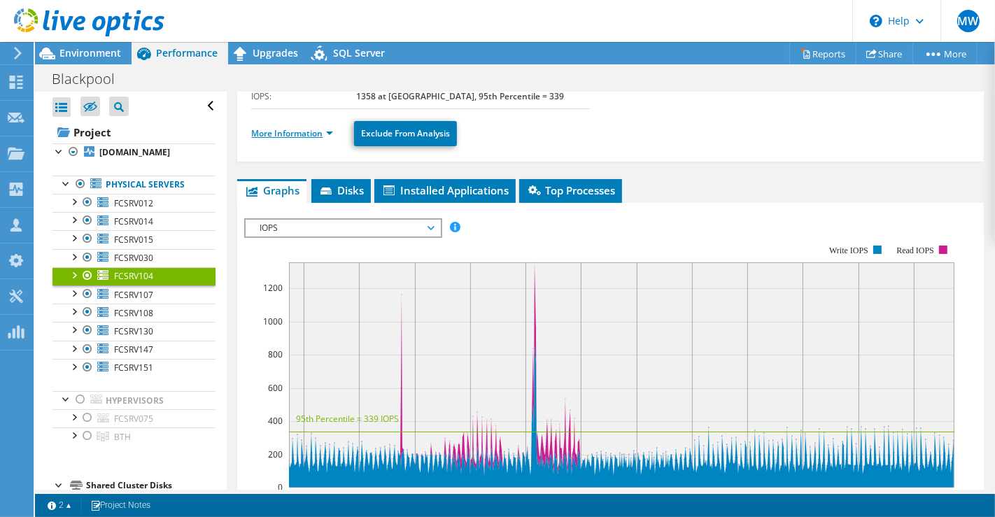
click at [321, 135] on link "More Information" at bounding box center [292, 133] width 82 height 12
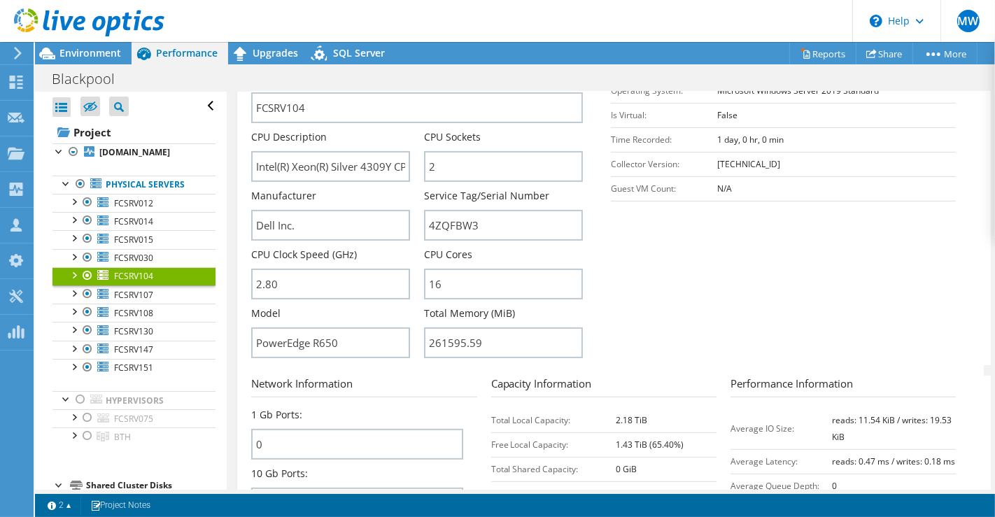
scroll to position [351, 0]
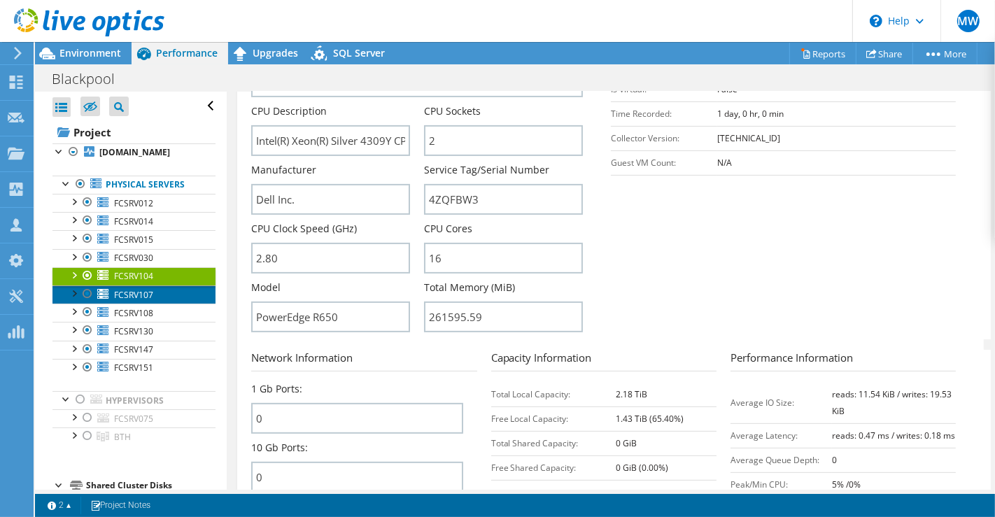
click at [170, 295] on link "FCSRV107" at bounding box center [133, 295] width 163 height 18
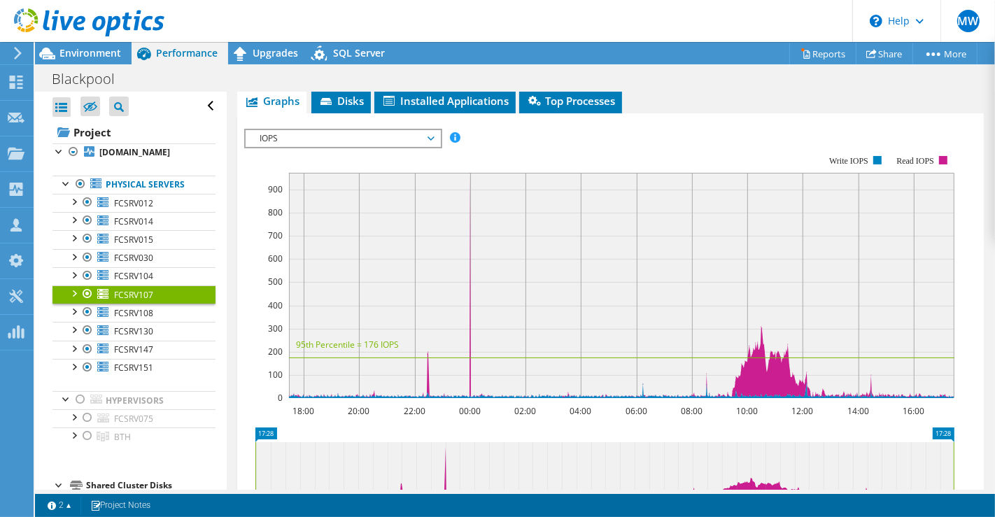
scroll to position [339, 0]
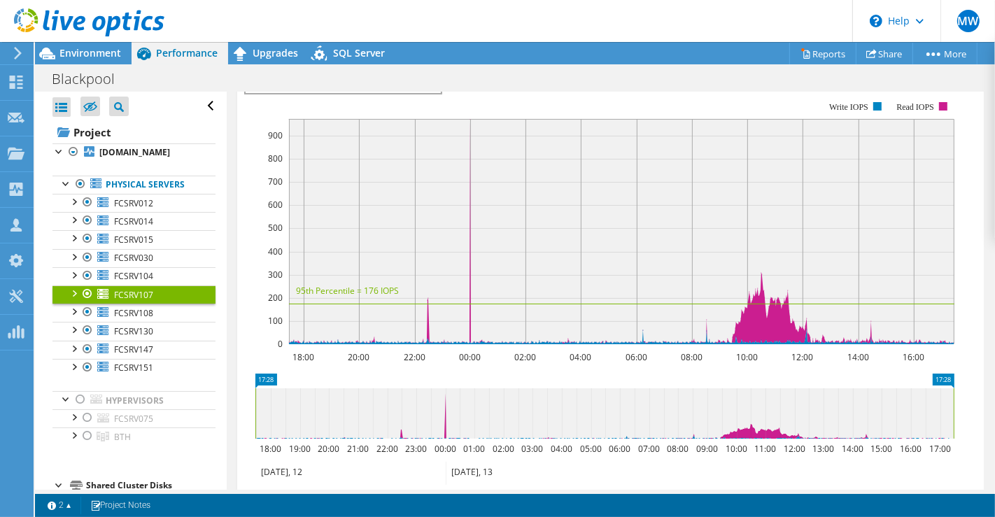
click at [136, 291] on span "FCSRV107" at bounding box center [133, 295] width 39 height 12
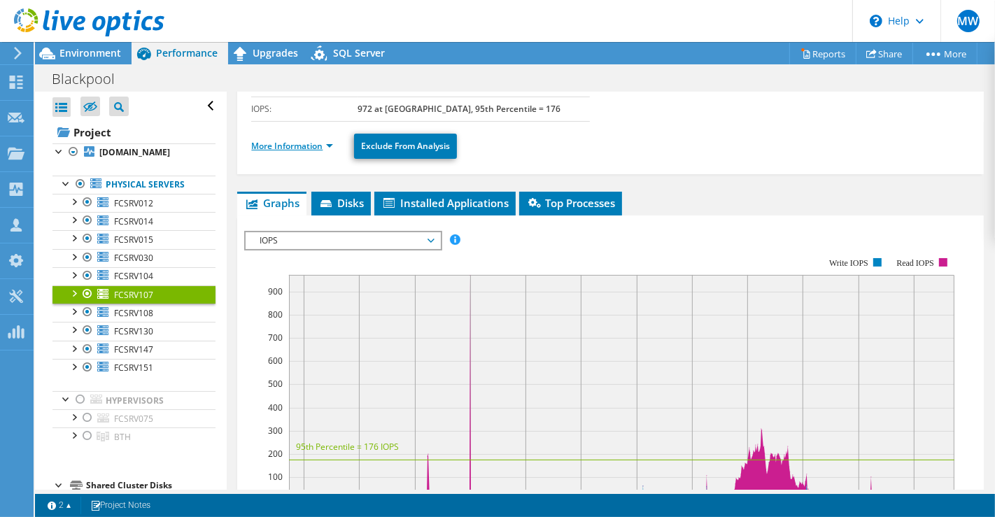
click at [323, 142] on link "More Information" at bounding box center [292, 146] width 82 height 12
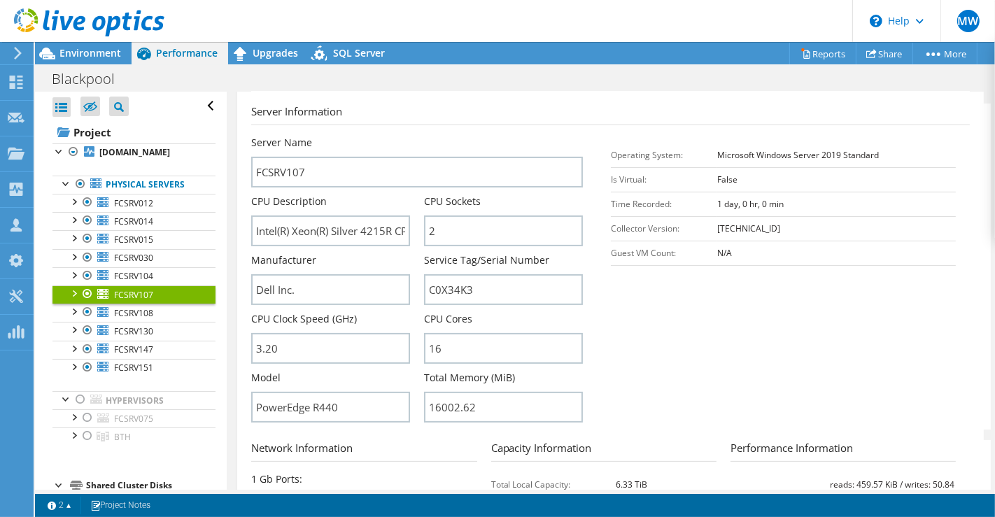
scroll to position [339, 0]
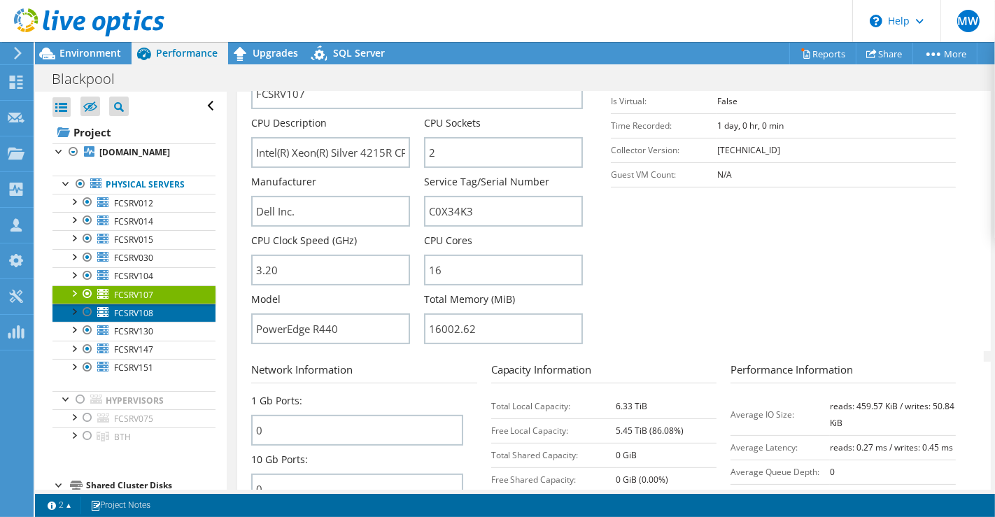
click at [148, 309] on span "FCSRV108" at bounding box center [133, 313] width 39 height 12
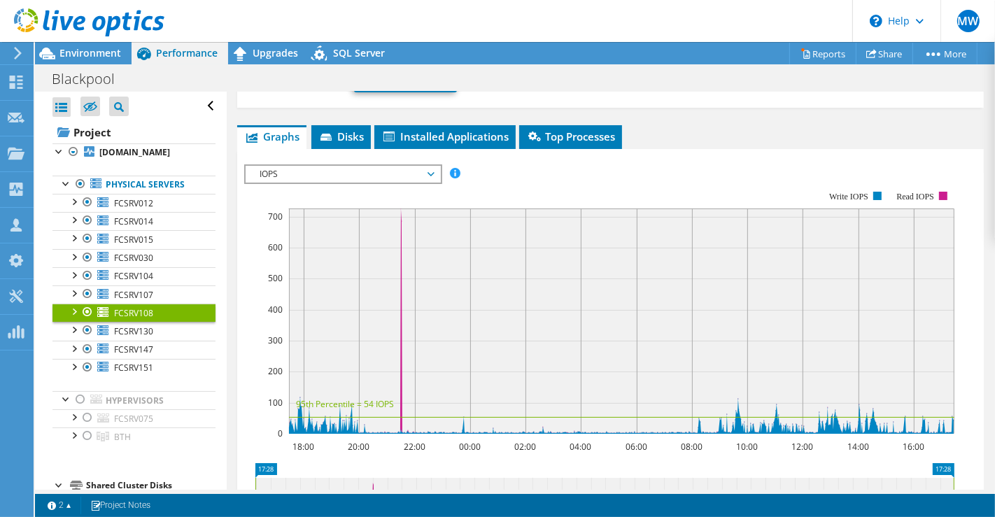
scroll to position [176, 0]
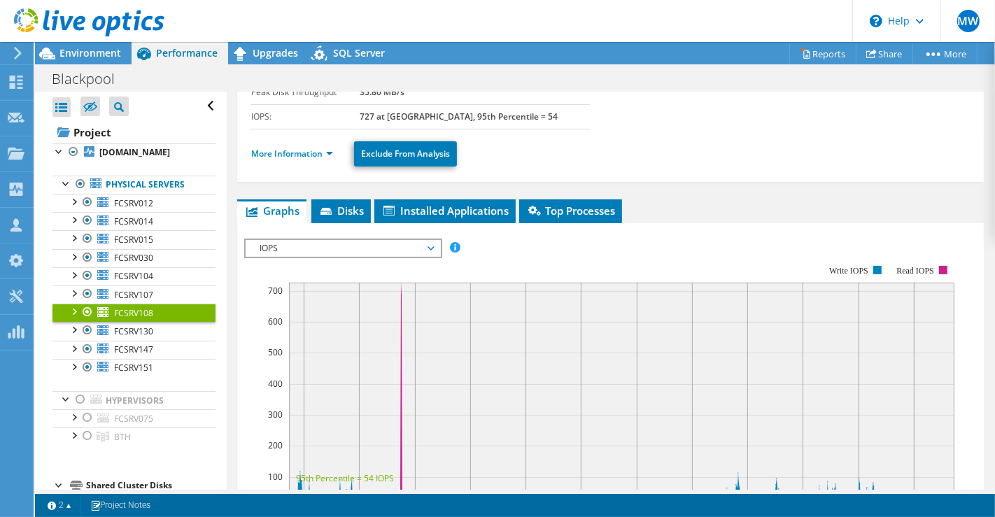
click at [323, 162] on ul "More Information Exclude From Analysis" at bounding box center [610, 152] width 719 height 29
click at [334, 154] on li "More Information" at bounding box center [296, 153] width 90 height 15
click at [327, 149] on link "More Information" at bounding box center [292, 154] width 82 height 12
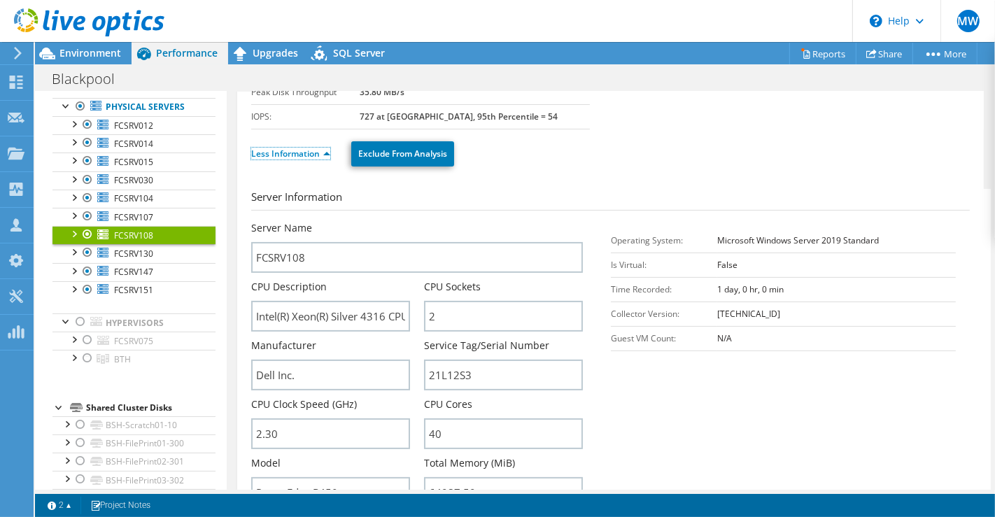
scroll to position [253, 0]
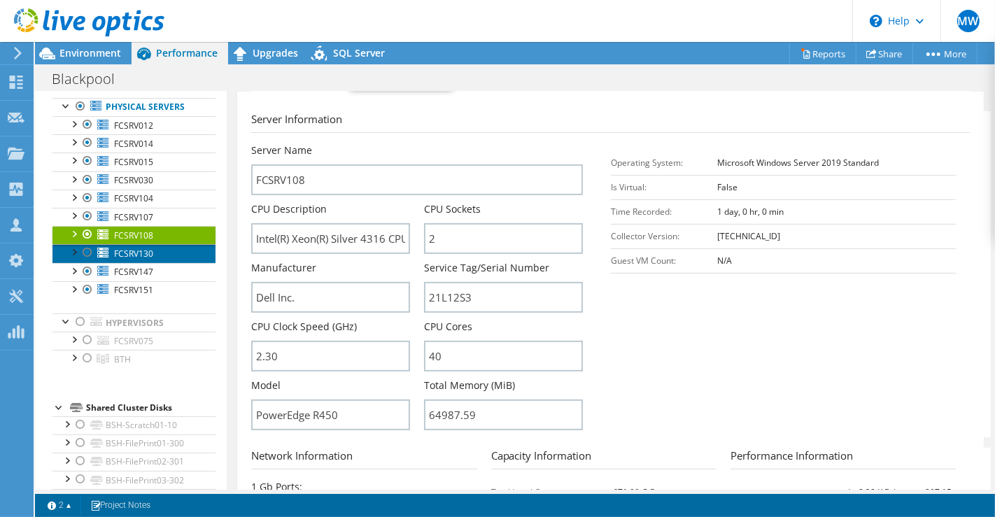
click at [151, 251] on span "FCSRV130" at bounding box center [133, 254] width 39 height 12
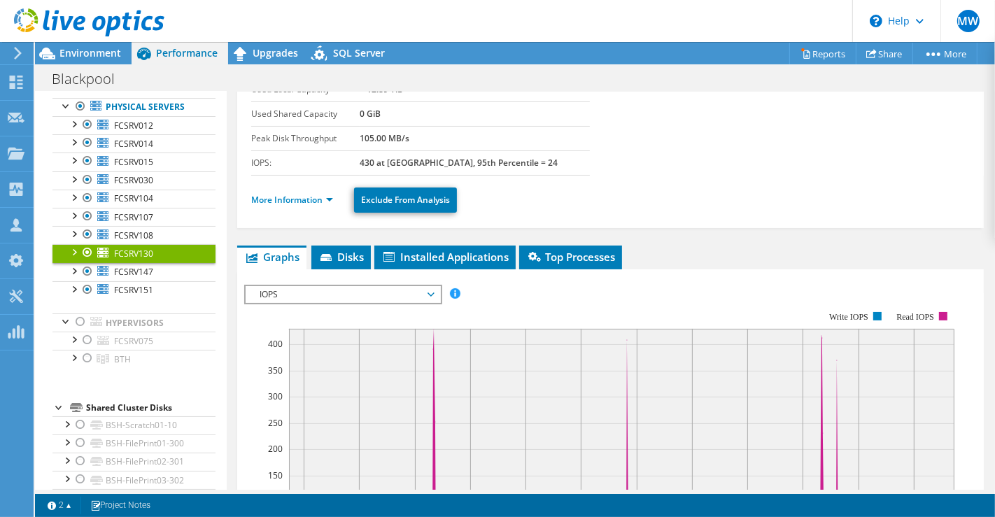
scroll to position [98, 0]
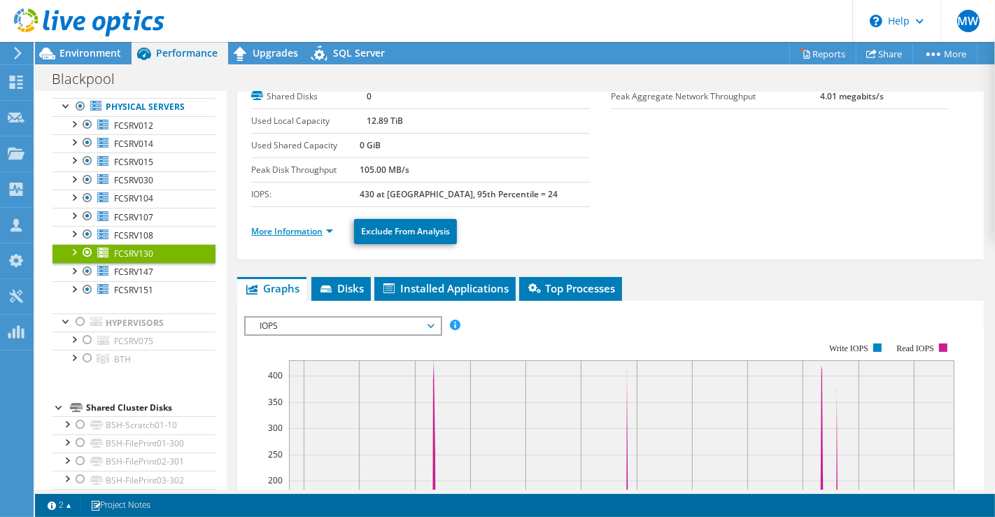
click at [323, 232] on link "More Information" at bounding box center [292, 231] width 82 height 12
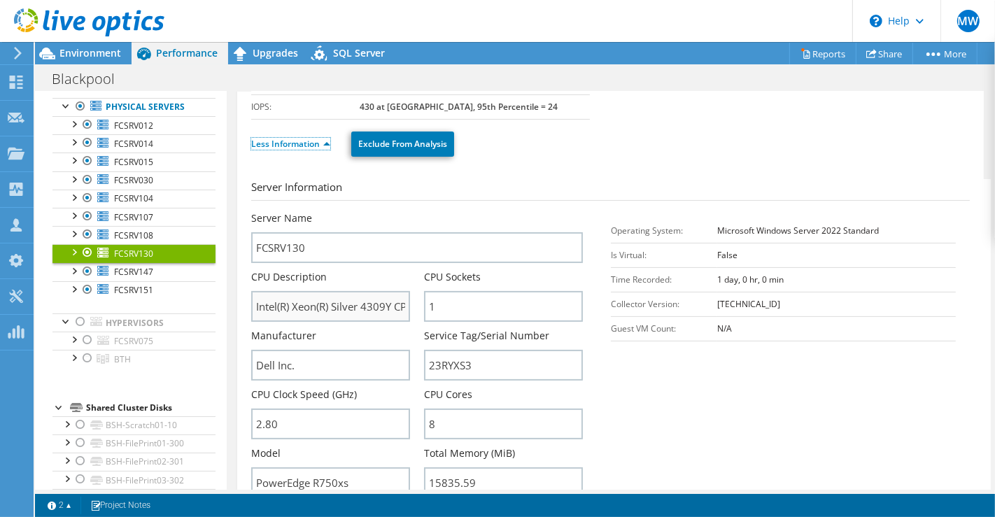
scroll to position [253, 0]
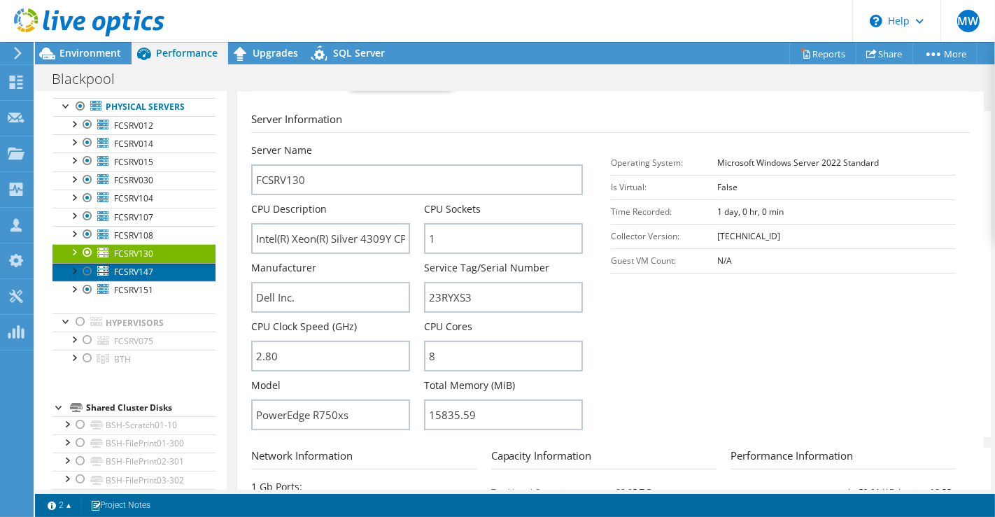
click at [146, 269] on span "FCSRV147" at bounding box center [133, 272] width 39 height 12
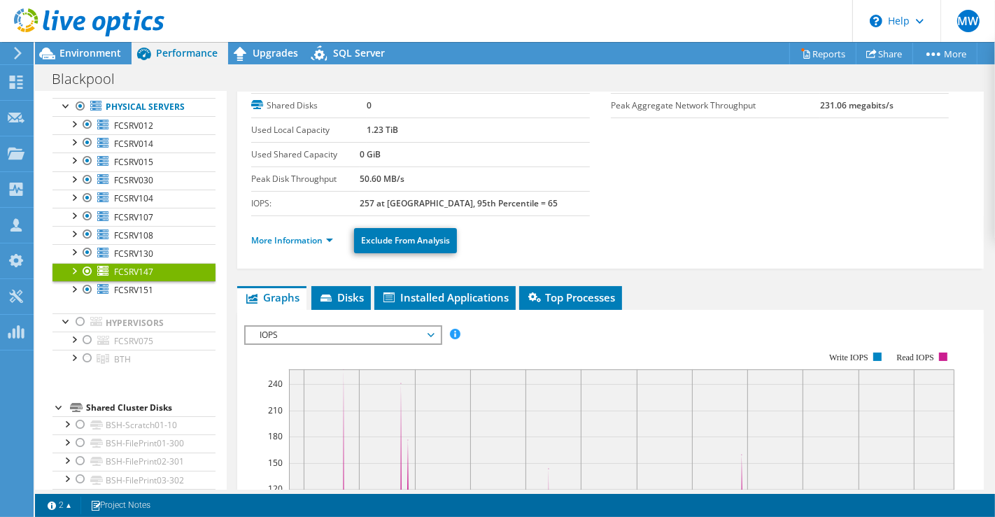
scroll to position [20, 0]
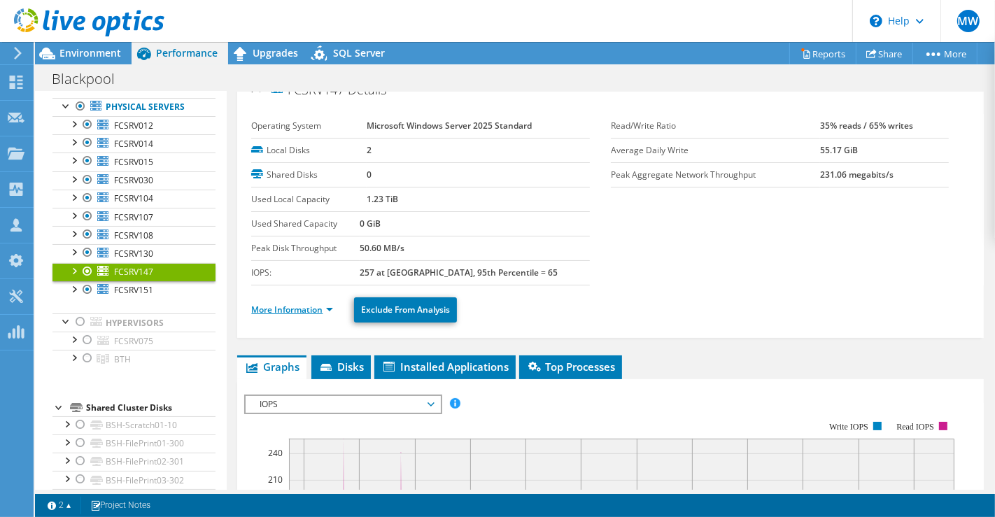
click at [323, 304] on link "More Information" at bounding box center [292, 310] width 82 height 12
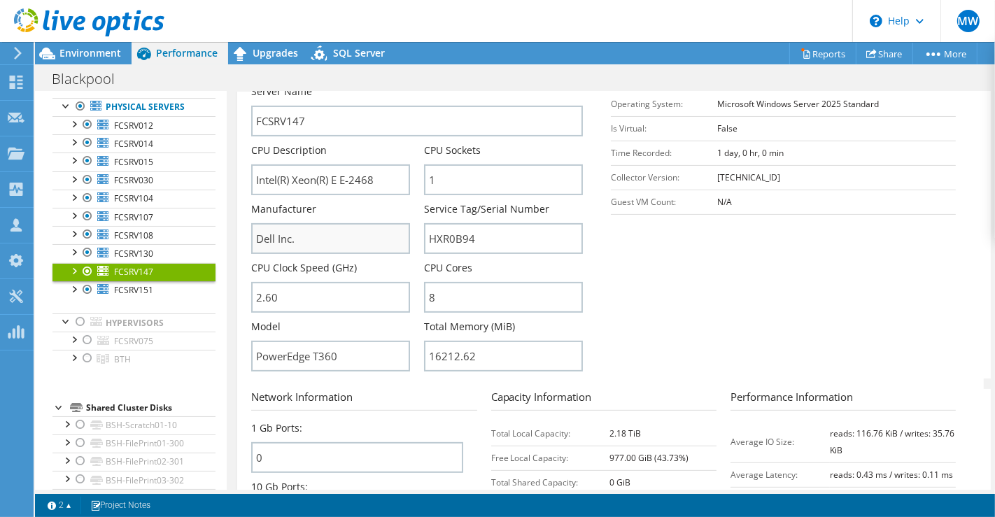
scroll to position [331, 0]
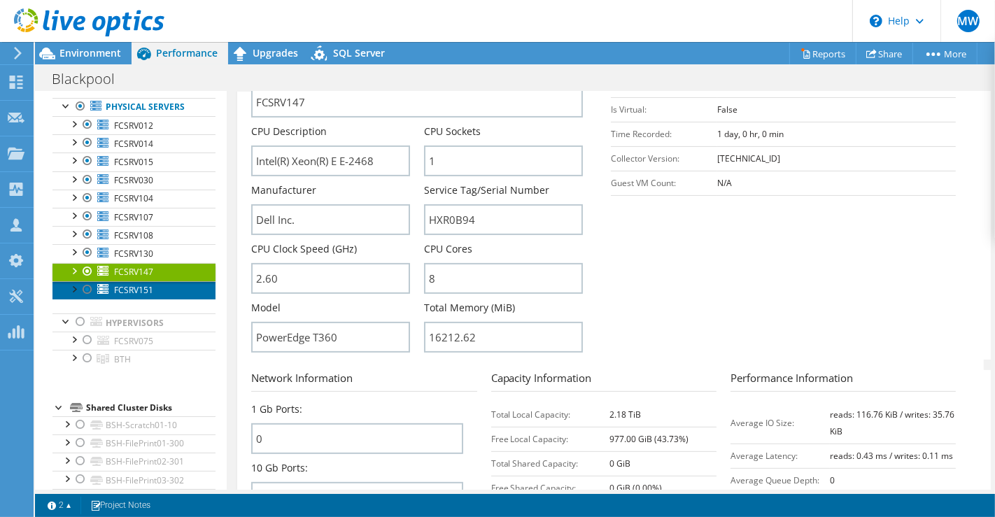
click at [137, 284] on span "FCSRV151" at bounding box center [133, 290] width 39 height 12
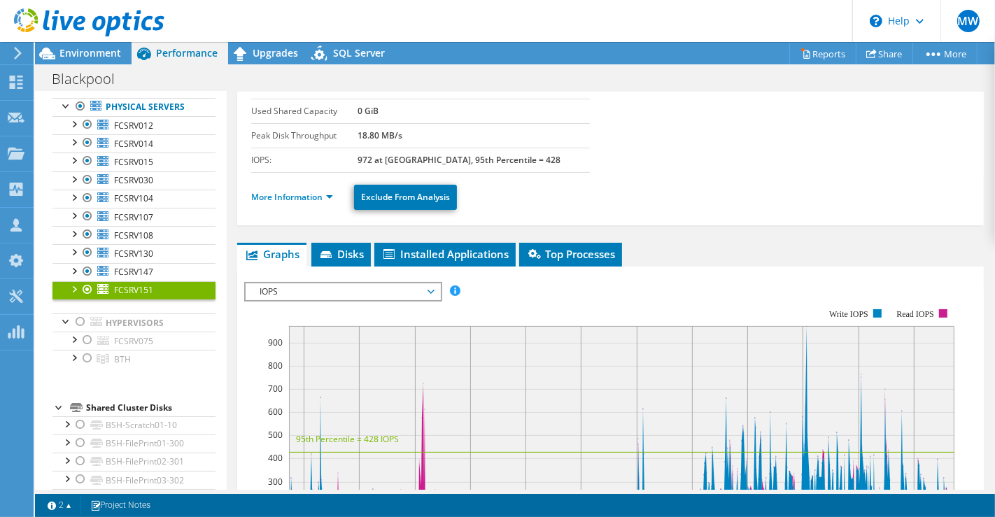
scroll to position [90, 0]
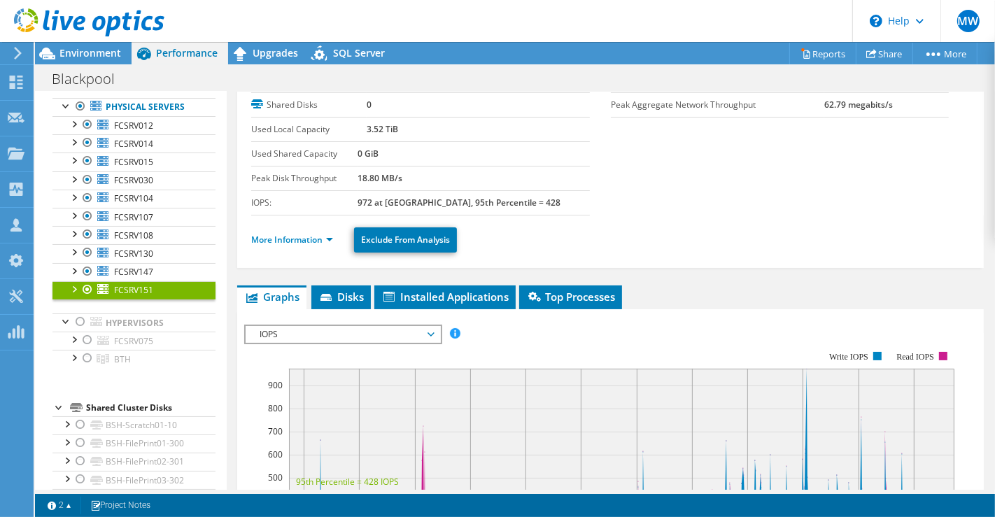
click at [295, 225] on ul "More Information Exclude From Analysis" at bounding box center [610, 238] width 719 height 29
click at [297, 232] on li "More Information" at bounding box center [296, 239] width 90 height 15
click at [301, 241] on link "More Information" at bounding box center [292, 240] width 82 height 12
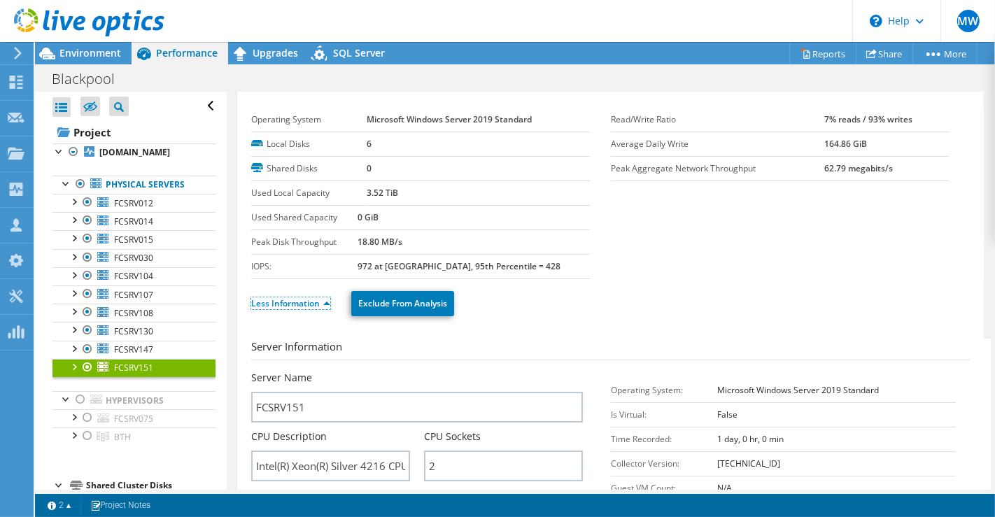
scroll to position [0, 0]
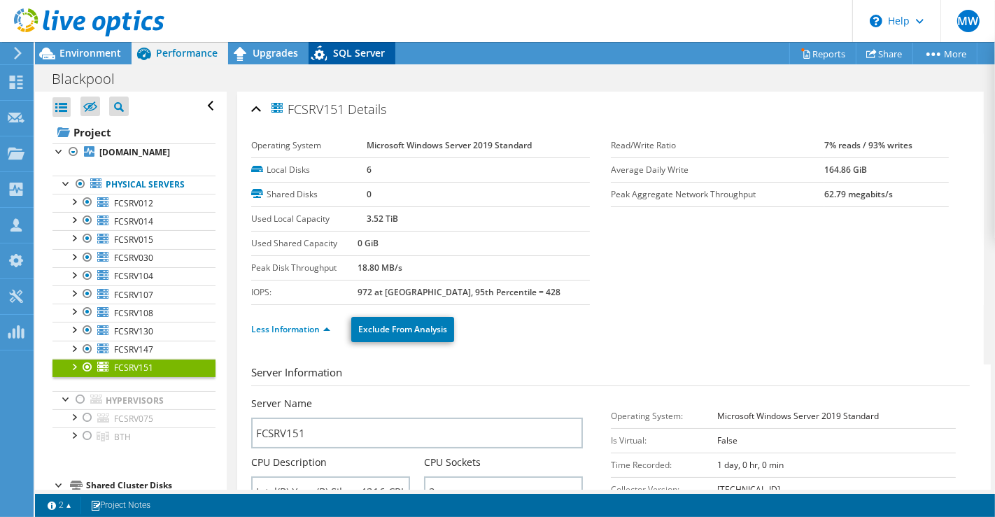
click at [375, 60] on div "SQL Server" at bounding box center [352, 53] width 87 height 22
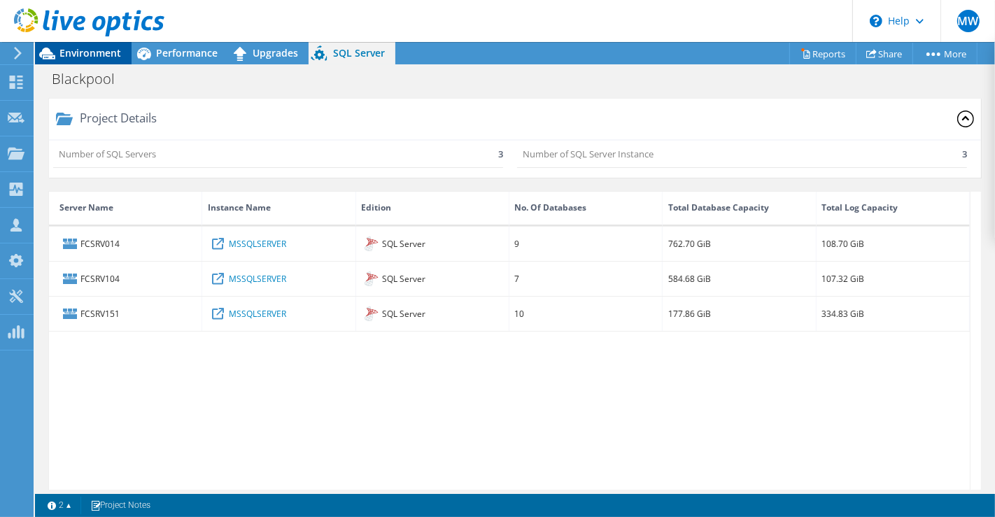
click at [89, 52] on span "Environment" at bounding box center [90, 52] width 62 height 13
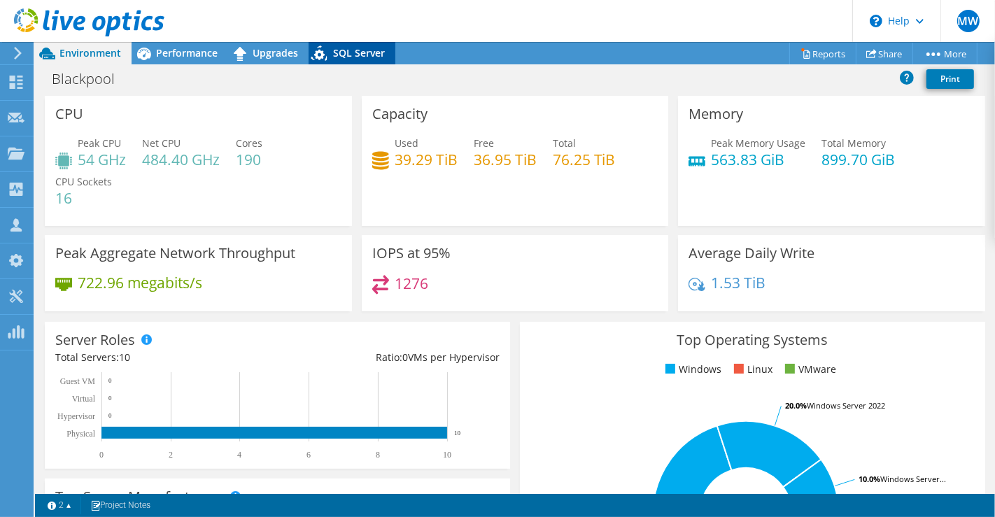
click at [333, 51] on span "SQL Server" at bounding box center [359, 52] width 52 height 13
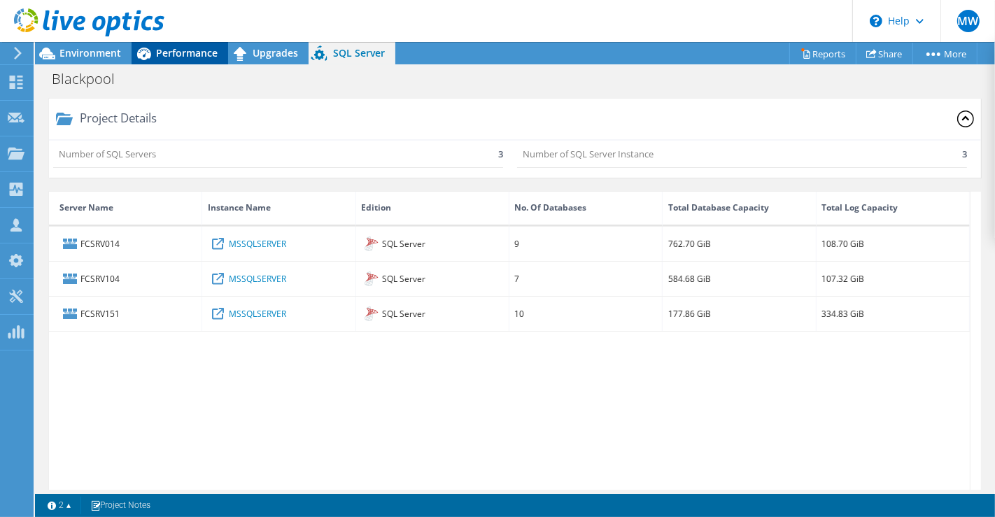
click at [162, 47] on span "Performance" at bounding box center [187, 52] width 62 height 13
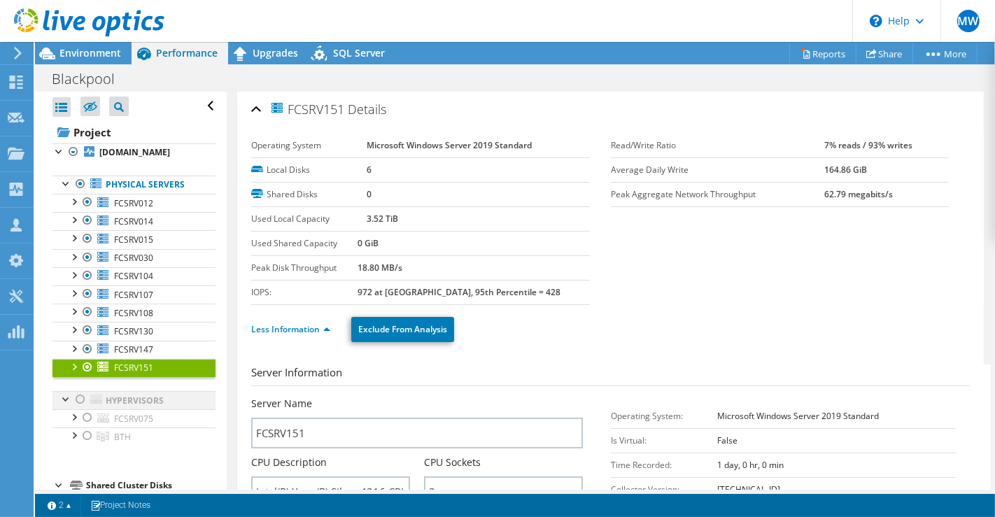
click at [78, 401] on div at bounding box center [80, 399] width 14 height 17
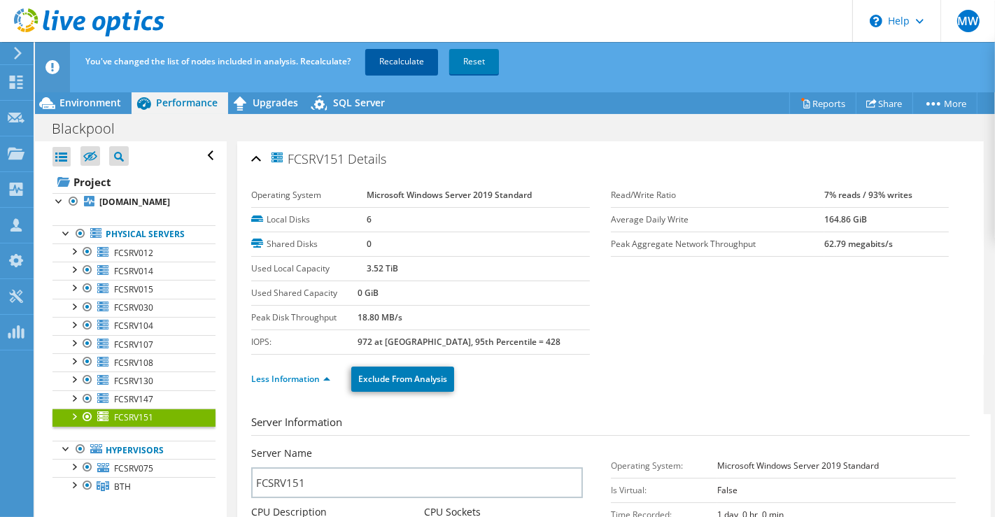
click at [407, 65] on link "Recalculate" at bounding box center [401, 61] width 73 height 25
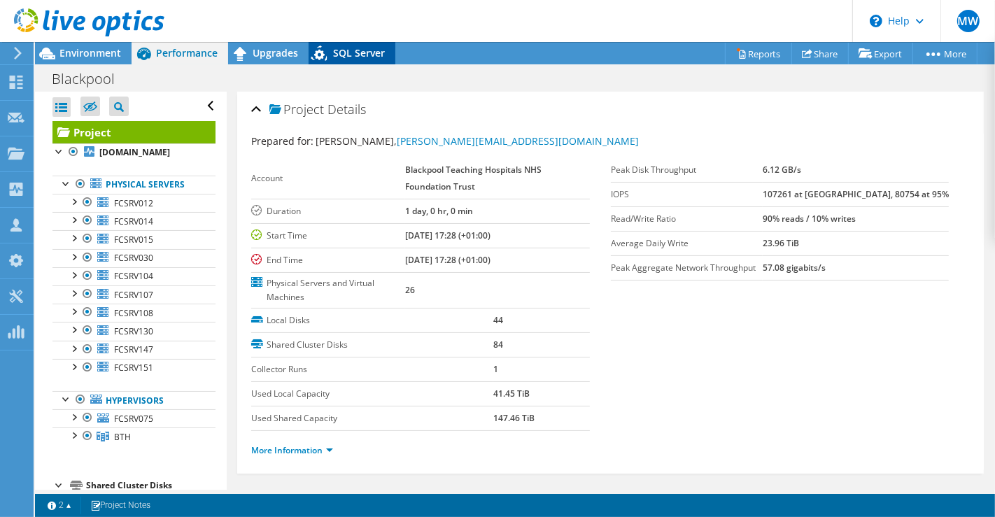
click at [352, 48] on span "SQL Server" at bounding box center [359, 52] width 52 height 13
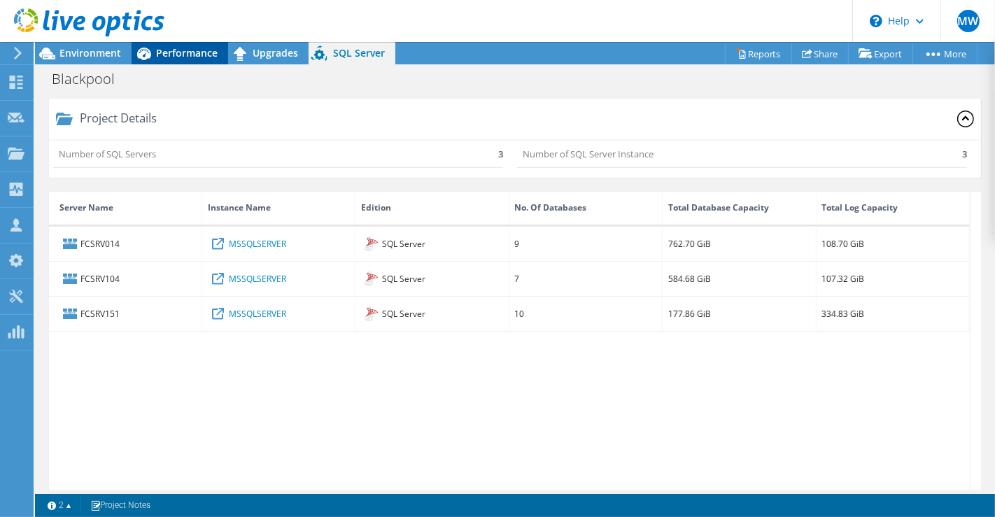
click at [191, 55] on span "Performance" at bounding box center [187, 52] width 62 height 13
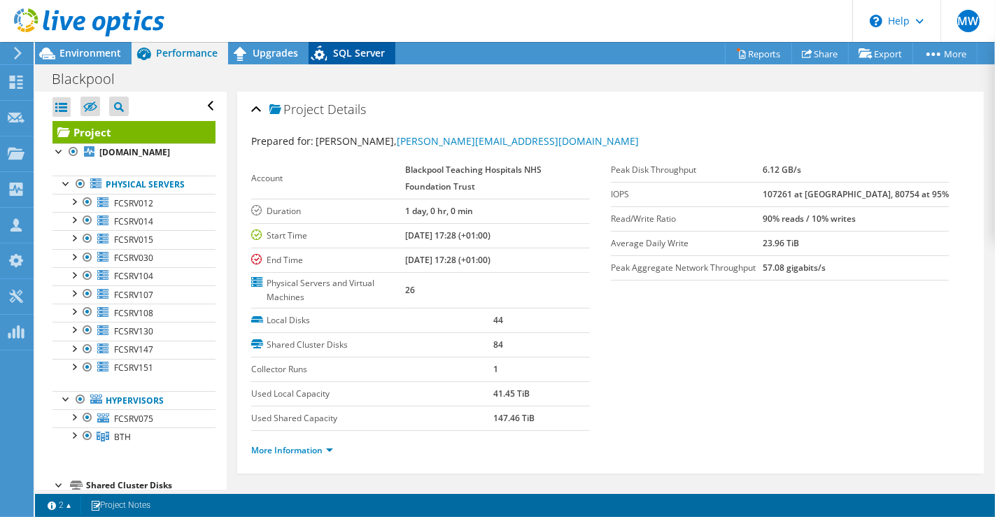
click at [344, 52] on span "SQL Server" at bounding box center [359, 52] width 52 height 13
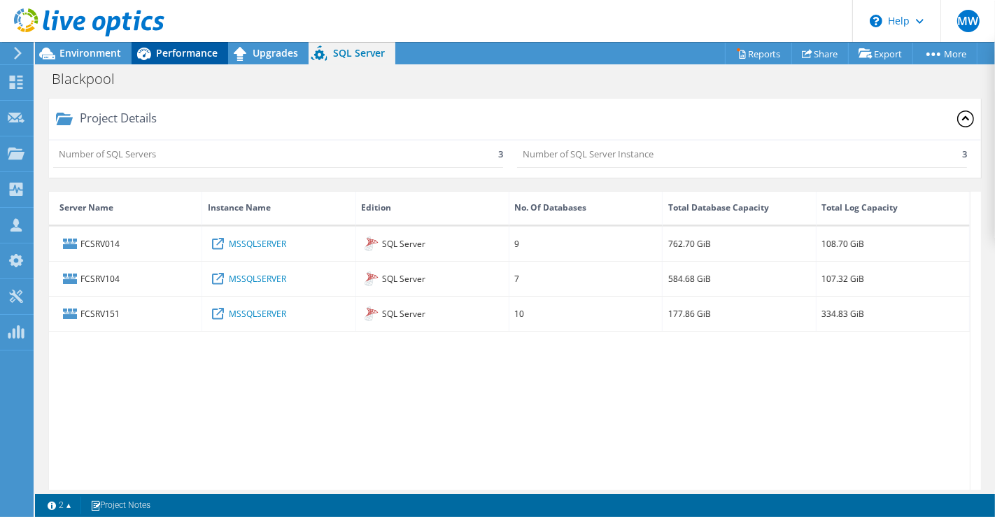
click at [191, 50] on span "Performance" at bounding box center [187, 52] width 62 height 13
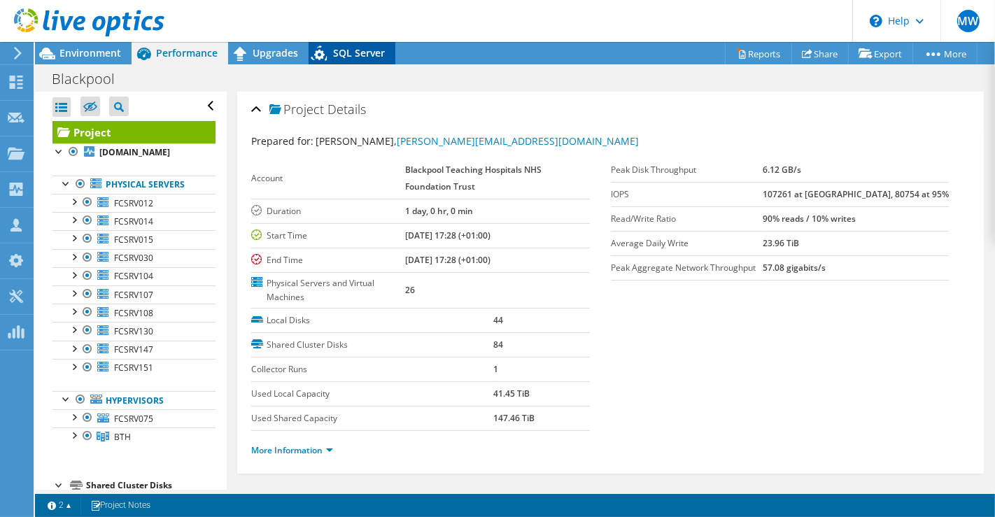
click at [362, 60] on div "SQL Server" at bounding box center [352, 53] width 87 height 22
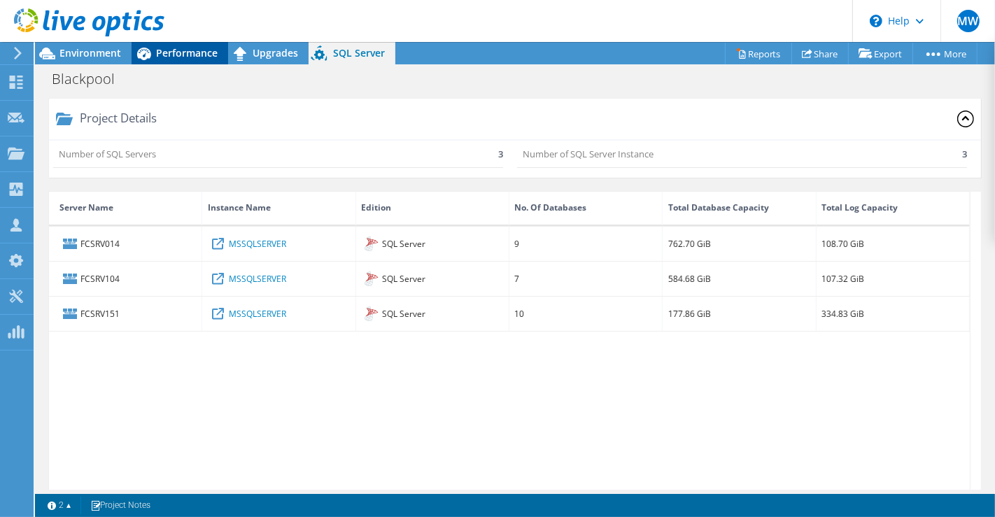
click at [197, 55] on span "Performance" at bounding box center [187, 52] width 62 height 13
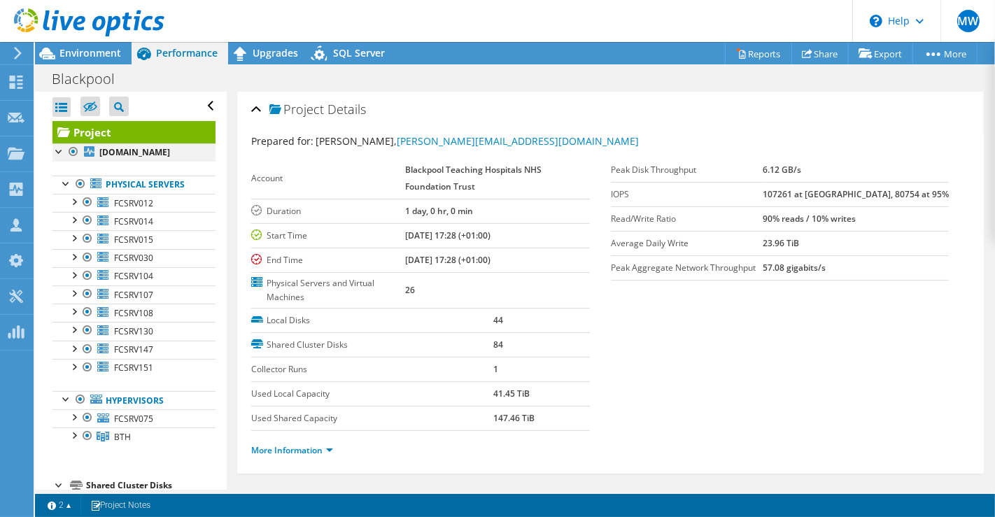
click at [72, 149] on div at bounding box center [73, 151] width 14 height 17
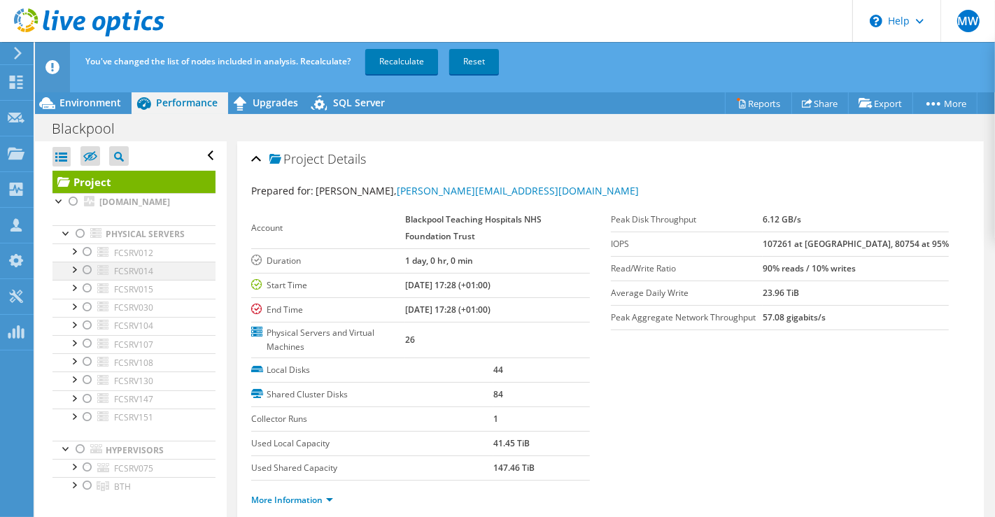
click at [89, 268] on div at bounding box center [87, 270] width 14 height 17
click at [83, 320] on div at bounding box center [87, 325] width 14 height 17
click at [85, 411] on div at bounding box center [87, 417] width 14 height 17
click at [418, 46] on div "You've changed the list of nodes included in analysis. Recalculate? Recalculate…" at bounding box center [541, 61] width 918 height 39
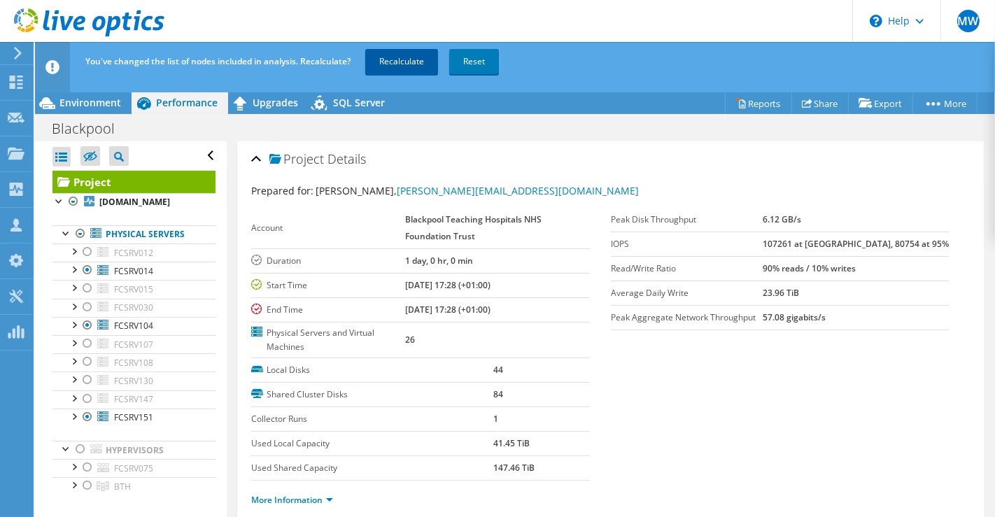
click at [407, 57] on link "Recalculate" at bounding box center [401, 61] width 73 height 25
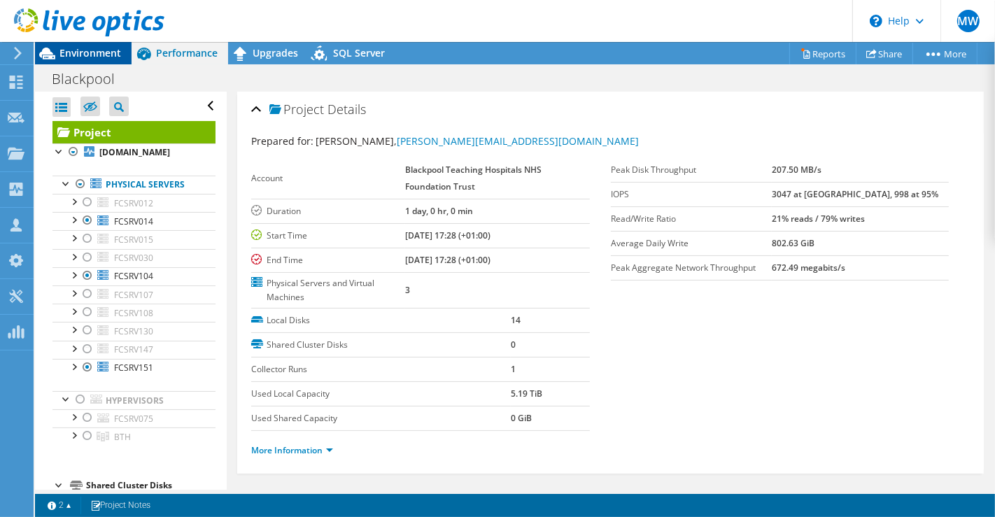
click at [110, 57] on span "Environment" at bounding box center [90, 52] width 62 height 13
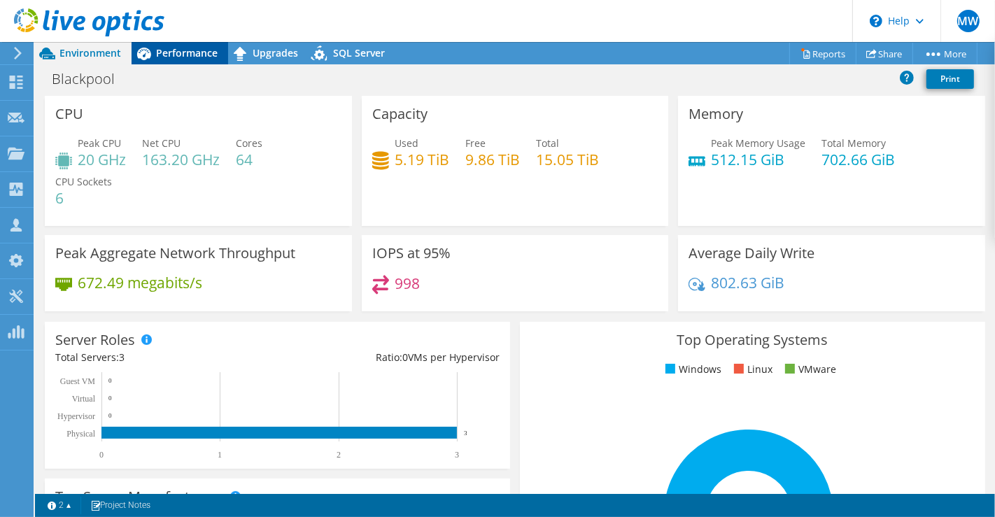
click at [192, 51] on span "Performance" at bounding box center [187, 52] width 62 height 13
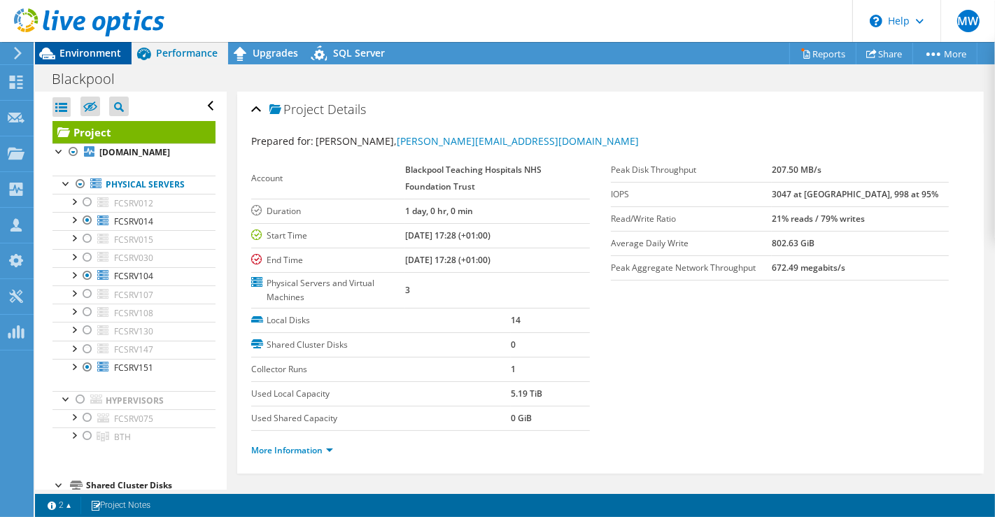
click at [106, 55] on span "Environment" at bounding box center [90, 52] width 62 height 13
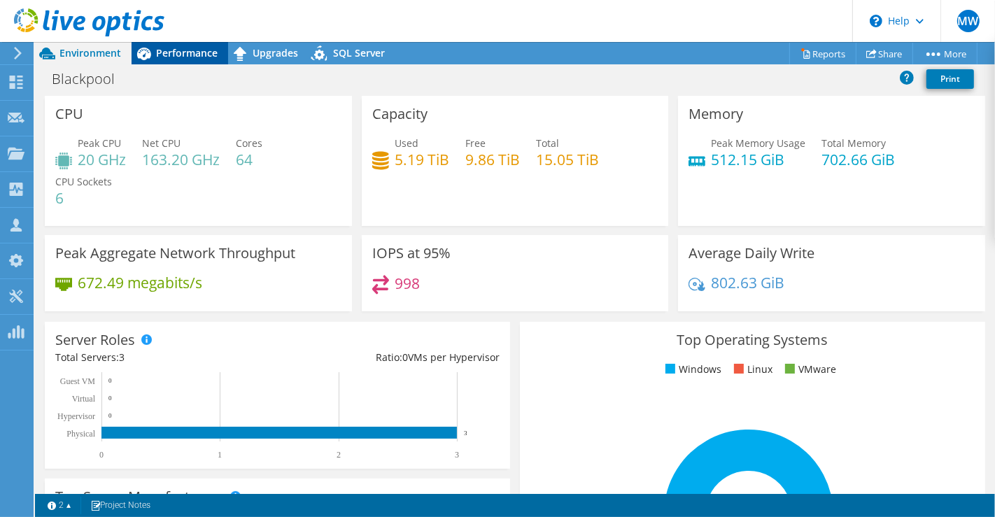
click at [196, 59] on div "Performance" at bounding box center [180, 53] width 97 height 22
